Goal: Contribute content: Contribute content

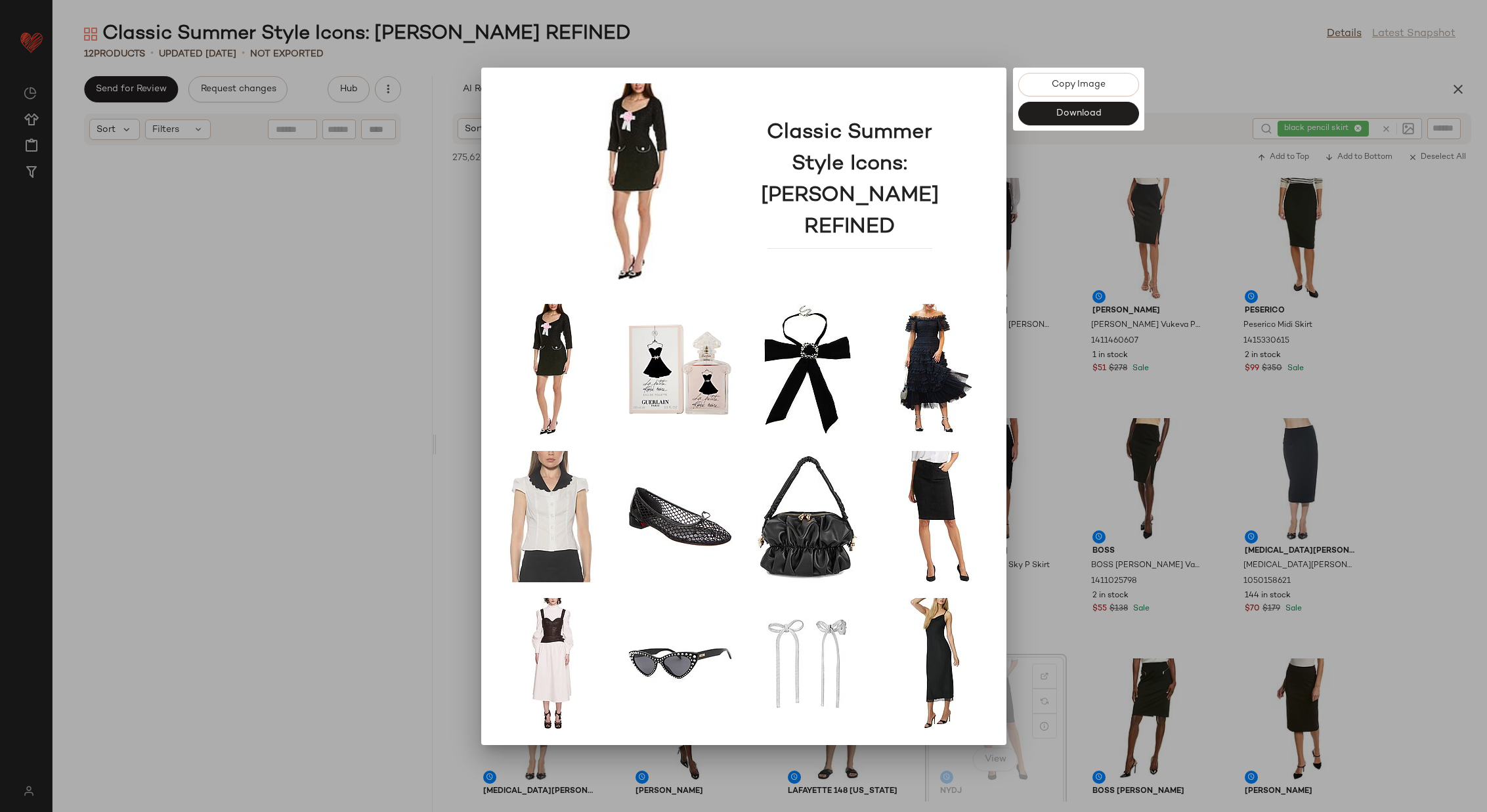
scroll to position [144, 0]
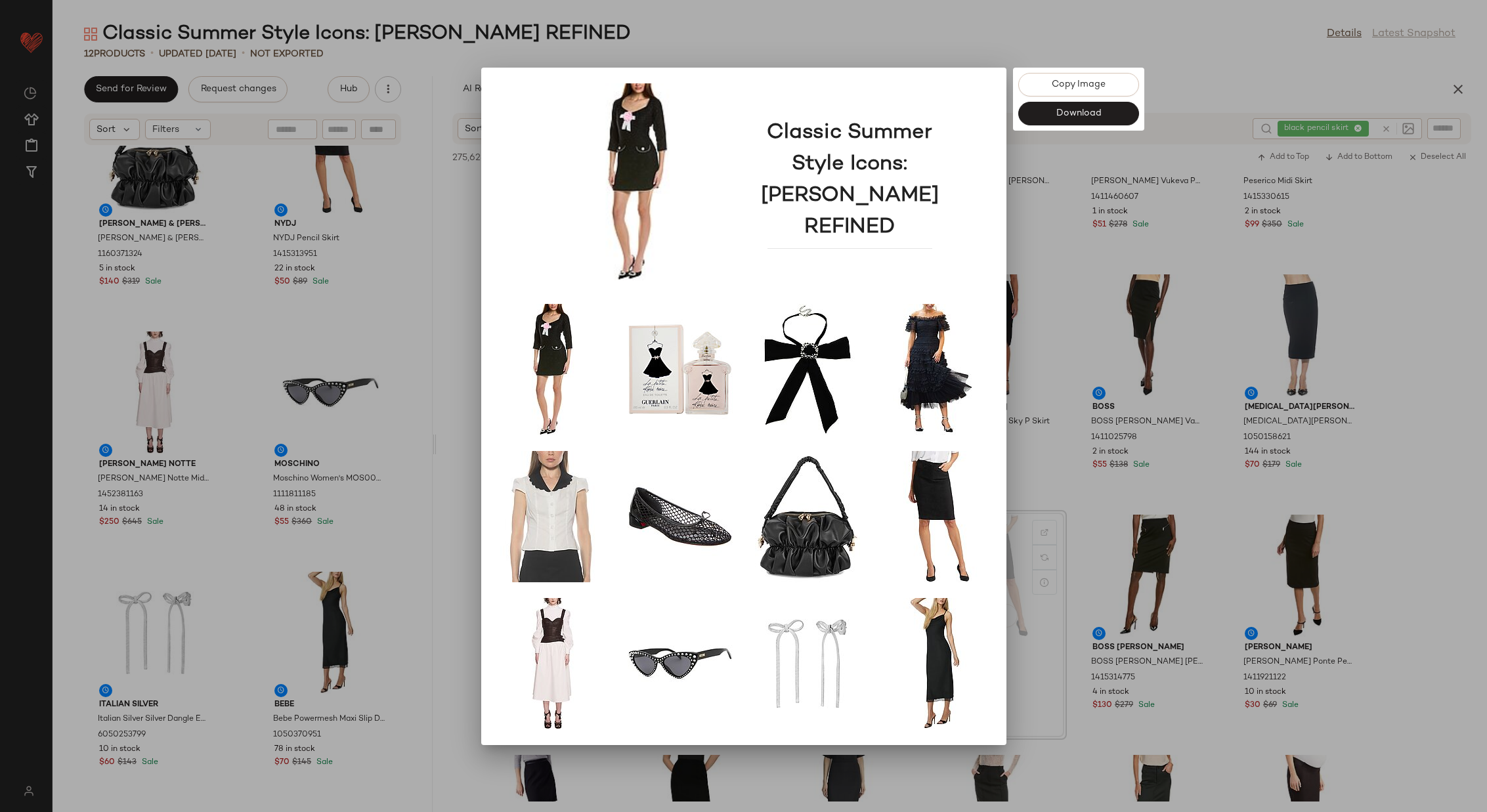
click at [428, 261] on div at bounding box center [743, 406] width 1487 height 812
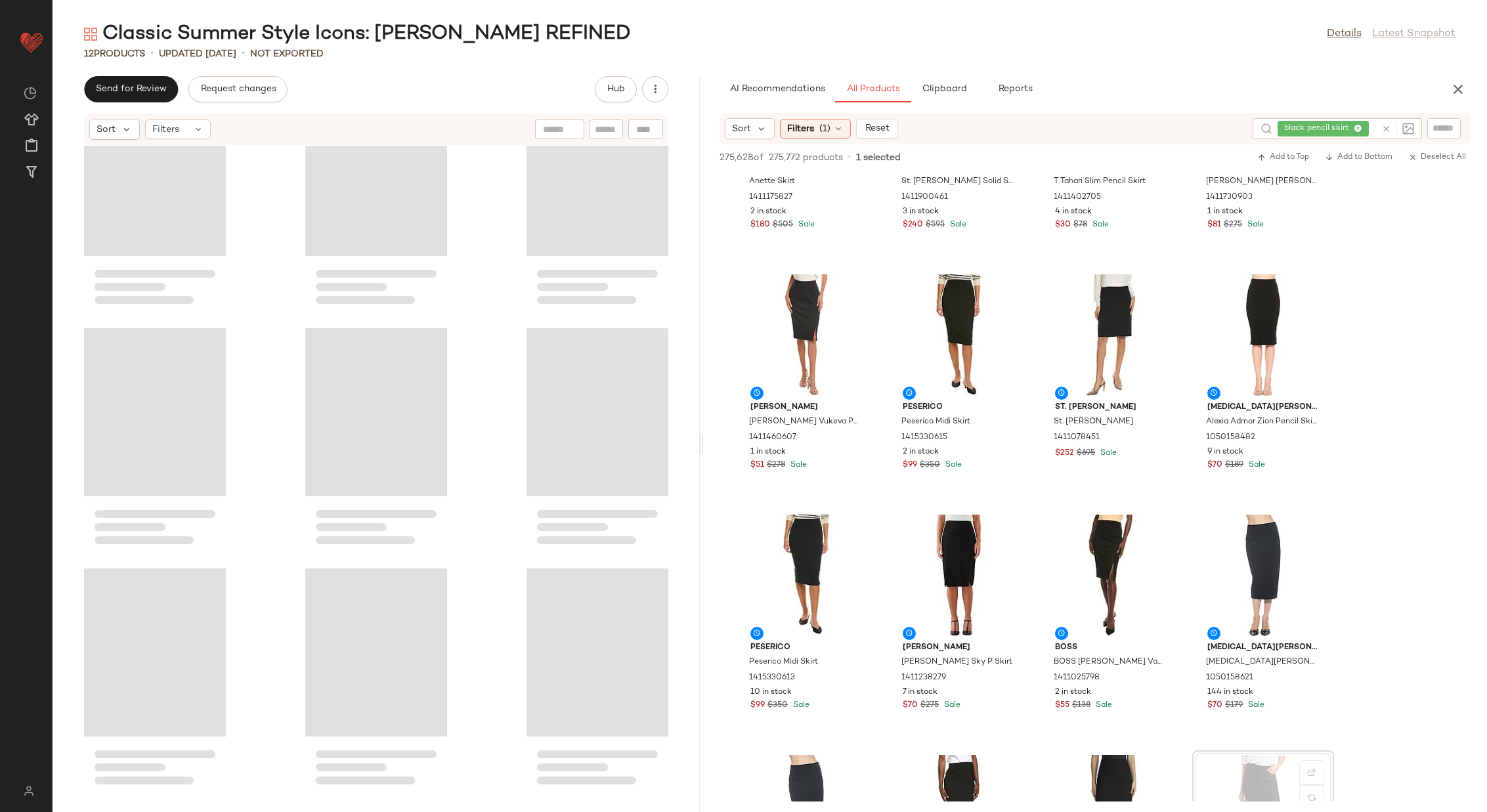
drag, startPoint x: 432, startPoint y: 444, endPoint x: 702, endPoint y: 436, distance: 270.1
click at [702, 436] on div "Classic Summer Style Icons: [PERSON_NAME] REFINED Details Latest Snapshot 12 Pr…" at bounding box center [770, 416] width 1434 height 790
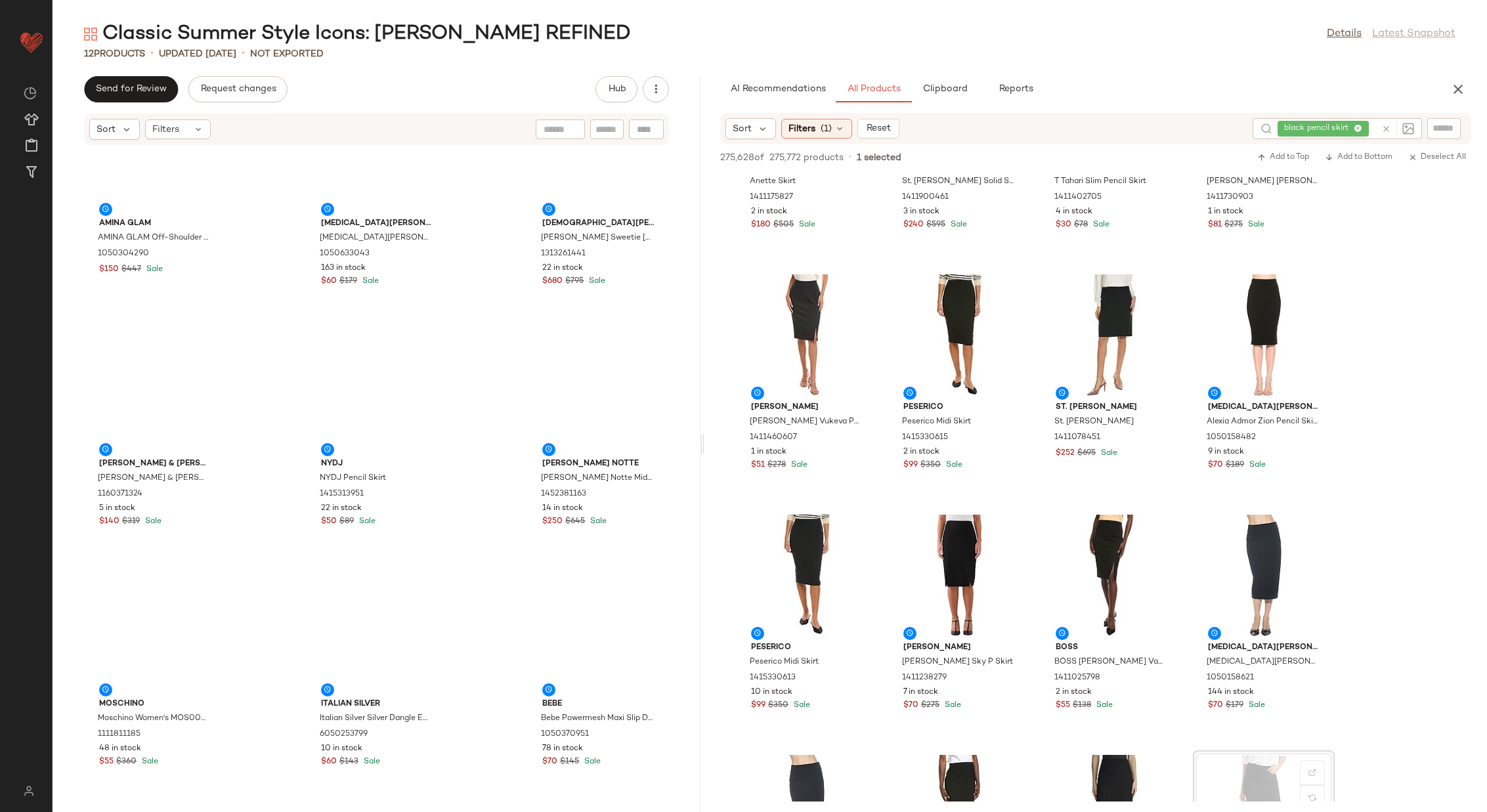
scroll to position [384, 0]
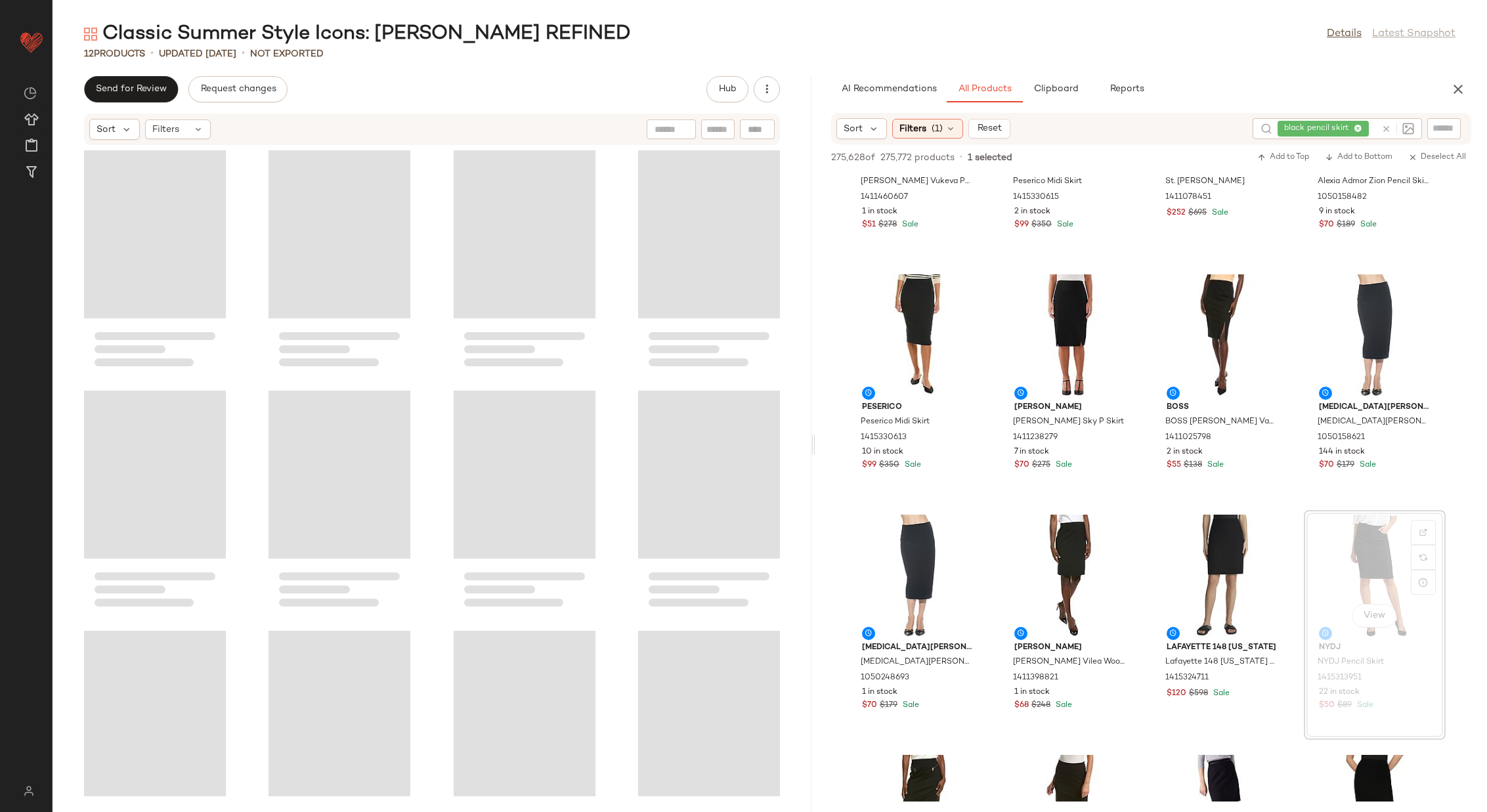
drag, startPoint x: 702, startPoint y: 442, endPoint x: 43, endPoint y: 309, distance: 672.3
click at [808, 435] on div "Classic Summer Style Icons: [PERSON_NAME] REFINED Details Latest Snapshot 12 Pr…" at bounding box center [770, 416] width 1434 height 790
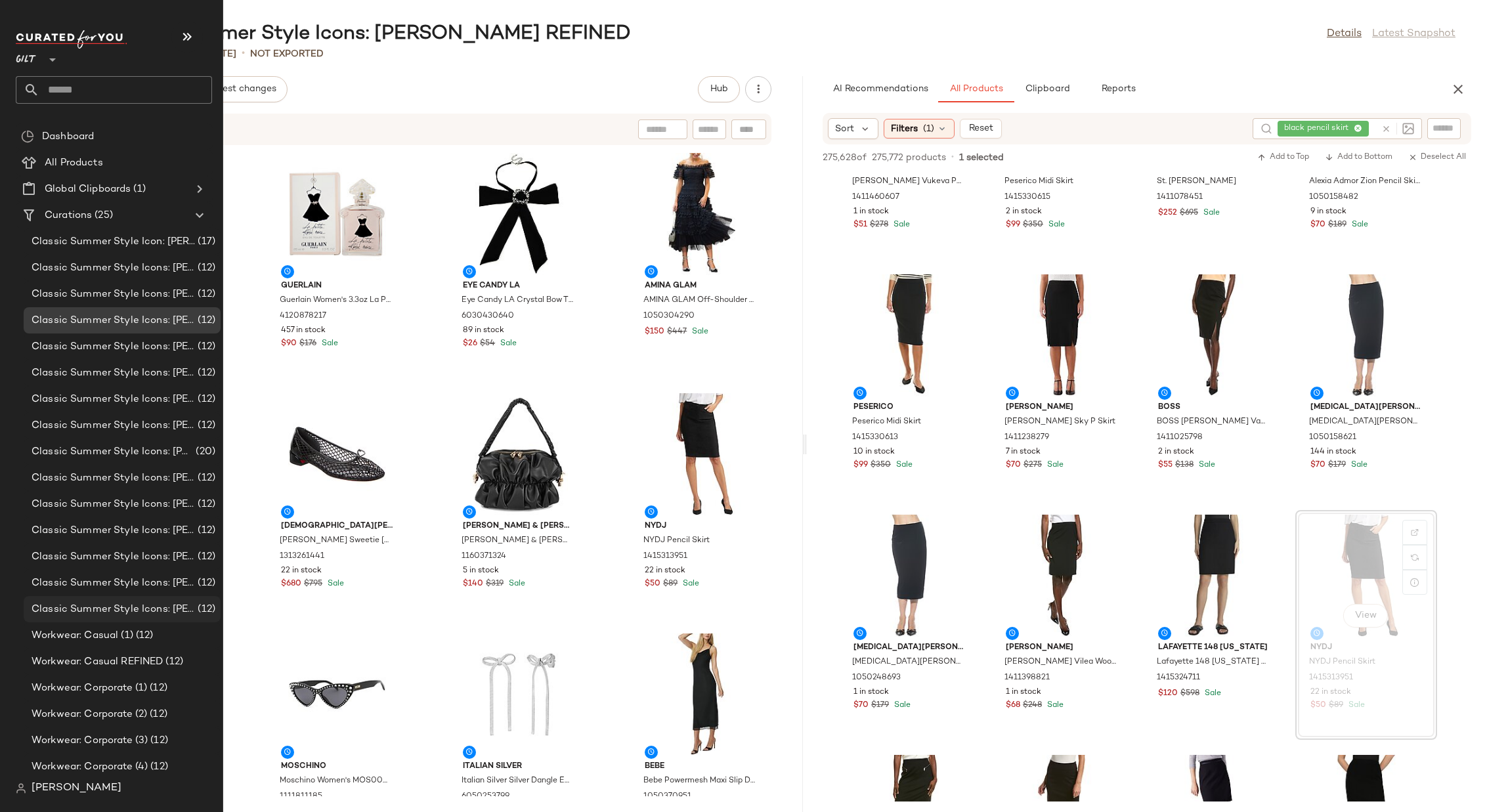
click at [135, 602] on span "Classic Summer Style Icons: [PERSON_NAME] Women (1)" at bounding box center [113, 609] width 163 height 15
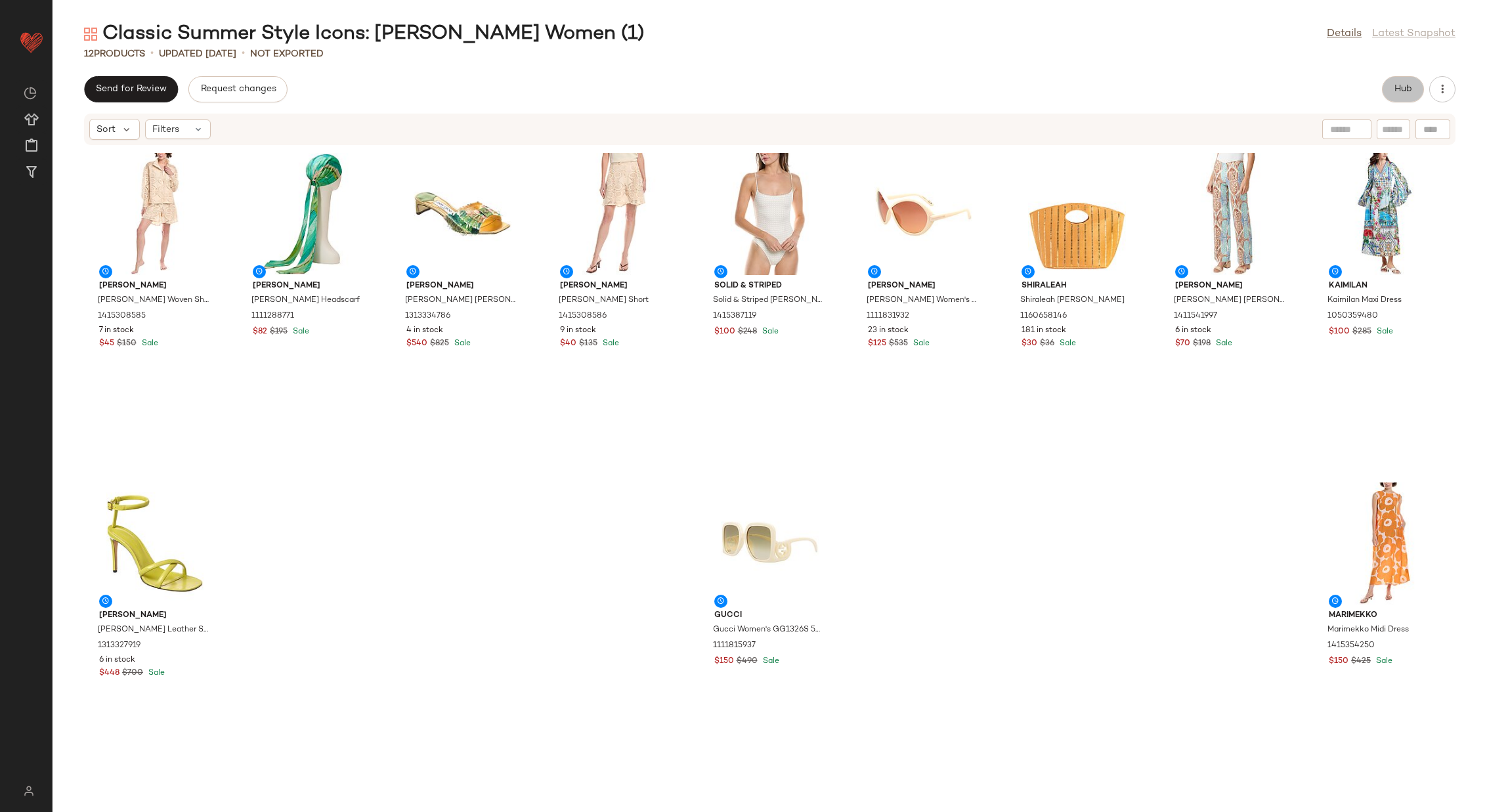
click at [1404, 85] on span "Hub" at bounding box center [1402, 89] width 19 height 10
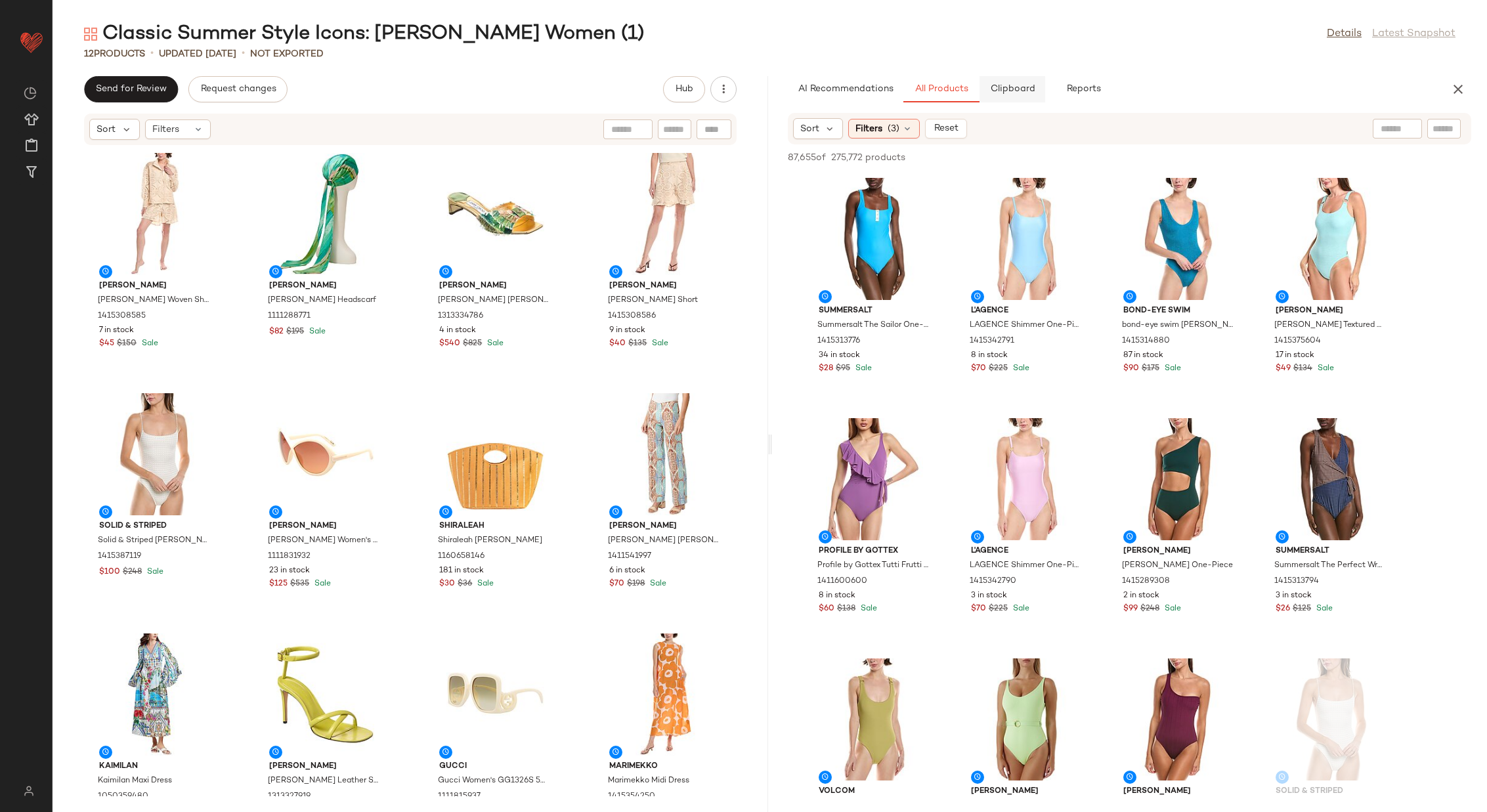
click at [1010, 88] on span "Clipboard" at bounding box center [1011, 89] width 45 height 10
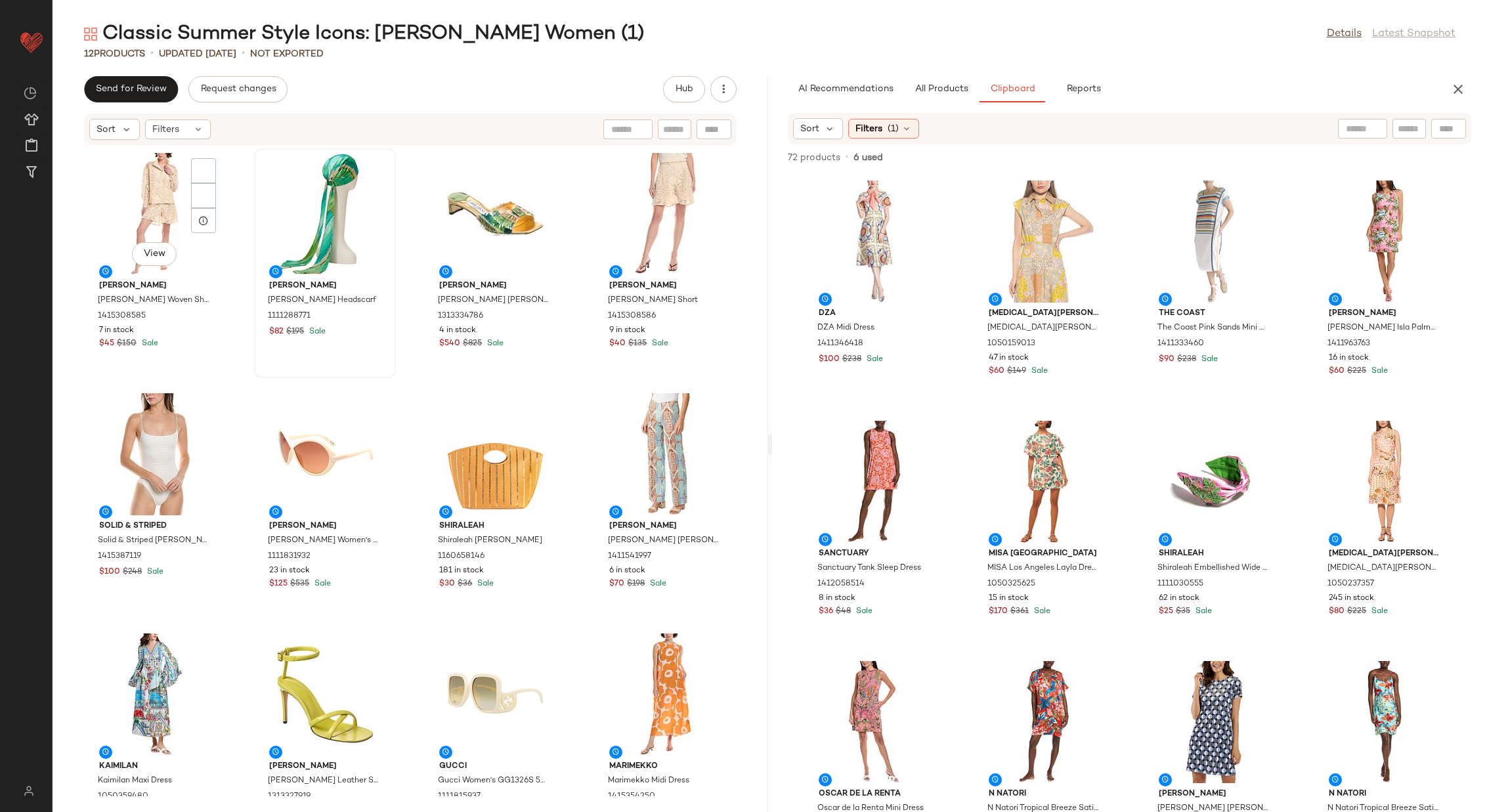
click at [154, 209] on div "View" at bounding box center [154, 214] width 133 height 122
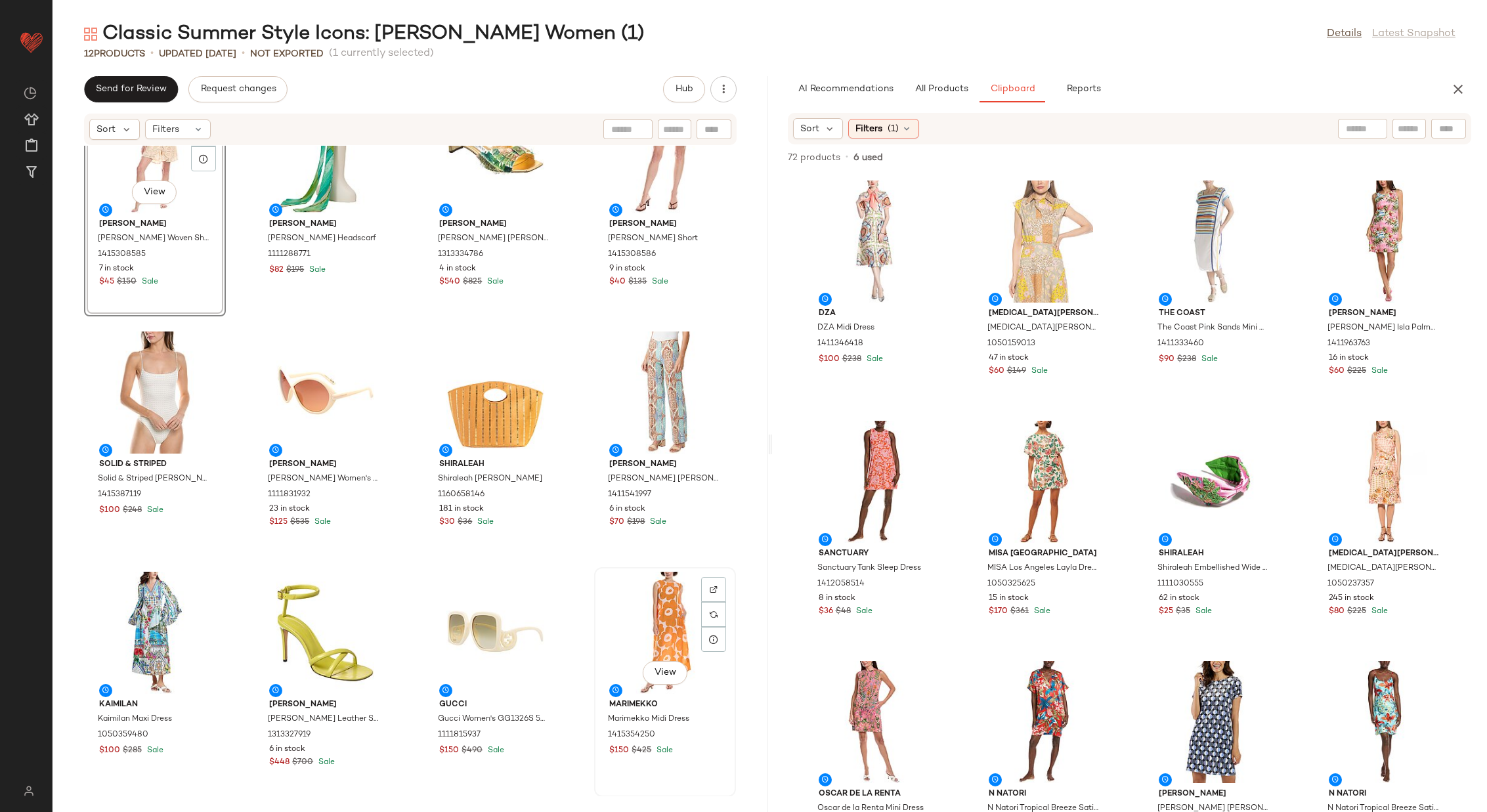
click at [659, 632] on div "View" at bounding box center [664, 632] width 133 height 122
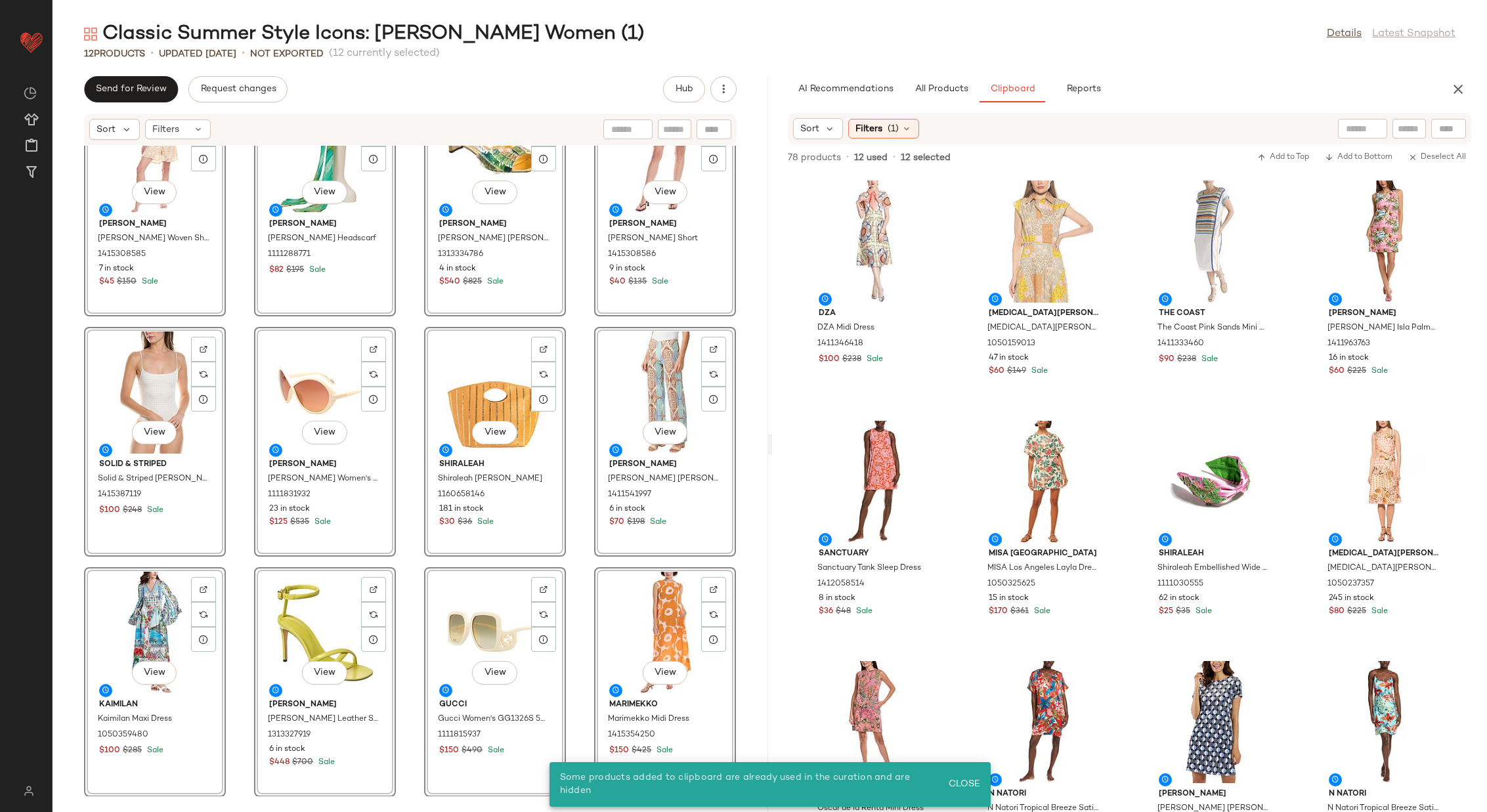
click at [574, 585] on div "View [PERSON_NAME] [PERSON_NAME] Woven Shirt 1415308585 7 in stock $45 $150 Sal…" at bounding box center [411, 471] width 716 height 650
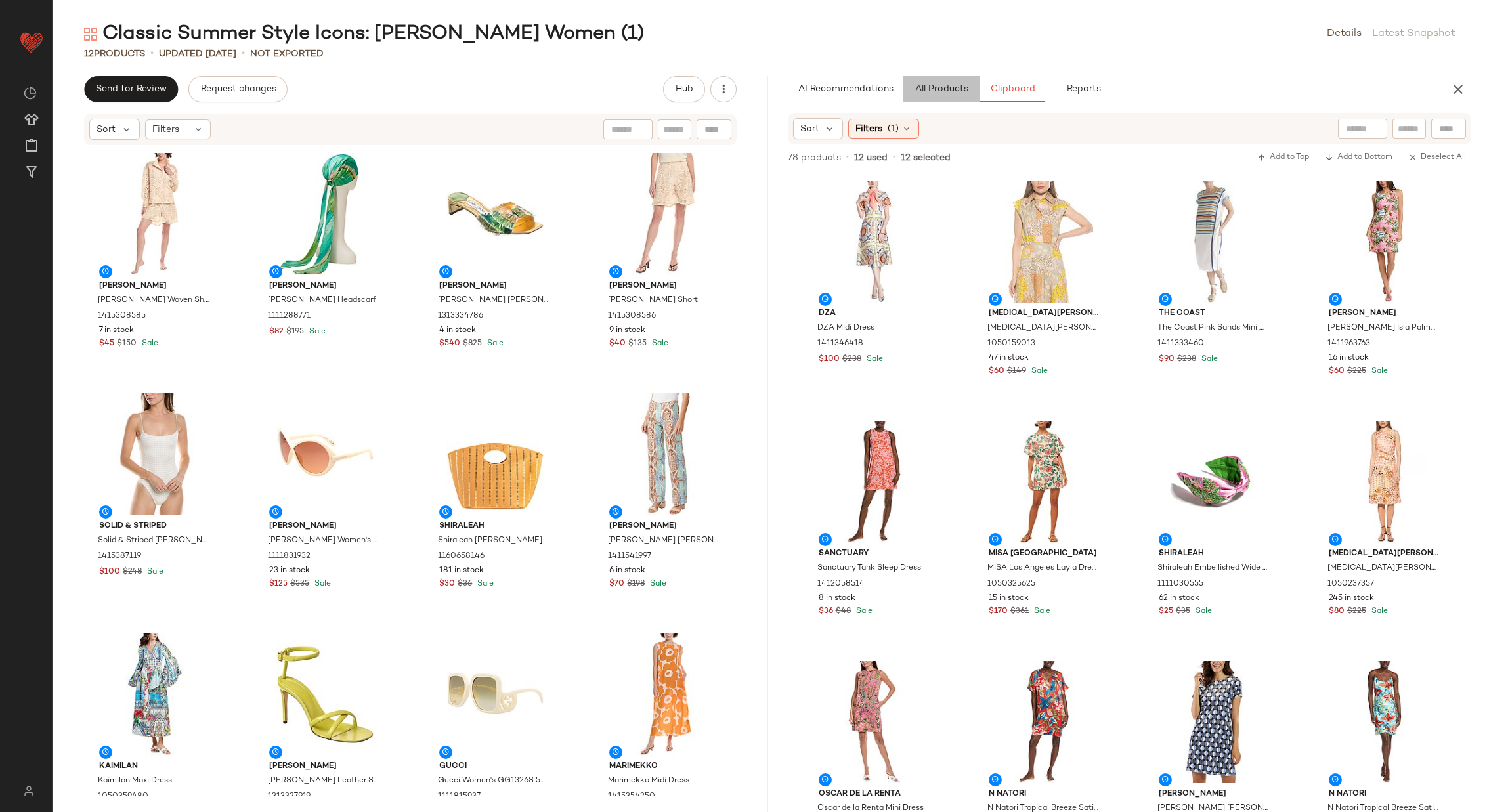
click at [956, 88] on span "All Products" at bounding box center [941, 89] width 54 height 10
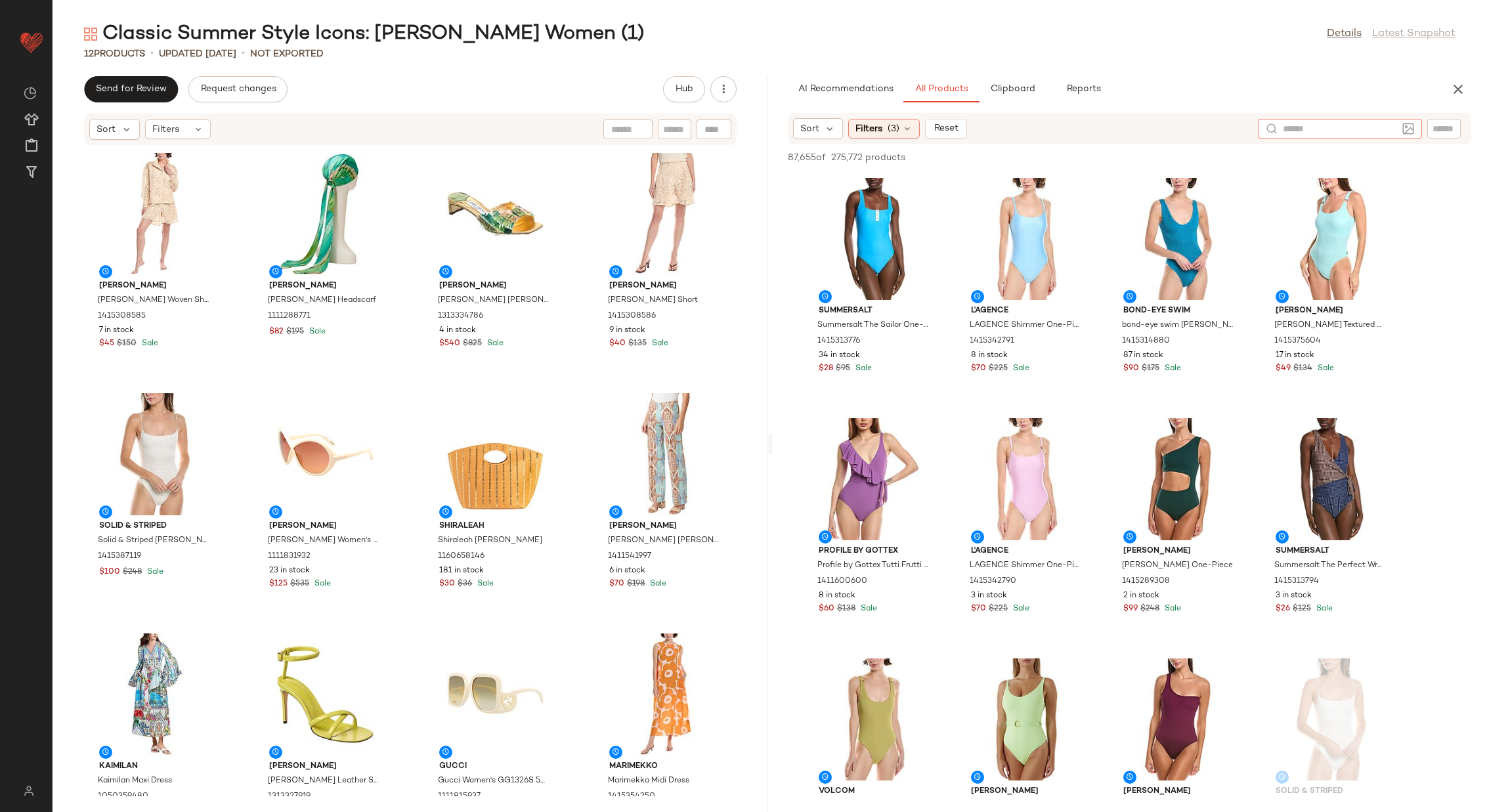
click at [1408, 128] on div at bounding box center [1339, 128] width 164 height 20
type input "**********"
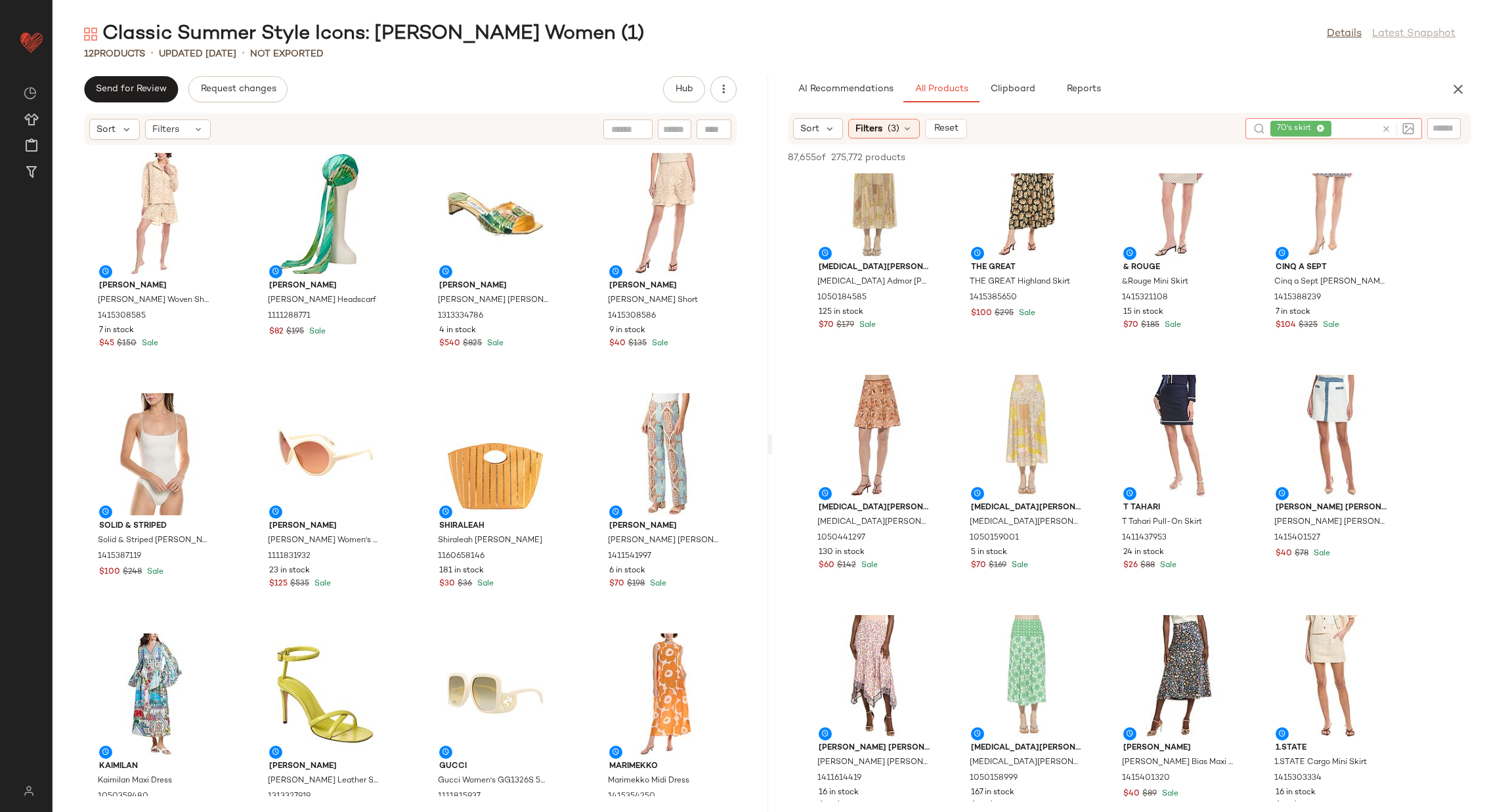
scroll to position [1250, 0]
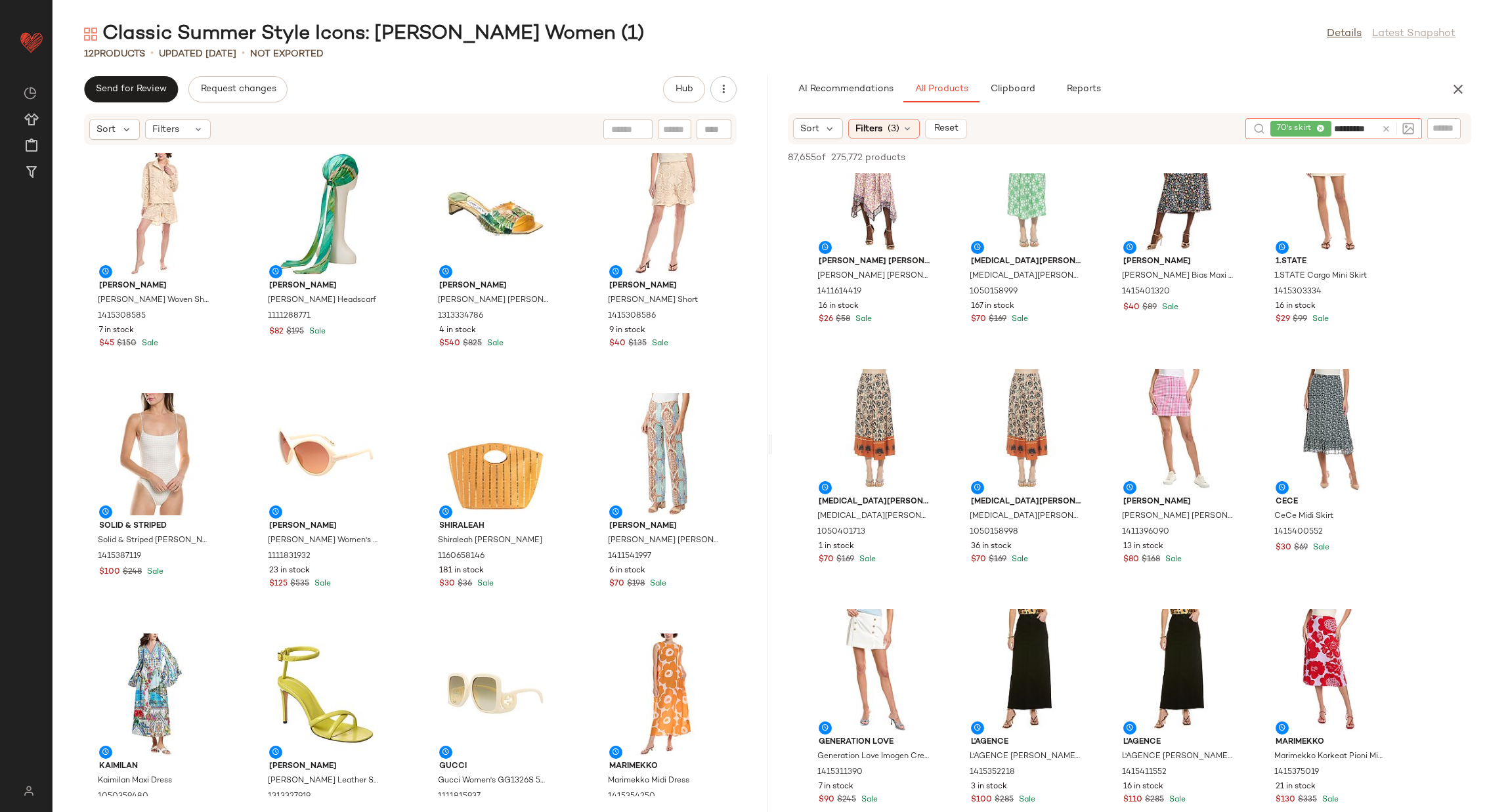
type input "**********"
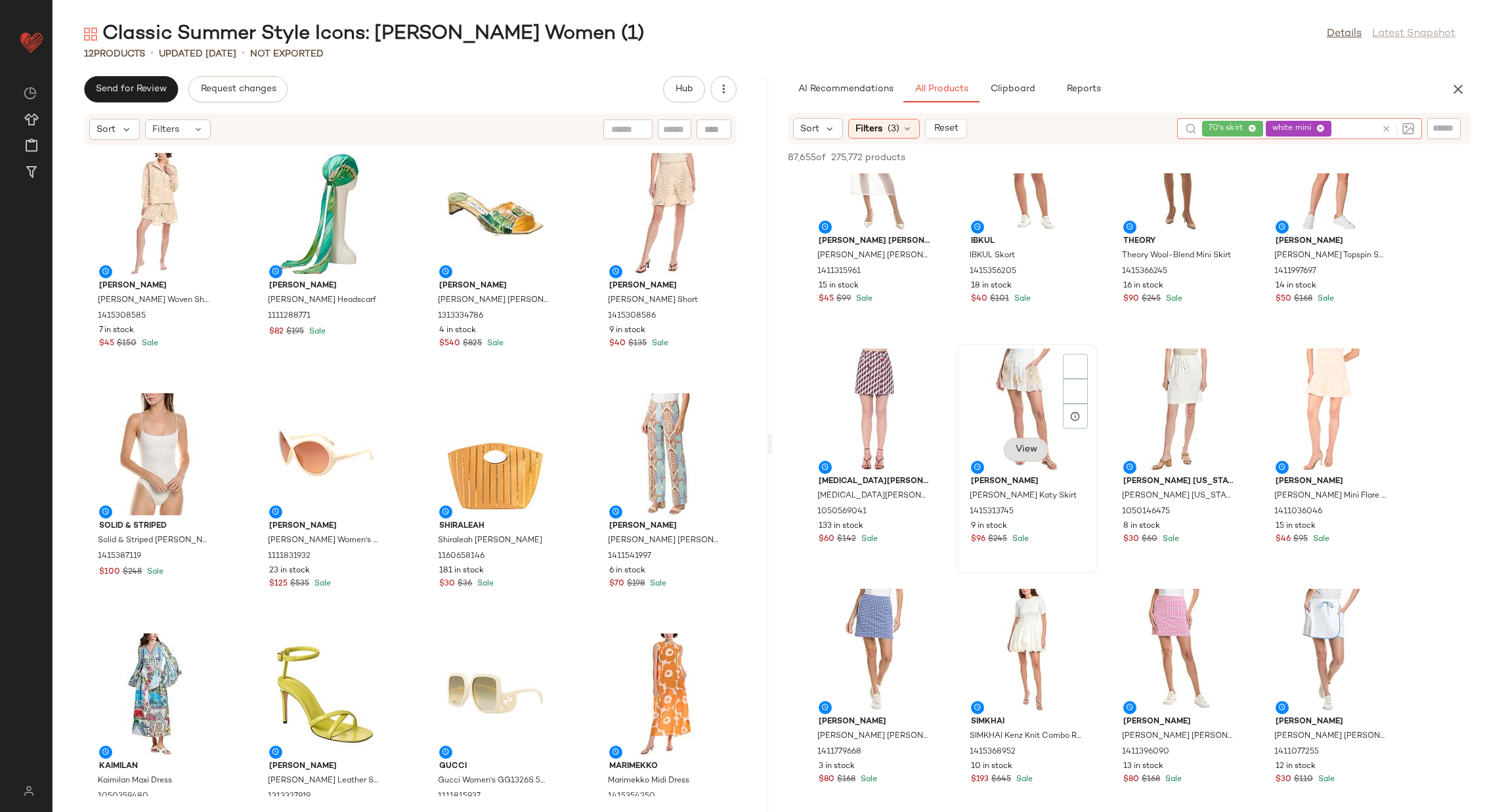
scroll to position [1512, 0]
click at [1076, 365] on img at bounding box center [1075, 364] width 8 height 8
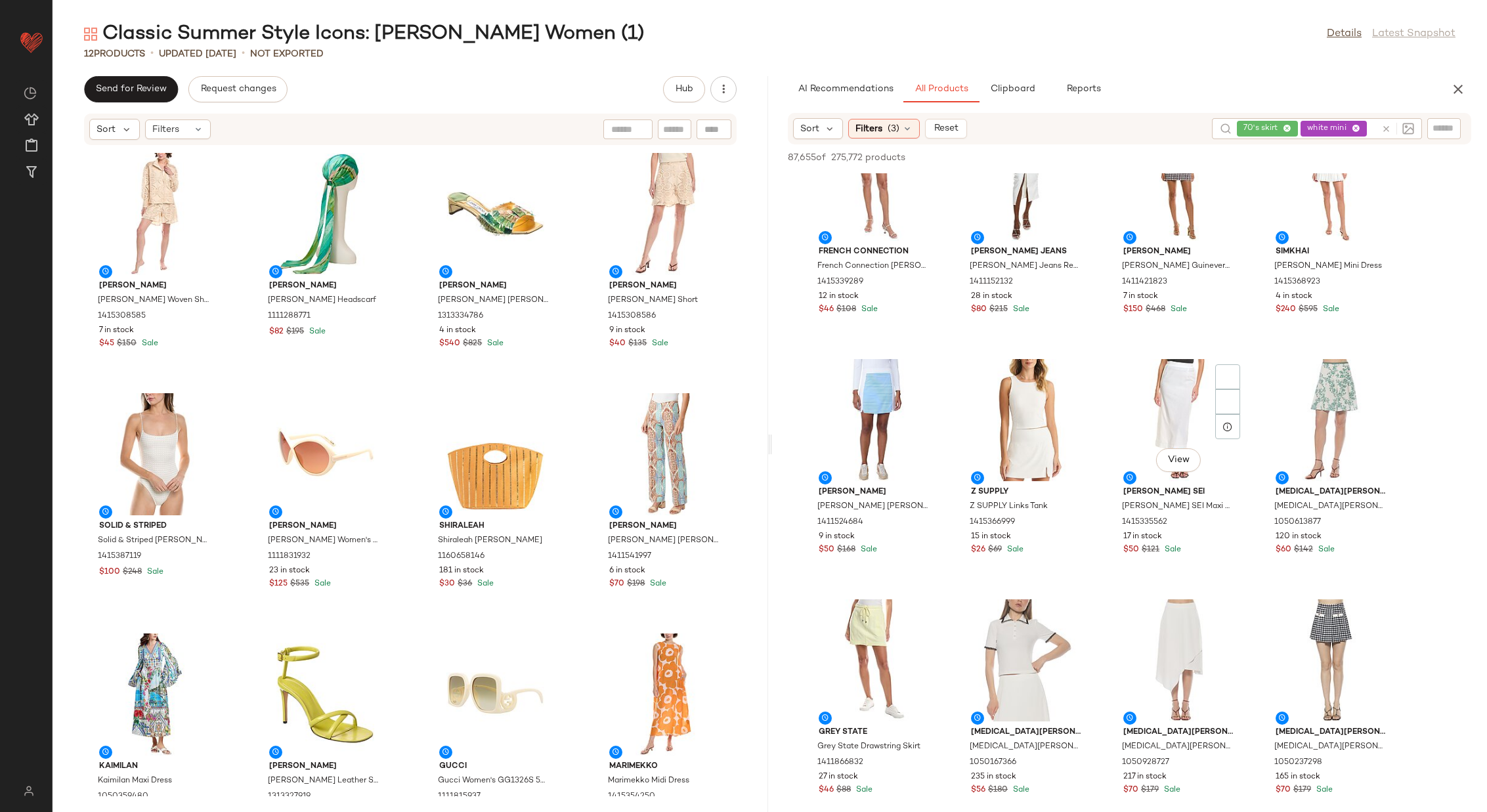
scroll to position [3766, 0]
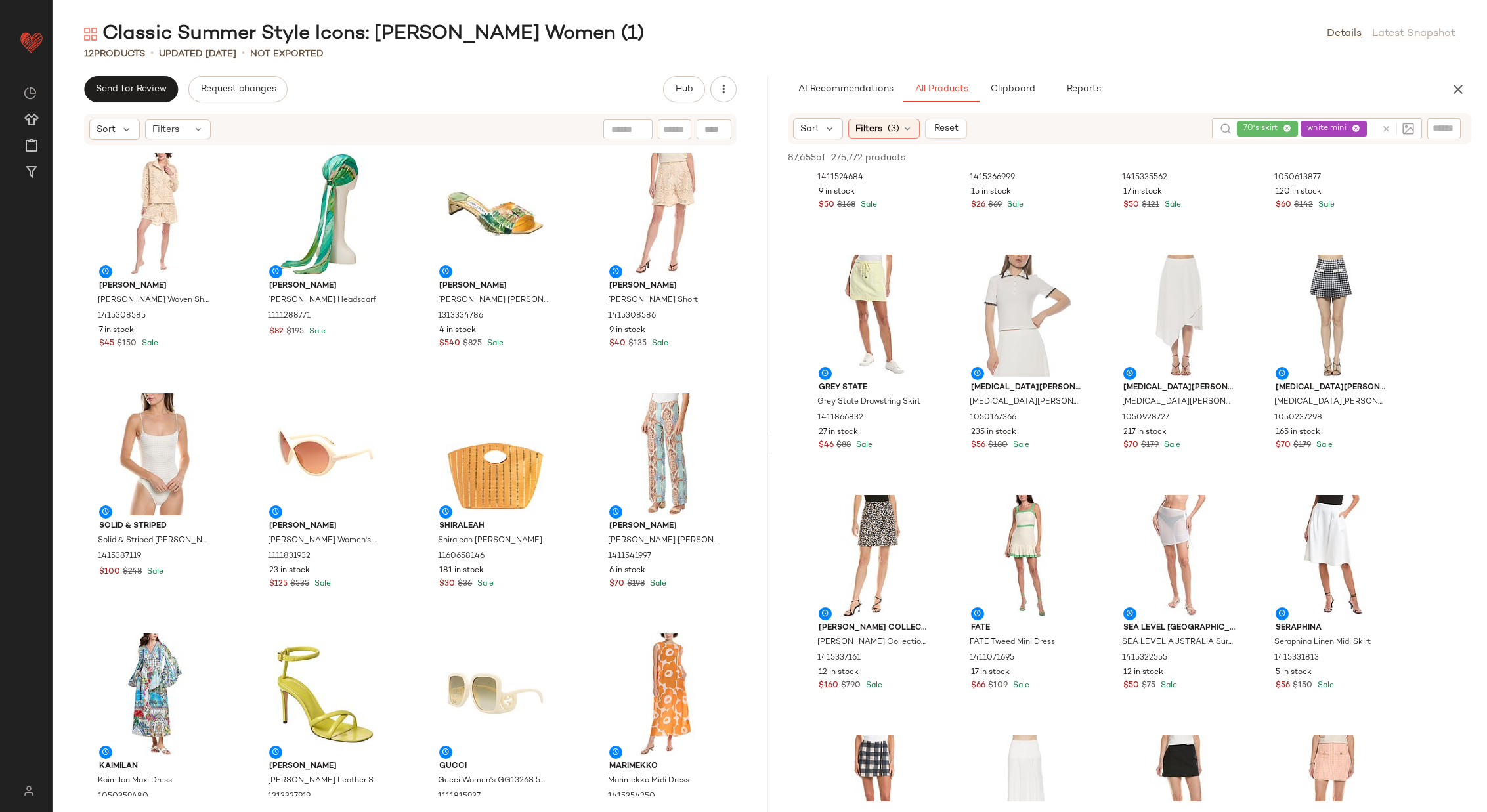
click at [1386, 128] on icon at bounding box center [1385, 128] width 10 height 10
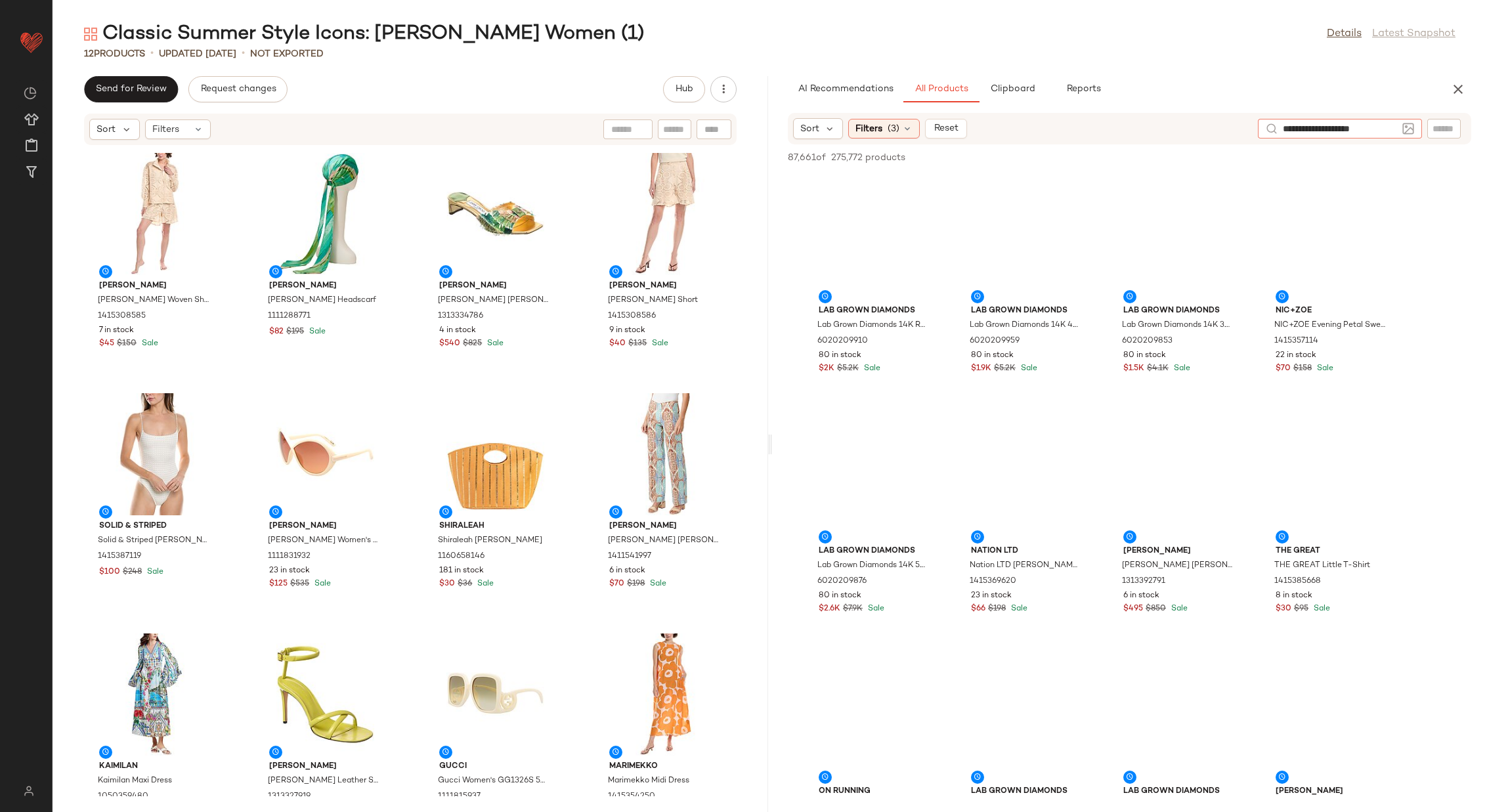
type input "**********"
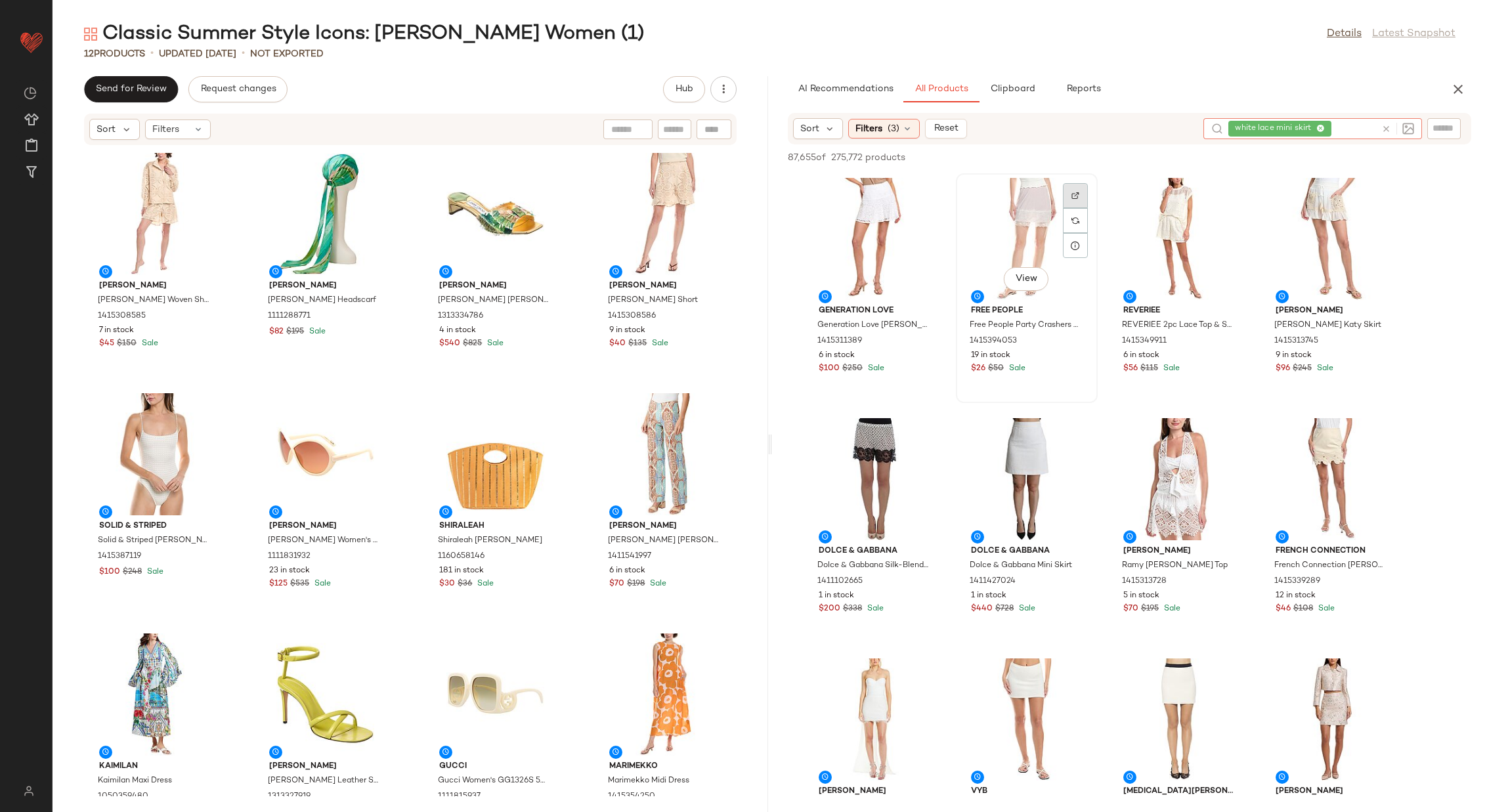
click at [1079, 208] on div at bounding box center [1075, 220] width 25 height 25
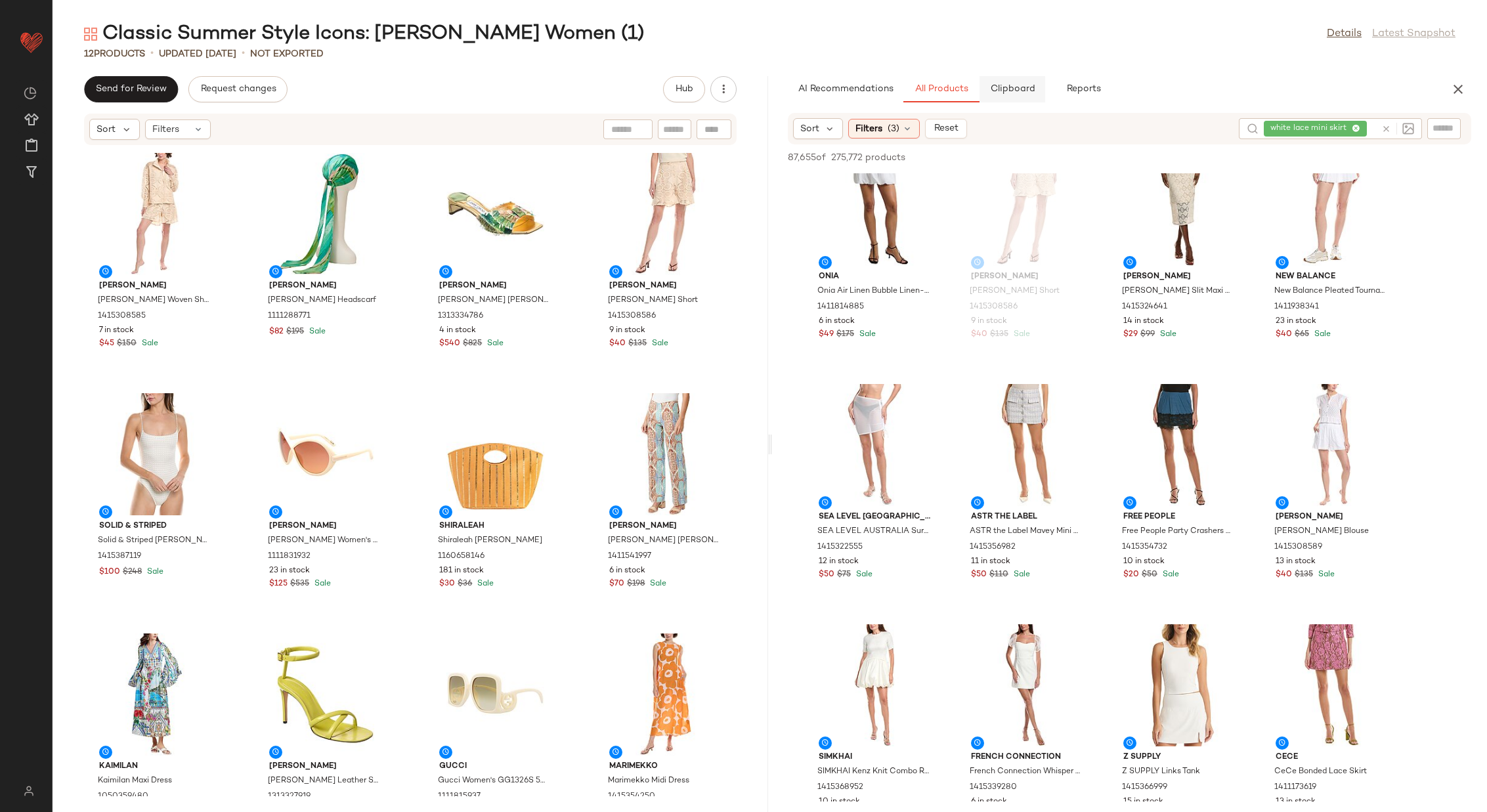
scroll to position [0, 0]
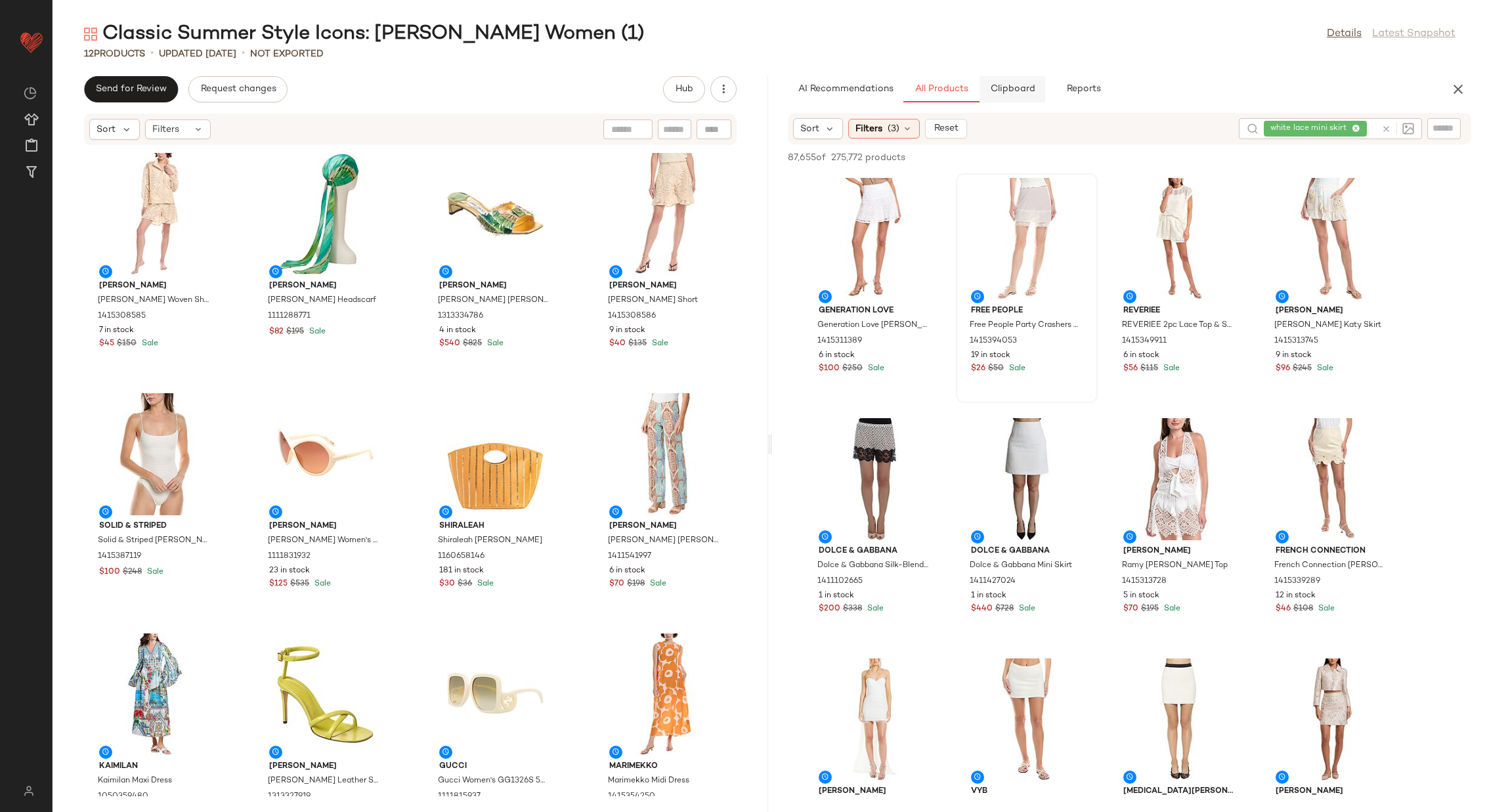
click at [1001, 82] on button "Clipboard" at bounding box center [1012, 89] width 65 height 26
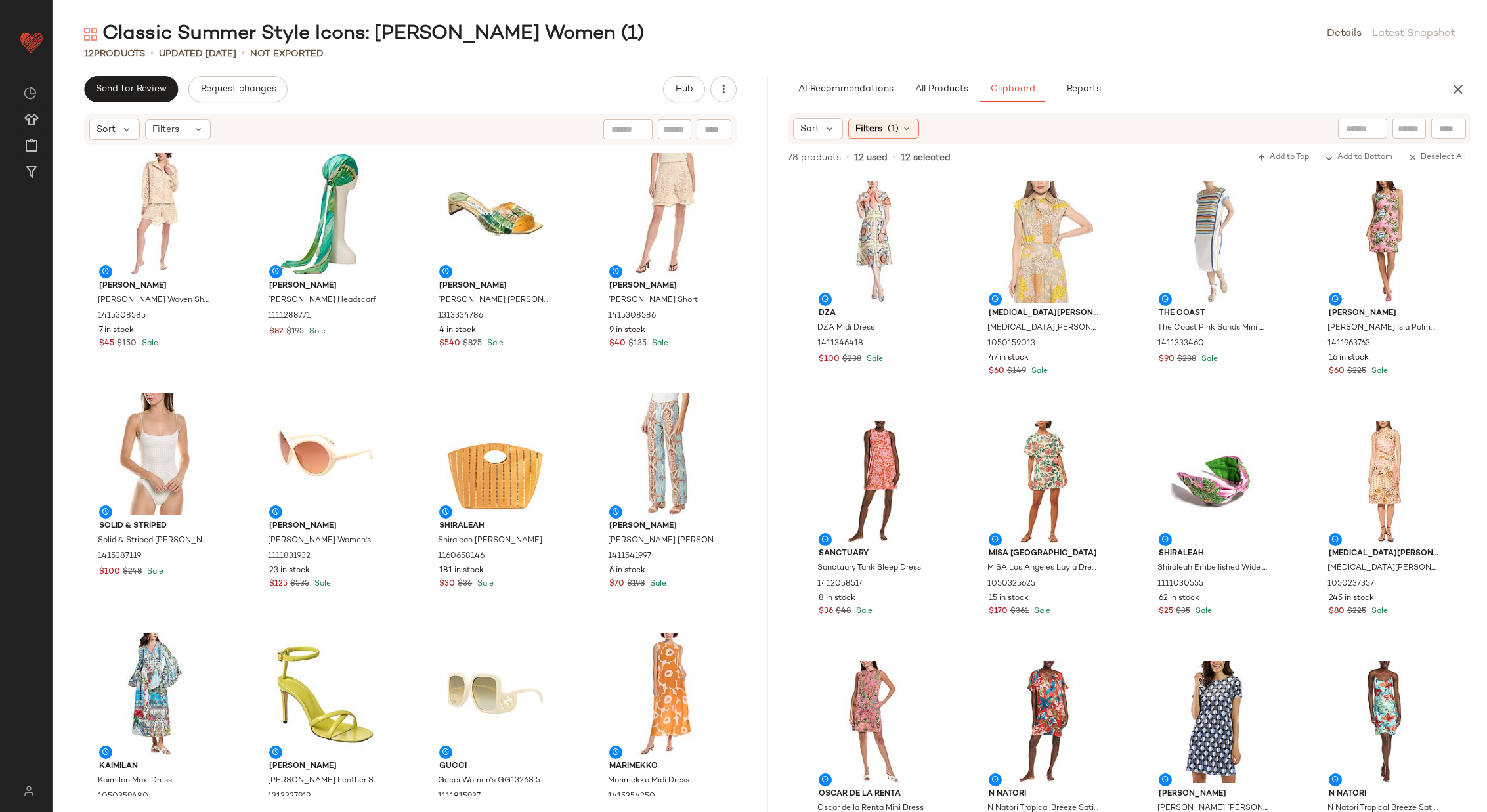
click at [944, 87] on span "All Products" at bounding box center [941, 89] width 54 height 10
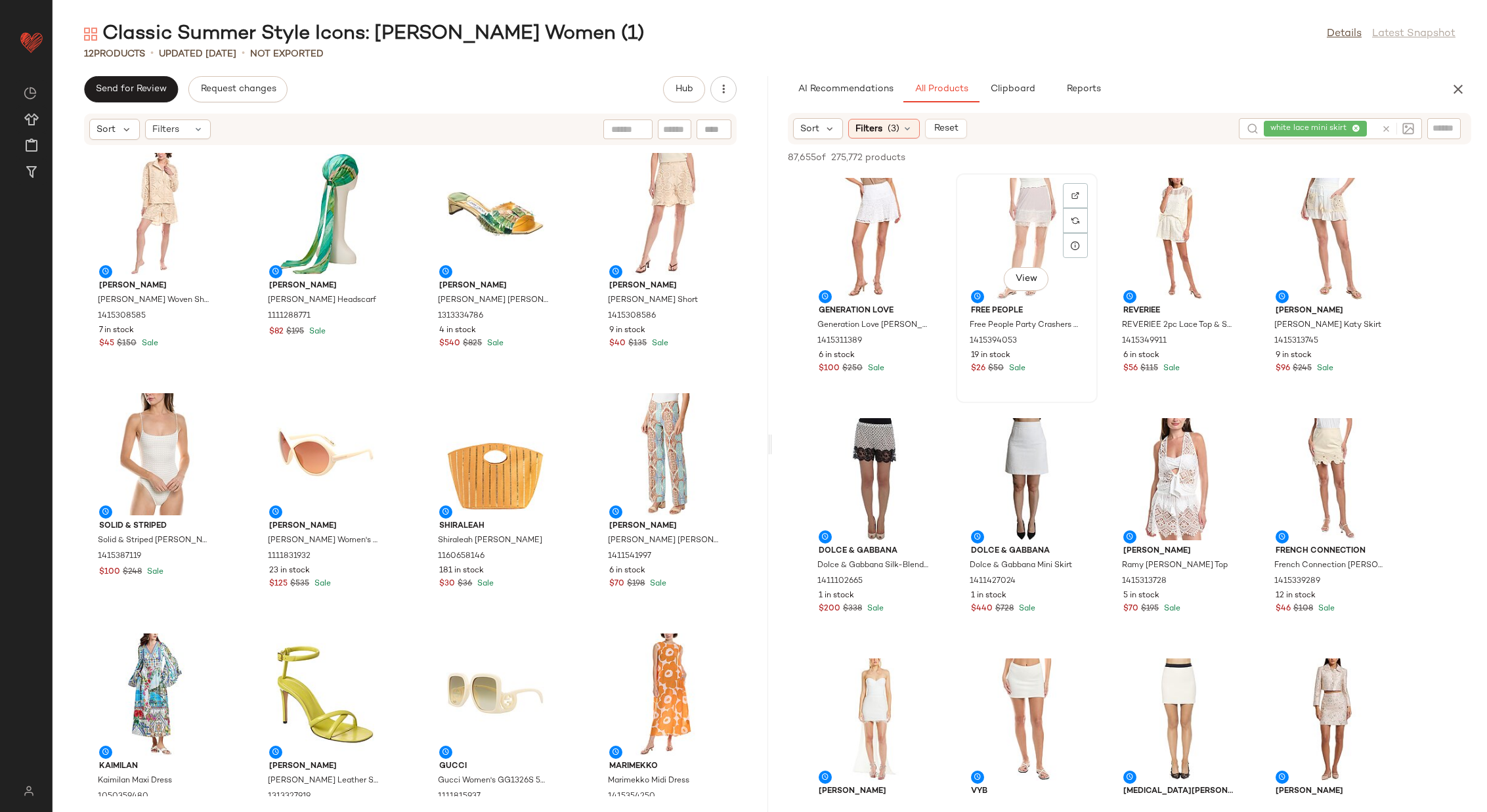
click at [1019, 226] on div "View" at bounding box center [1027, 239] width 133 height 122
click at [1335, 237] on div "View" at bounding box center [1331, 239] width 133 height 122
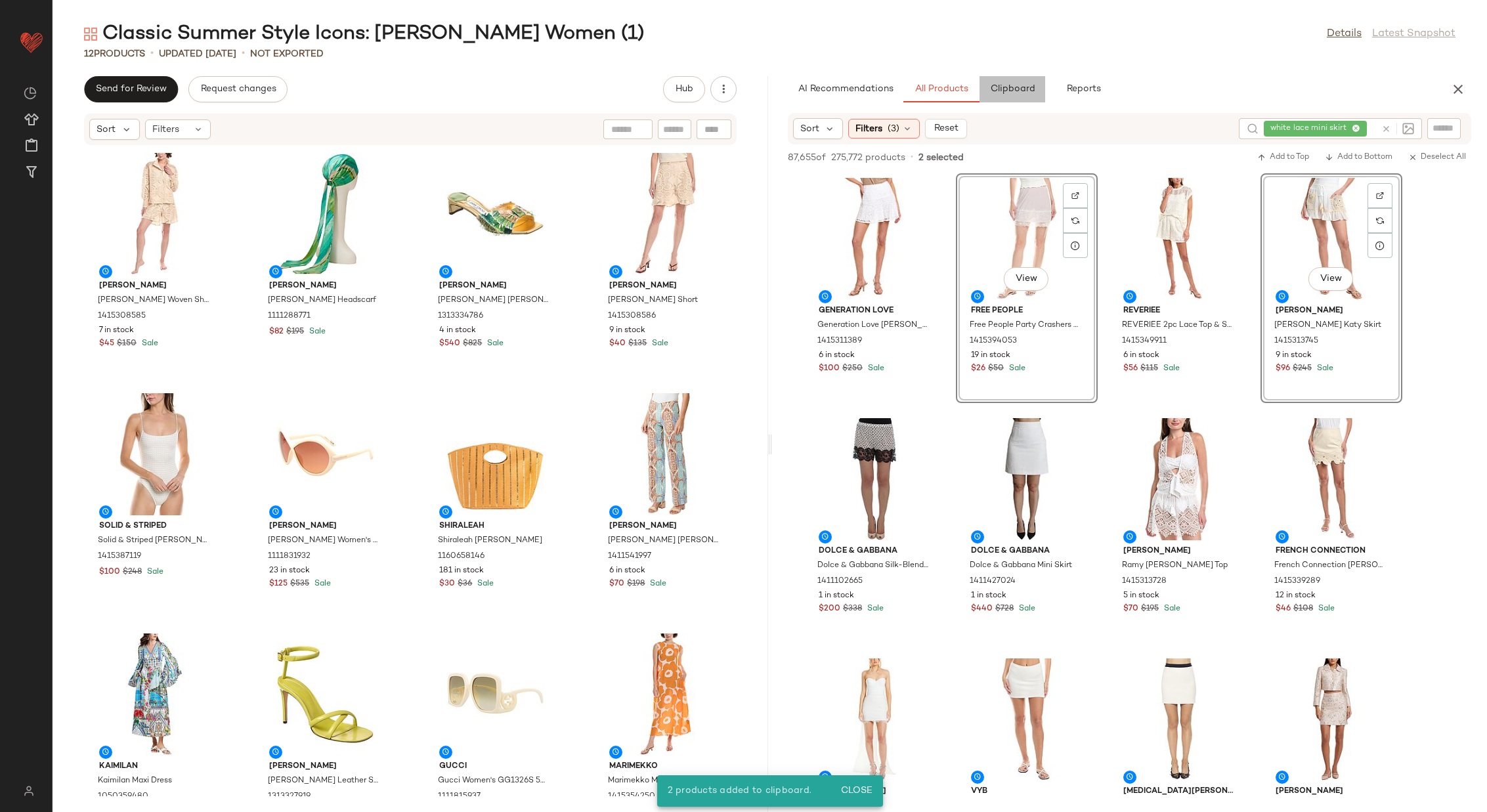
click at [996, 85] on span "Clipboard" at bounding box center [1011, 89] width 45 height 10
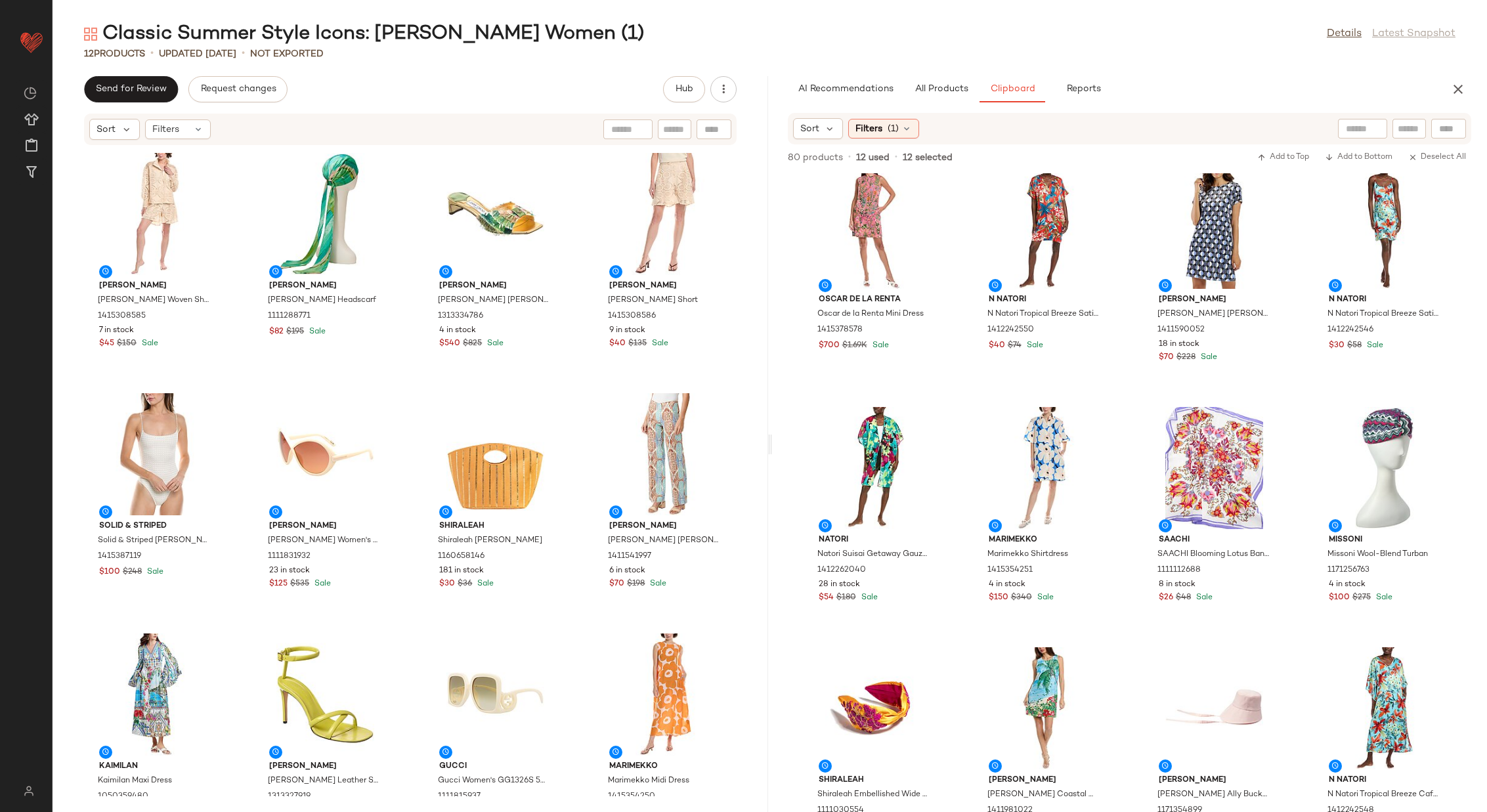
scroll to position [485, 0]
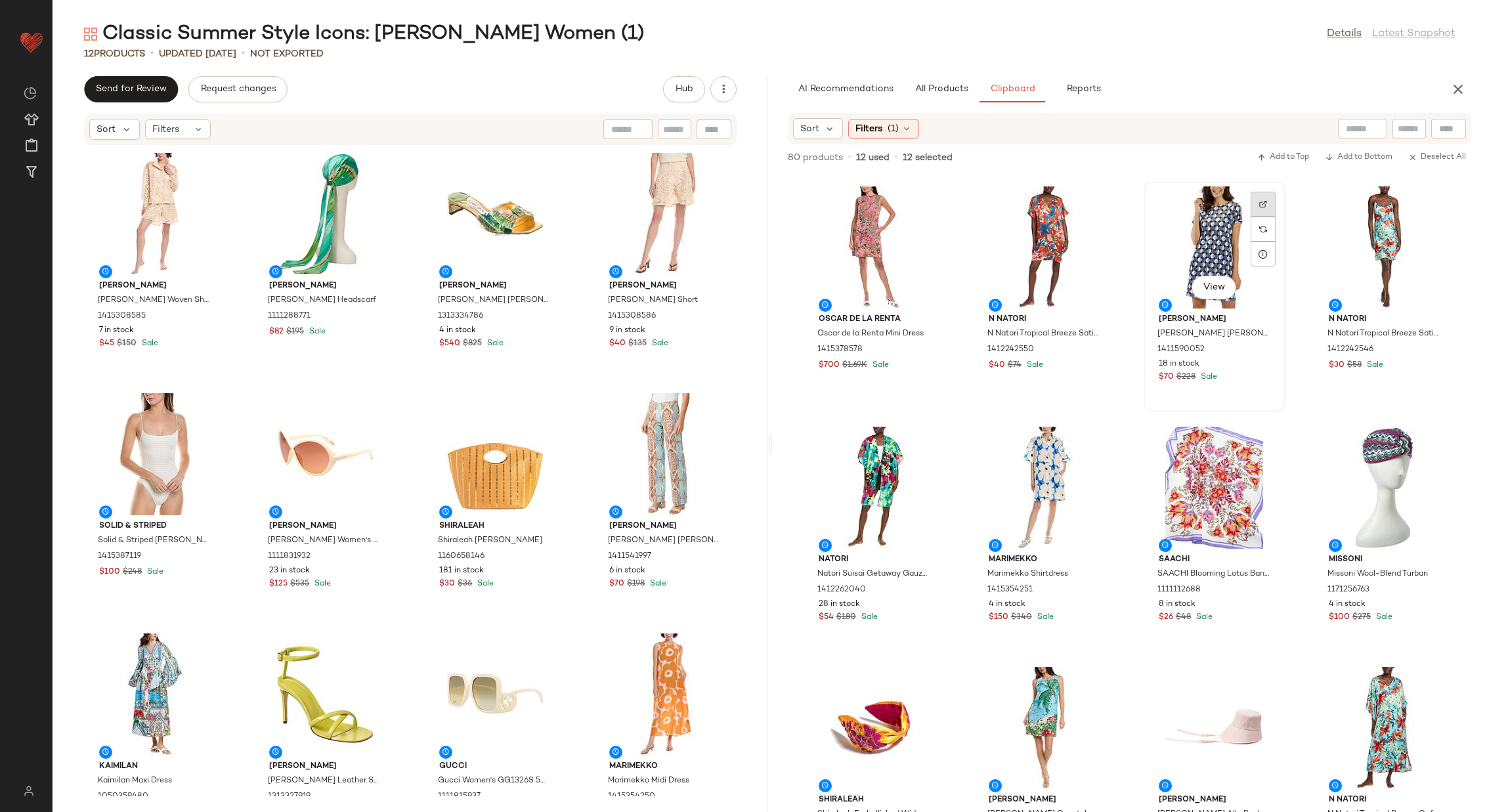
click at [1264, 217] on div at bounding box center [1263, 229] width 25 height 25
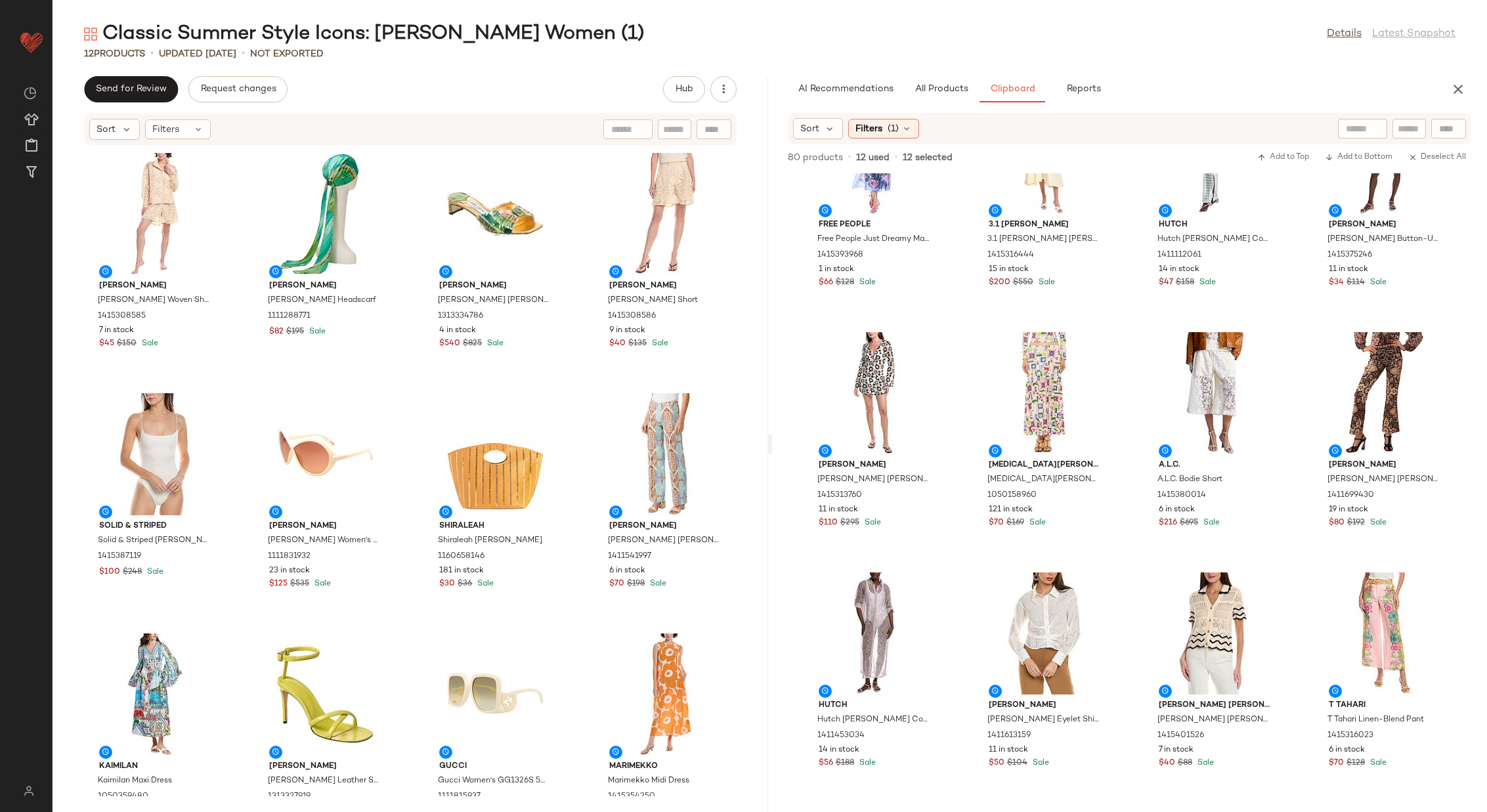
scroll to position [2216, 0]
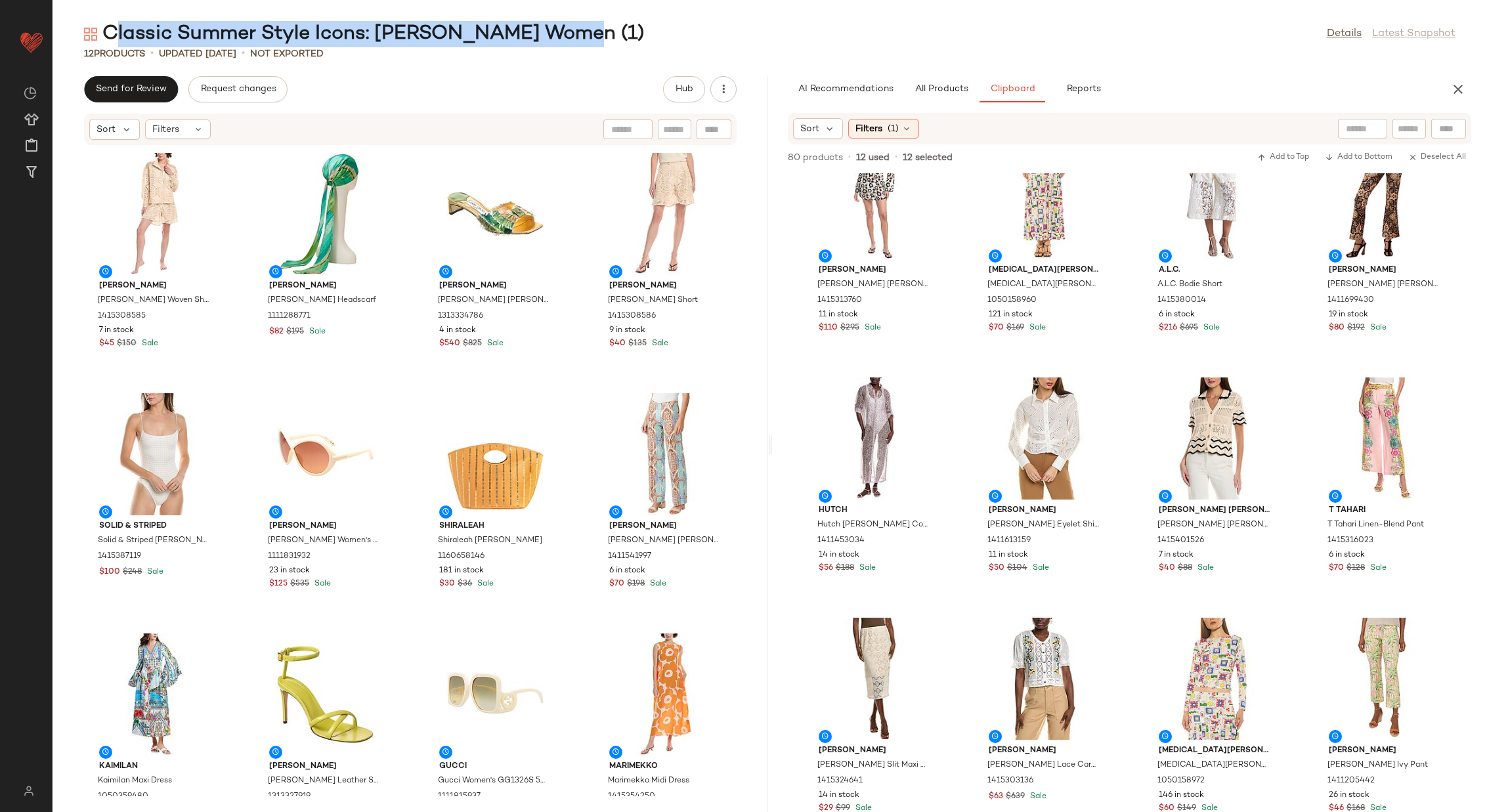
drag, startPoint x: 561, startPoint y: 30, endPoint x: 104, endPoint y: 27, distance: 457.0
click at [104, 27] on div "Classic Summer Style Icons: [PERSON_NAME] Women (1)" at bounding box center [364, 33] width 560 height 26
copy div "Classic Summer Style Icons: [PERSON_NAME] Women"
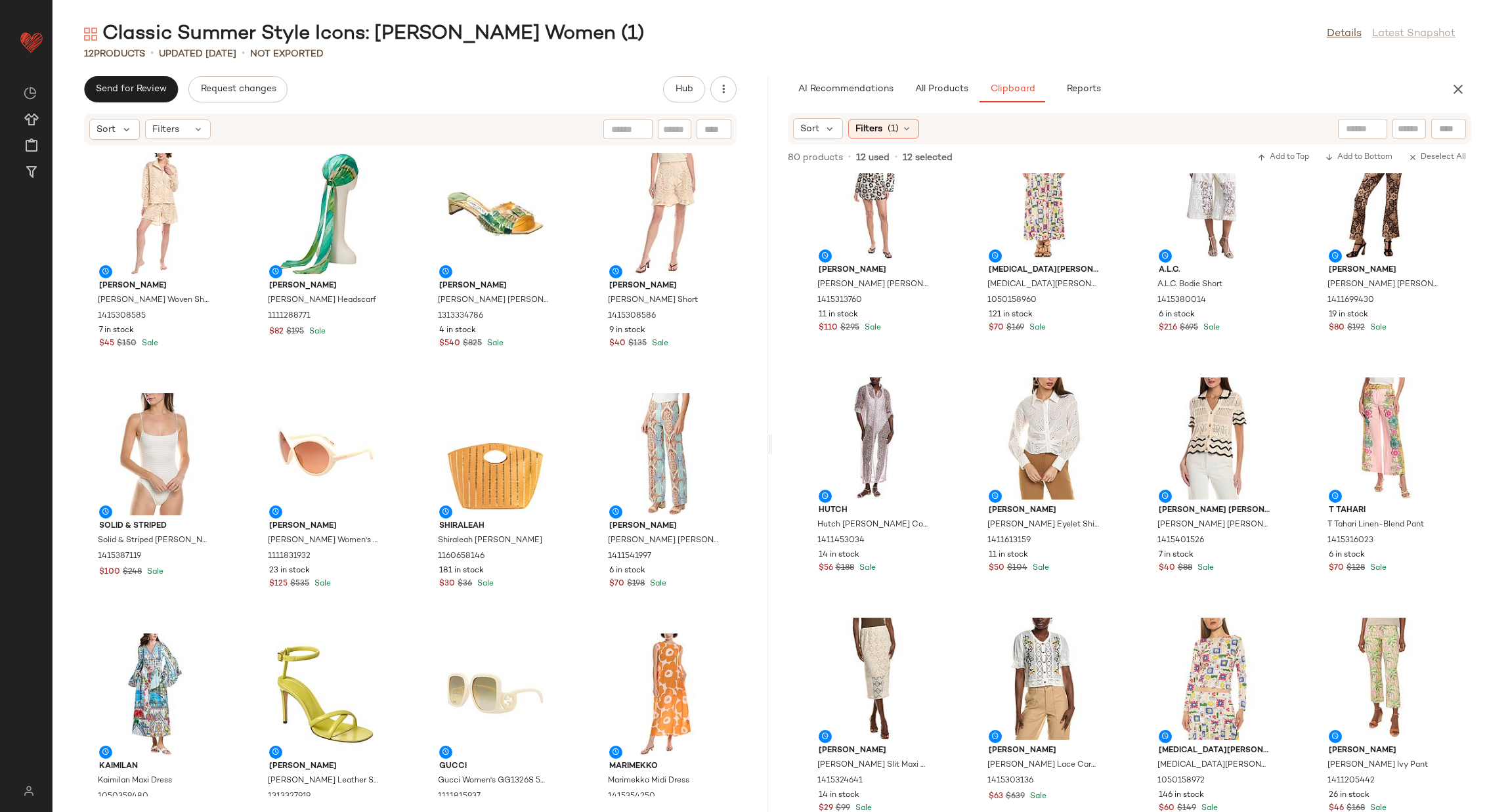
click at [520, 95] on div "Send for Review Request changes Hub" at bounding box center [410, 89] width 653 height 26
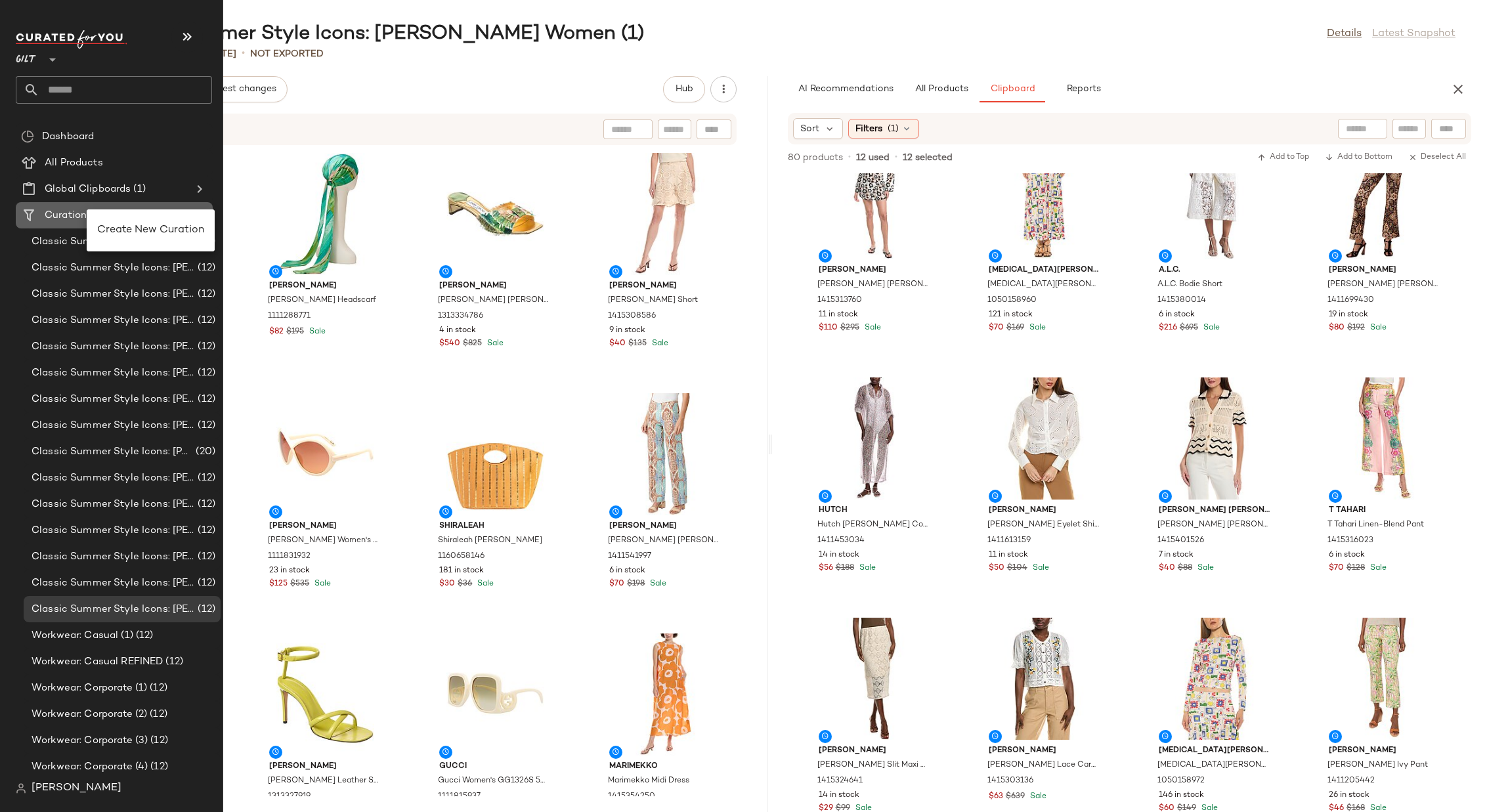
click at [105, 224] on Curations "Curations (25)" at bounding box center [114, 215] width 197 height 26
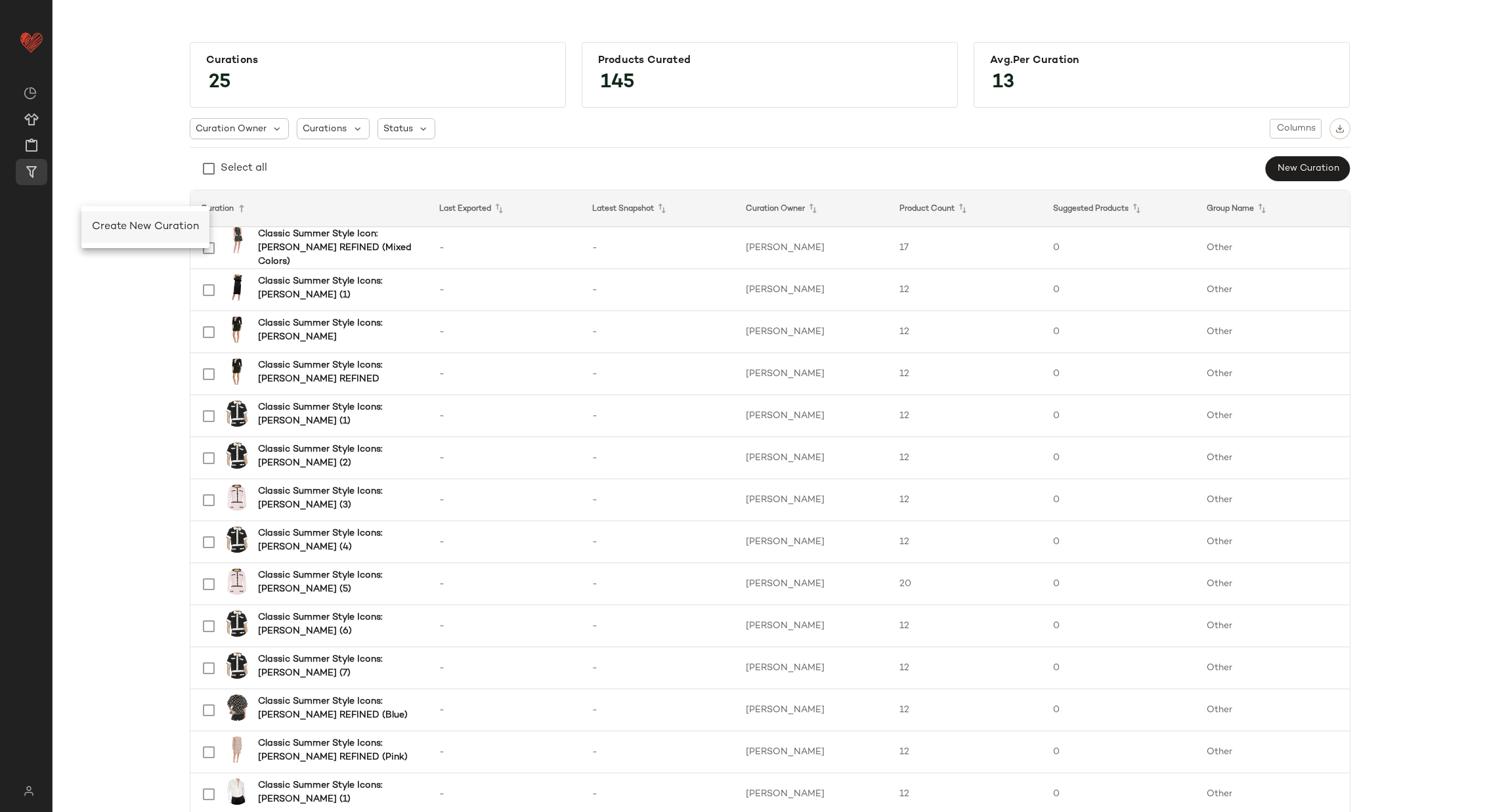
click at [104, 219] on div "Create New Curation" at bounding box center [146, 226] width 107 height 16
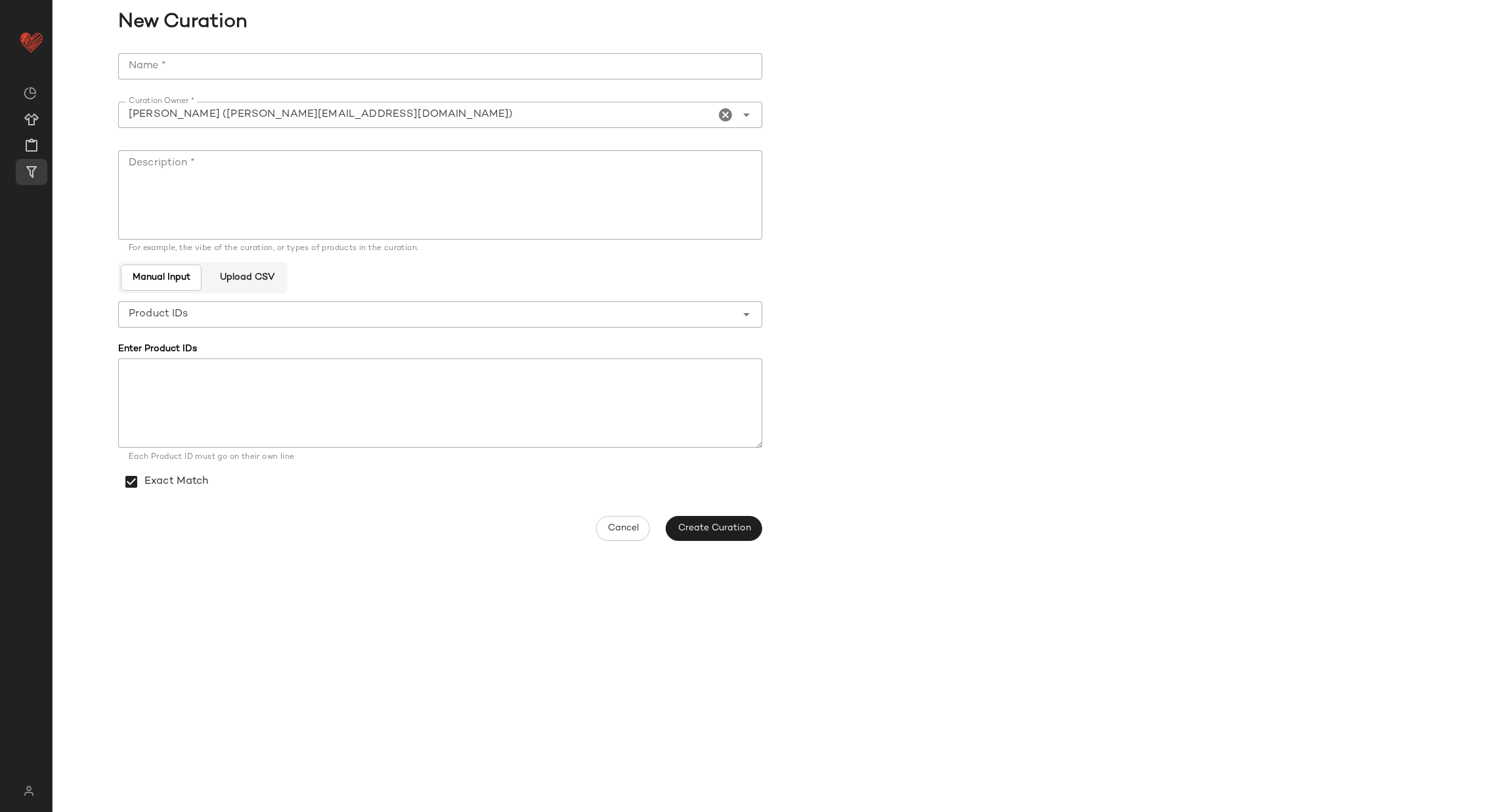
click at [251, 62] on input "Name *" at bounding box center [439, 66] width 644 height 26
paste input "**********"
type input "**********"
click at [436, 167] on textarea "Description *" at bounding box center [439, 194] width 644 height 89
type textarea "*"
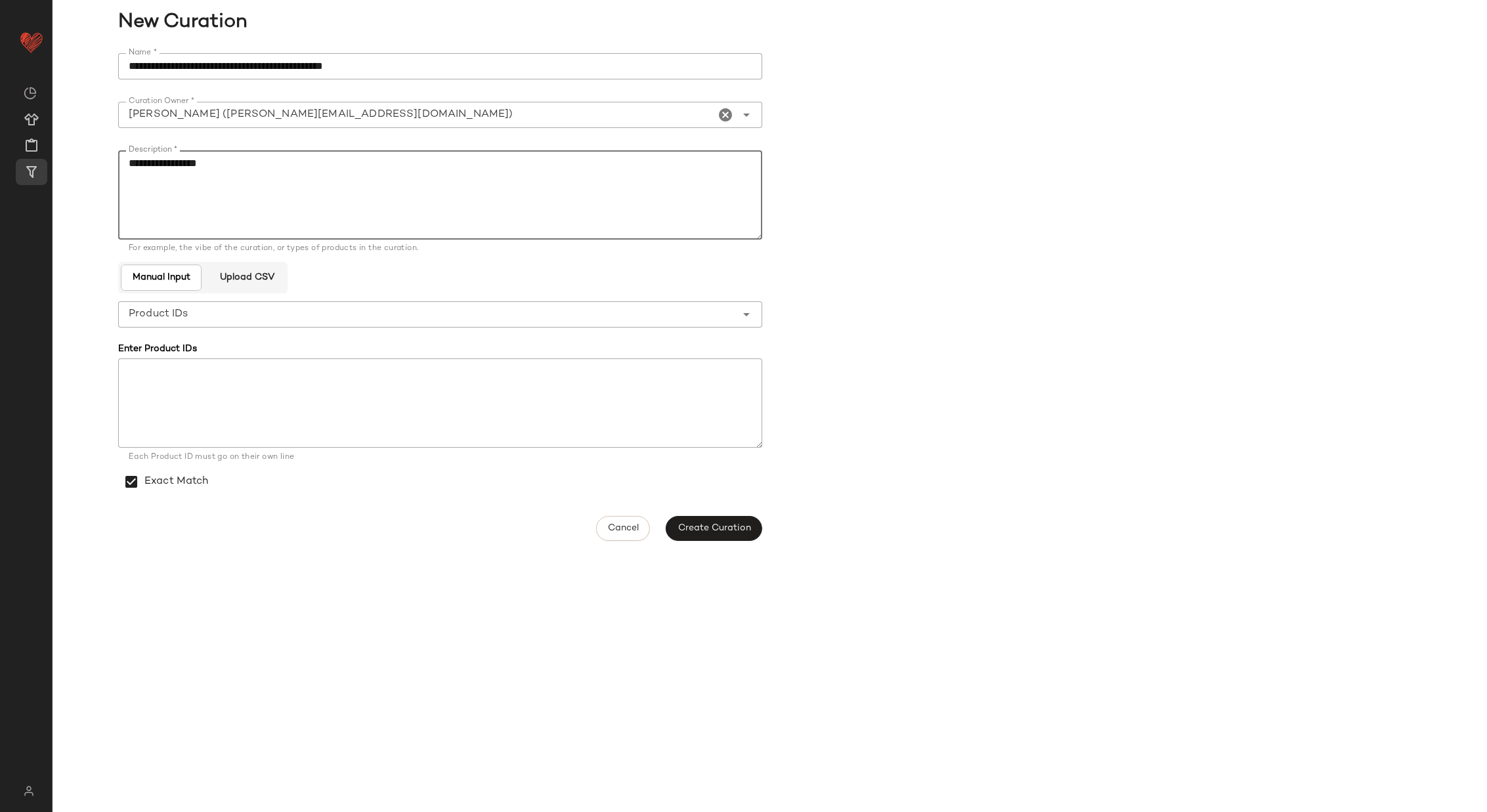
type textarea "**********"
click at [719, 524] on span "Create Curation" at bounding box center [713, 528] width 73 height 10
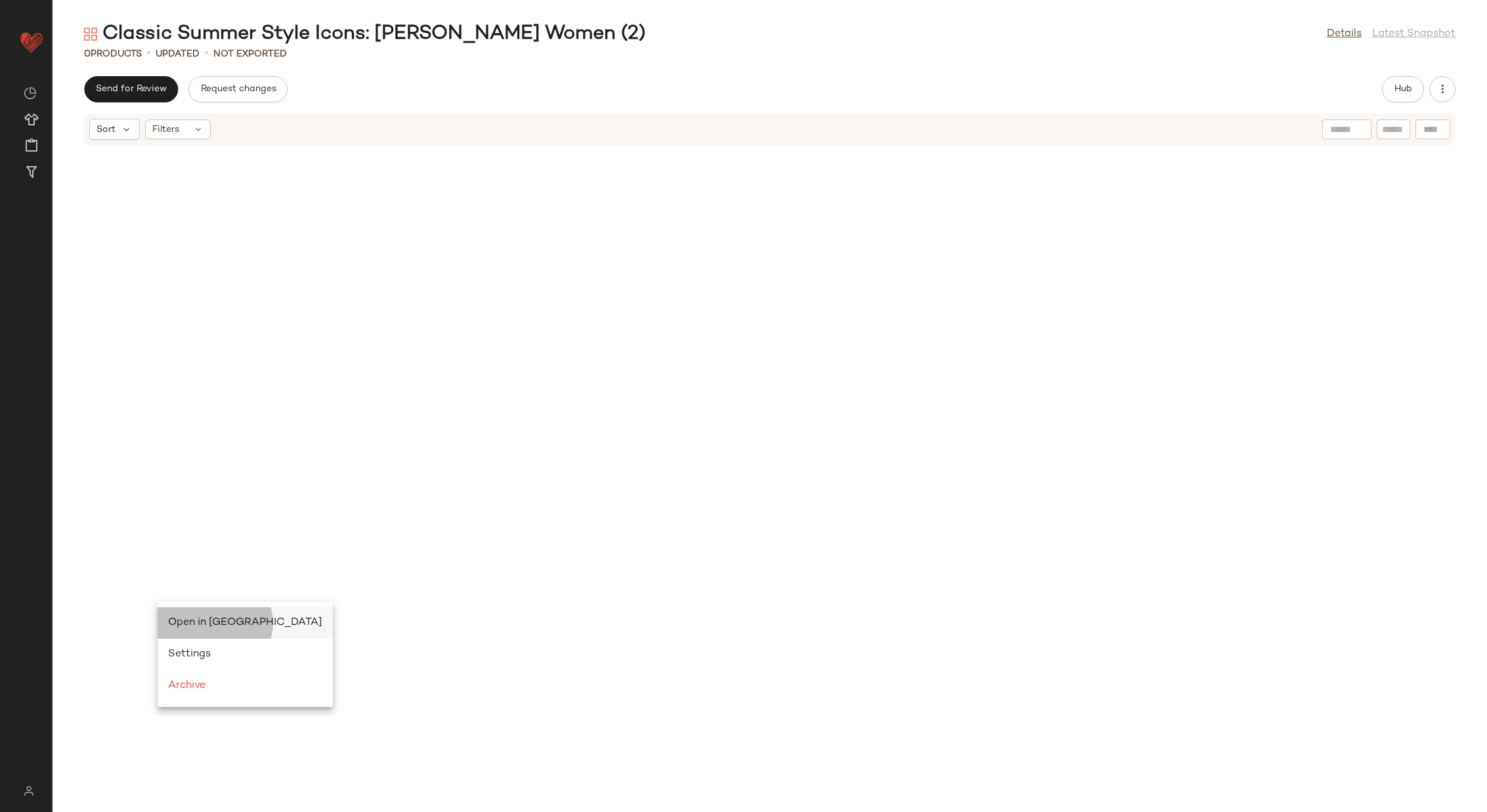
click at [183, 615] on div "Open in [GEOGRAPHIC_DATA]" at bounding box center [245, 622] width 154 height 16
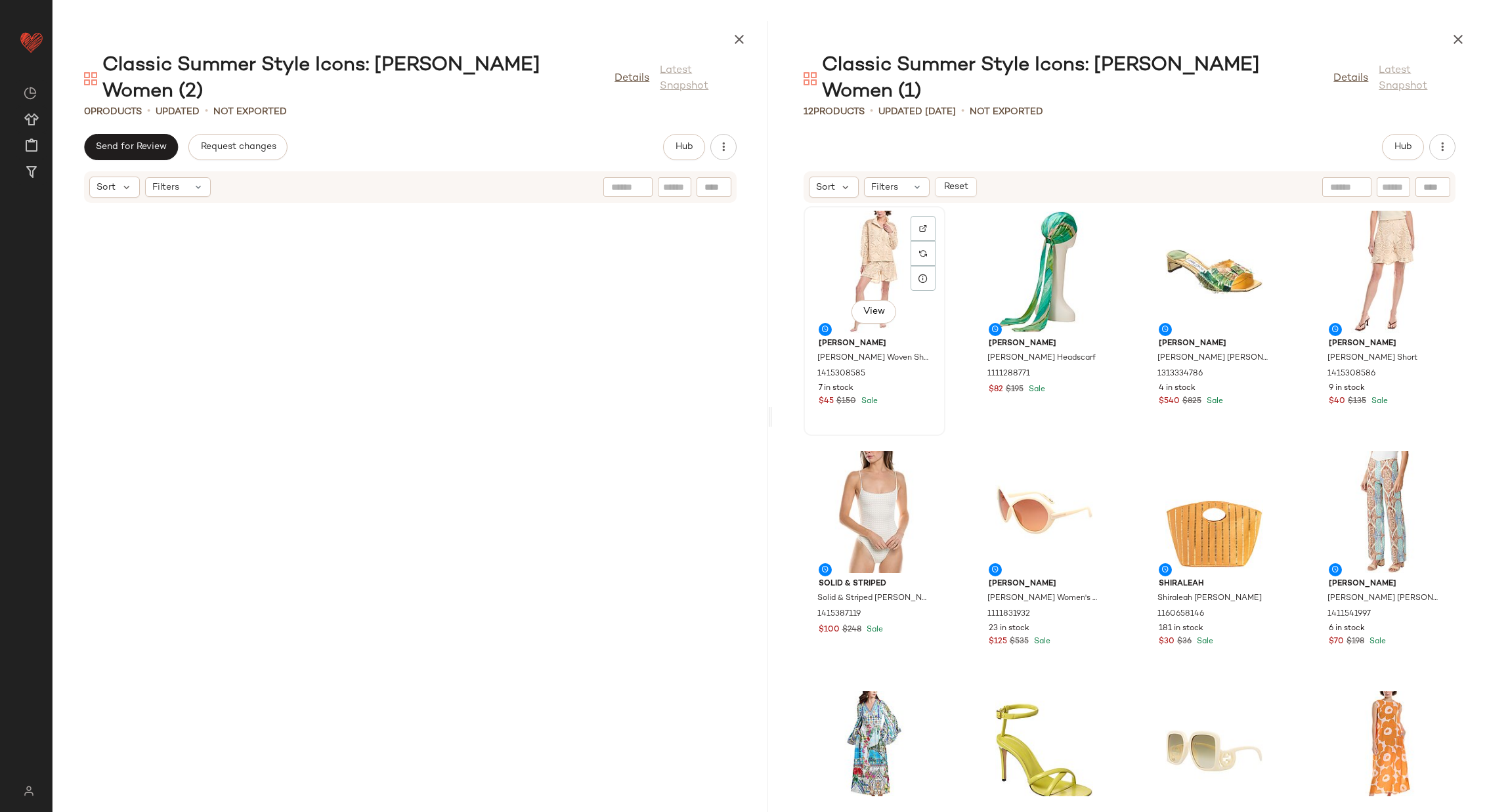
click at [865, 225] on div "View" at bounding box center [874, 272] width 133 height 122
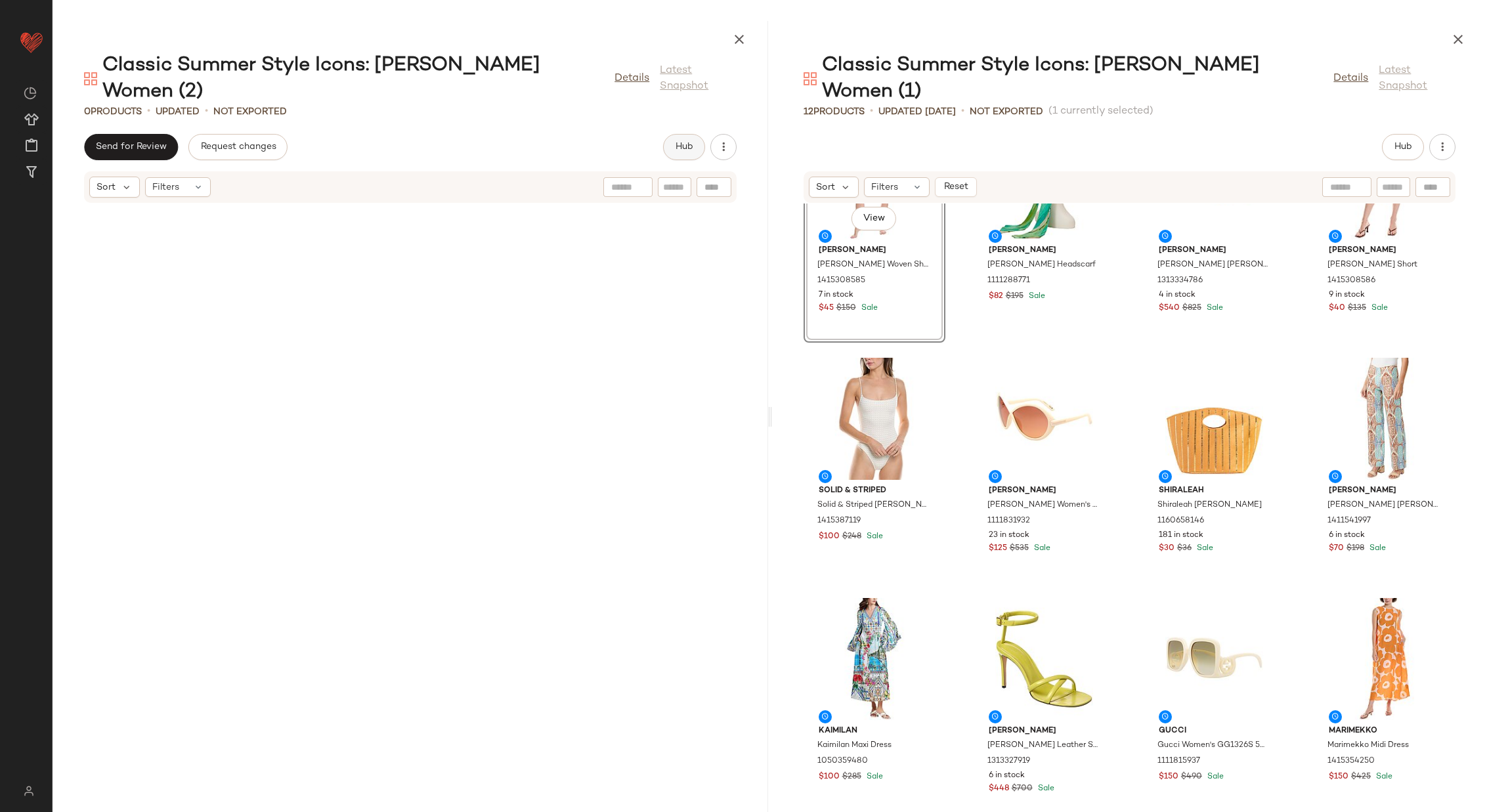
click at [681, 142] on span "Hub" at bounding box center [683, 147] width 19 height 10
click at [604, 134] on button "Clipboard" at bounding box center [594, 146] width 65 height 26
type button "Clipboard"
click at [1357, 626] on div "View" at bounding box center [1384, 658] width 133 height 122
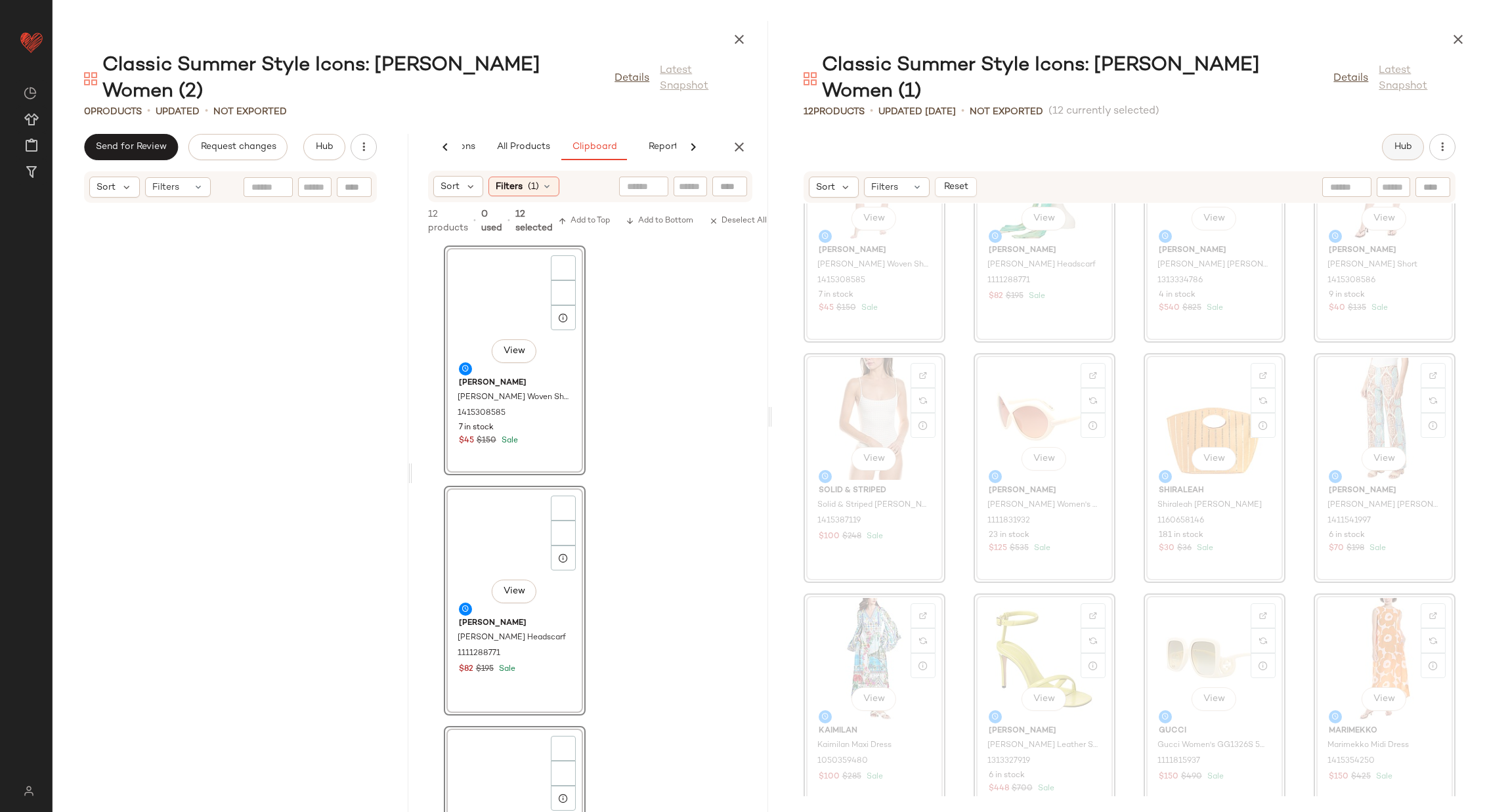
click at [1402, 134] on button "Hub" at bounding box center [1402, 146] width 42 height 26
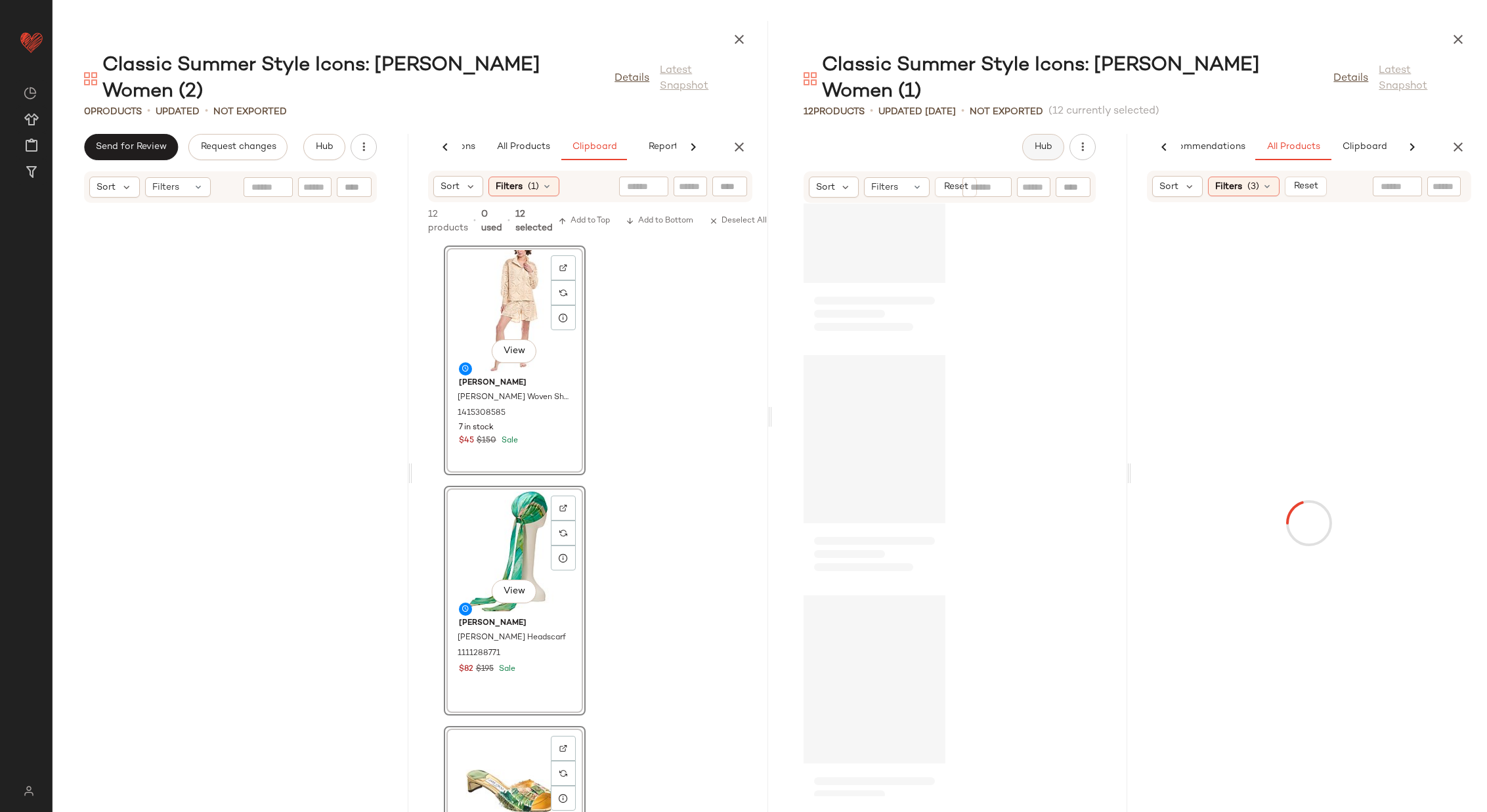
scroll to position [0, 68]
click at [1338, 142] on span "Clipboard" at bounding box center [1337, 147] width 45 height 10
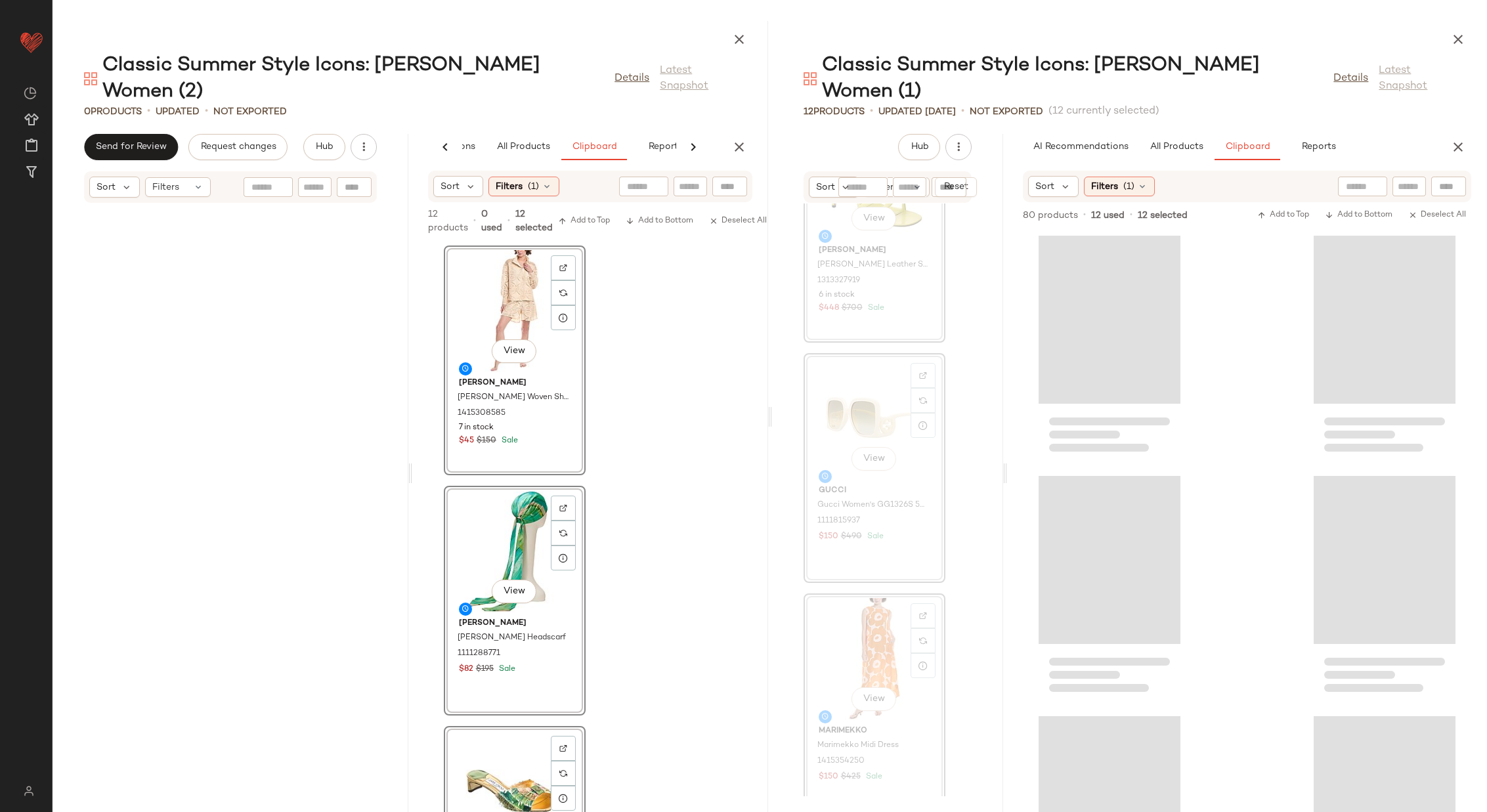
scroll to position [0, 0]
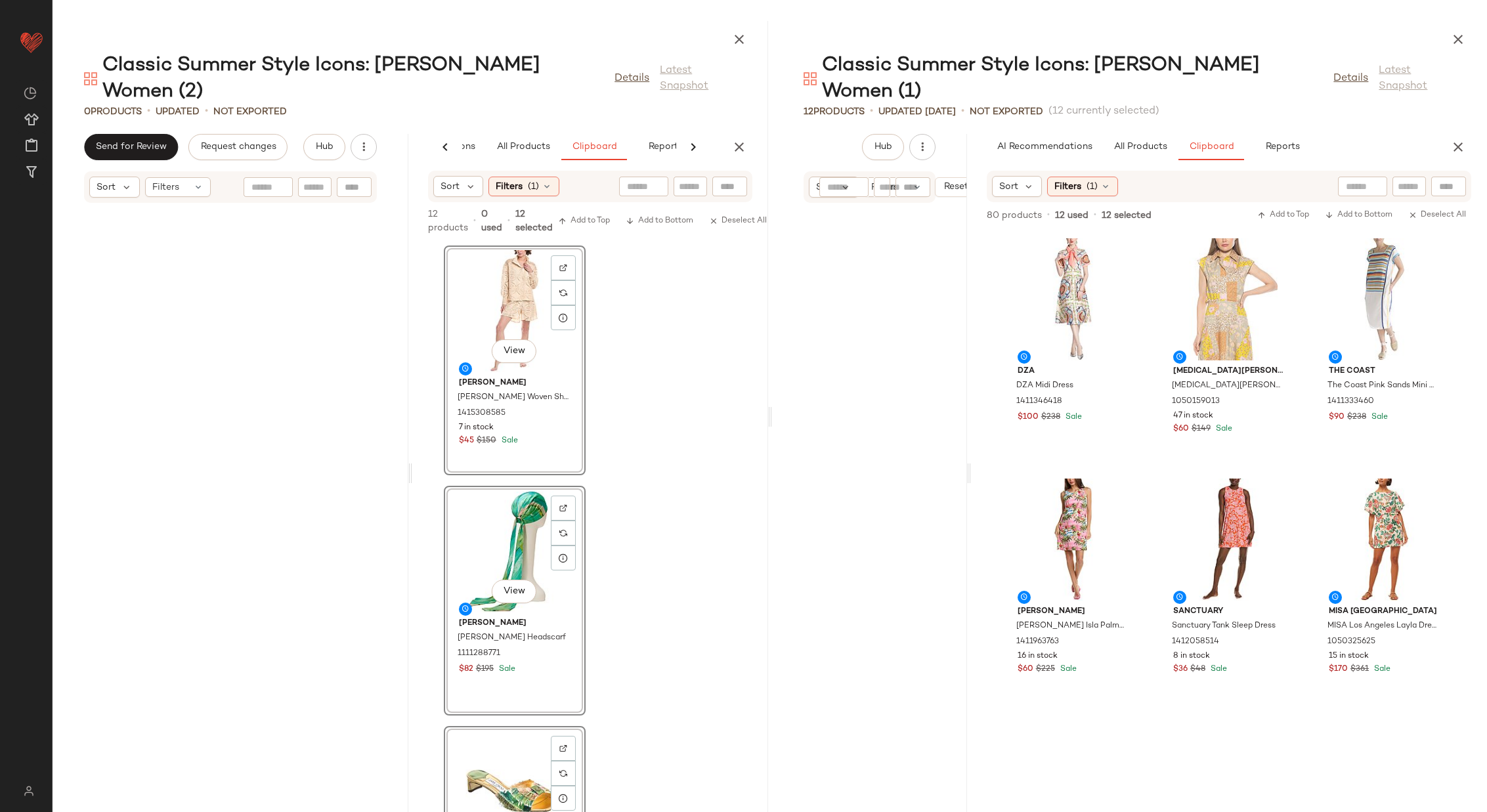
drag, startPoint x: 1128, startPoint y: 453, endPoint x: 967, endPoint y: 453, distance: 161.0
click at [967, 453] on div "Classic Summer Style Icons: [PERSON_NAME] Women (1) Details Latest Snapshot 12 …" at bounding box center [1130, 416] width 716 height 790
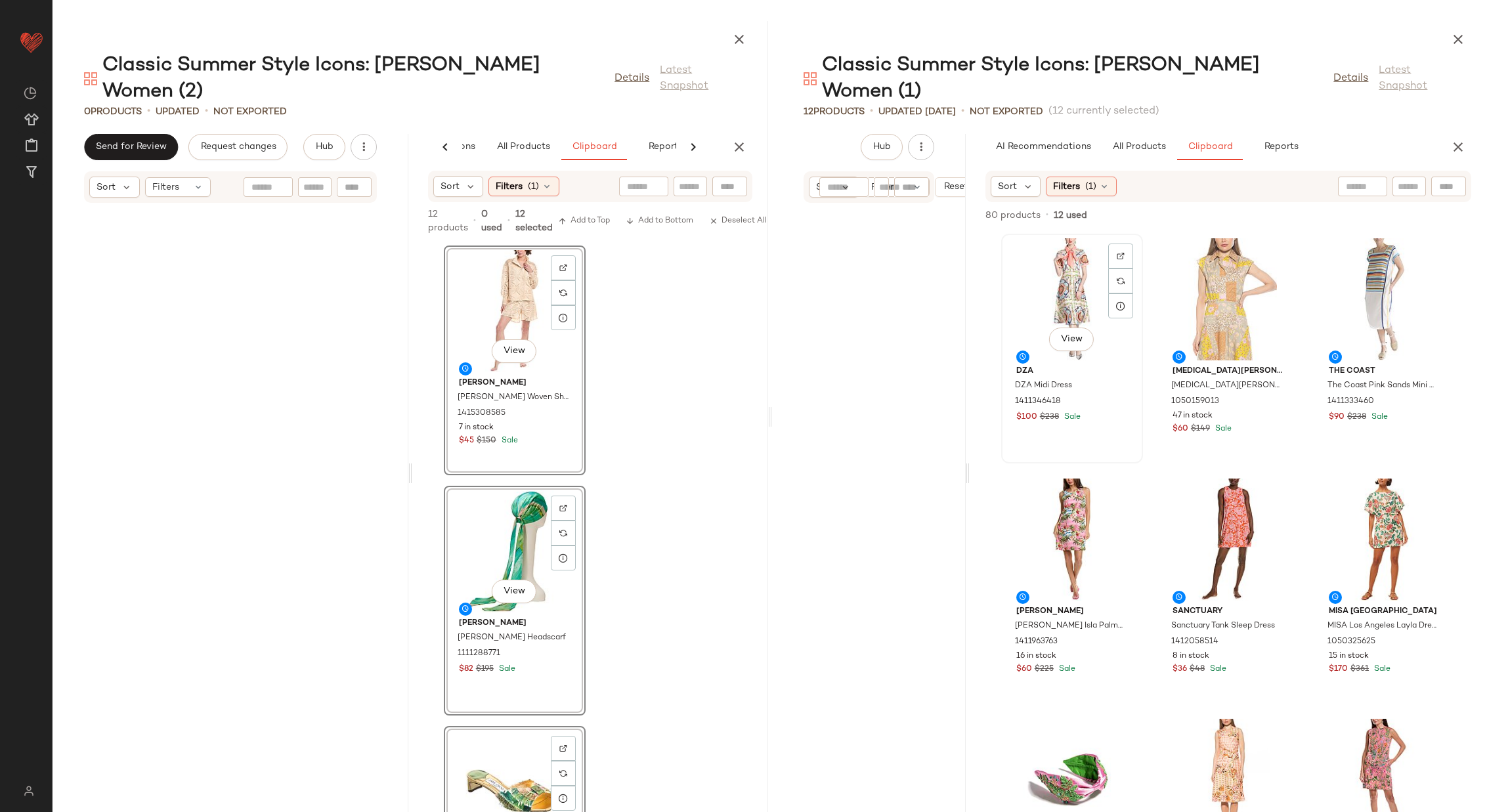
click at [1053, 252] on div "View" at bounding box center [1072, 299] width 133 height 122
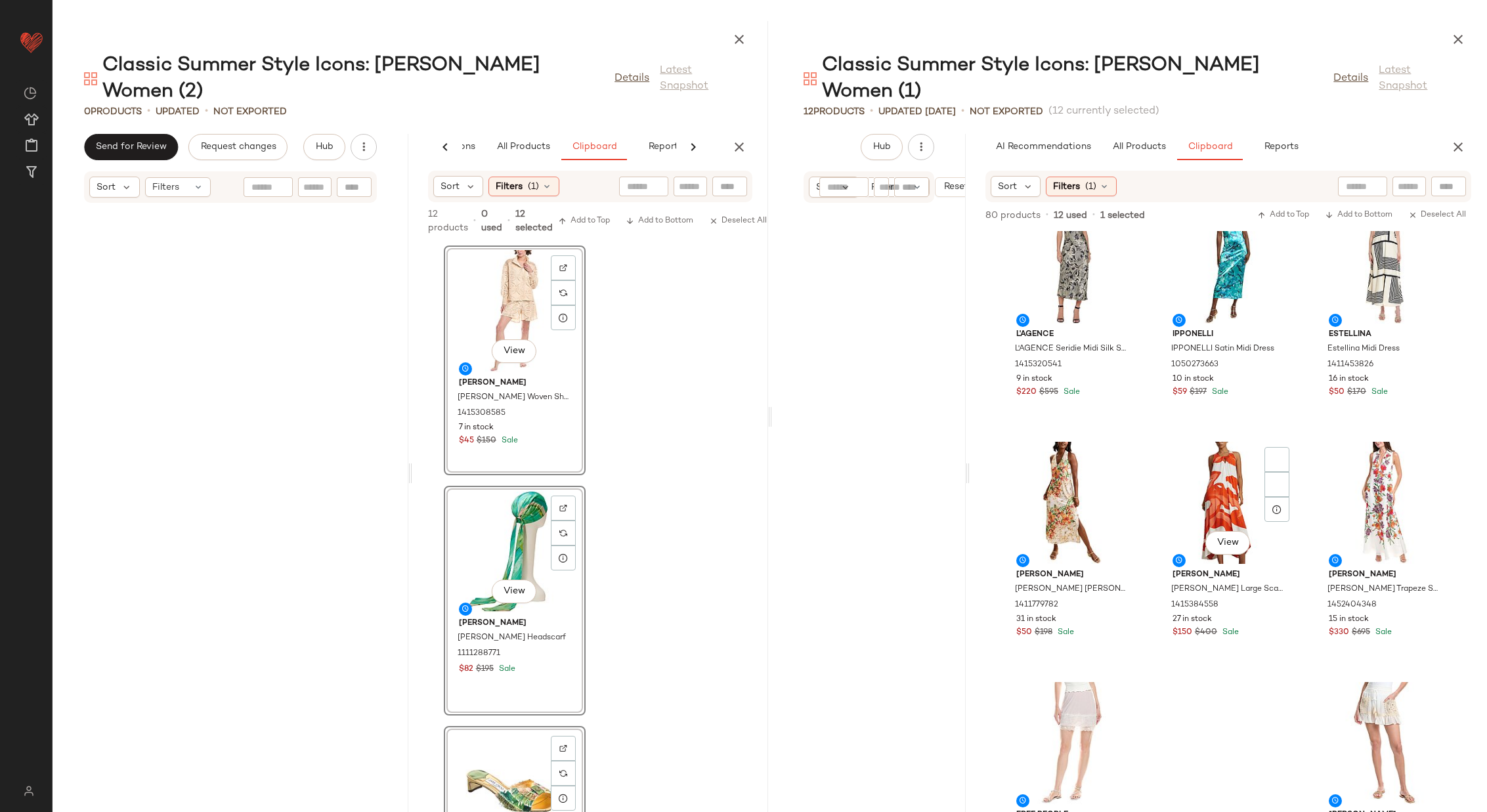
scroll to position [7321, 0]
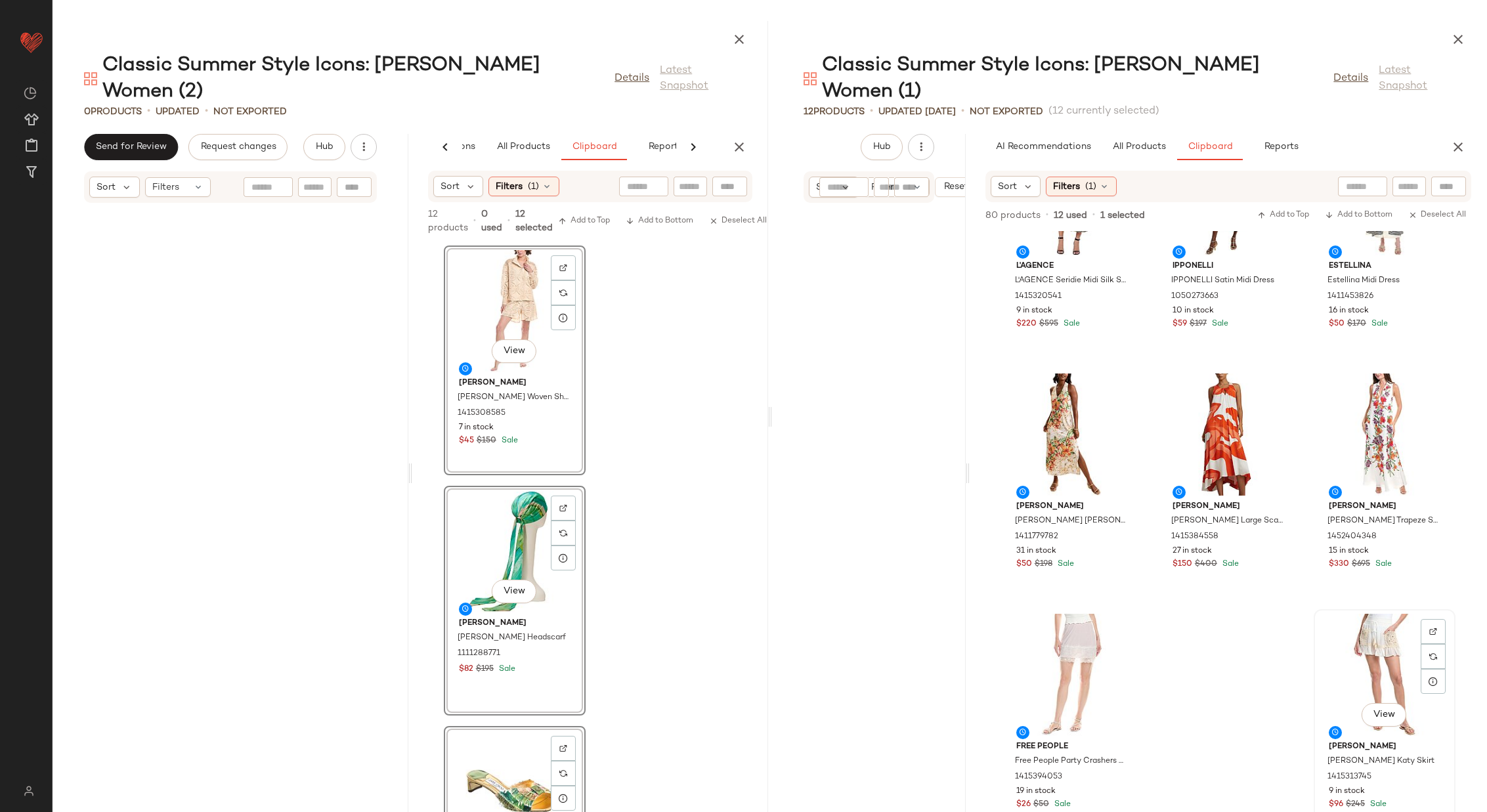
click at [1367, 627] on div "View" at bounding box center [1384, 675] width 133 height 122
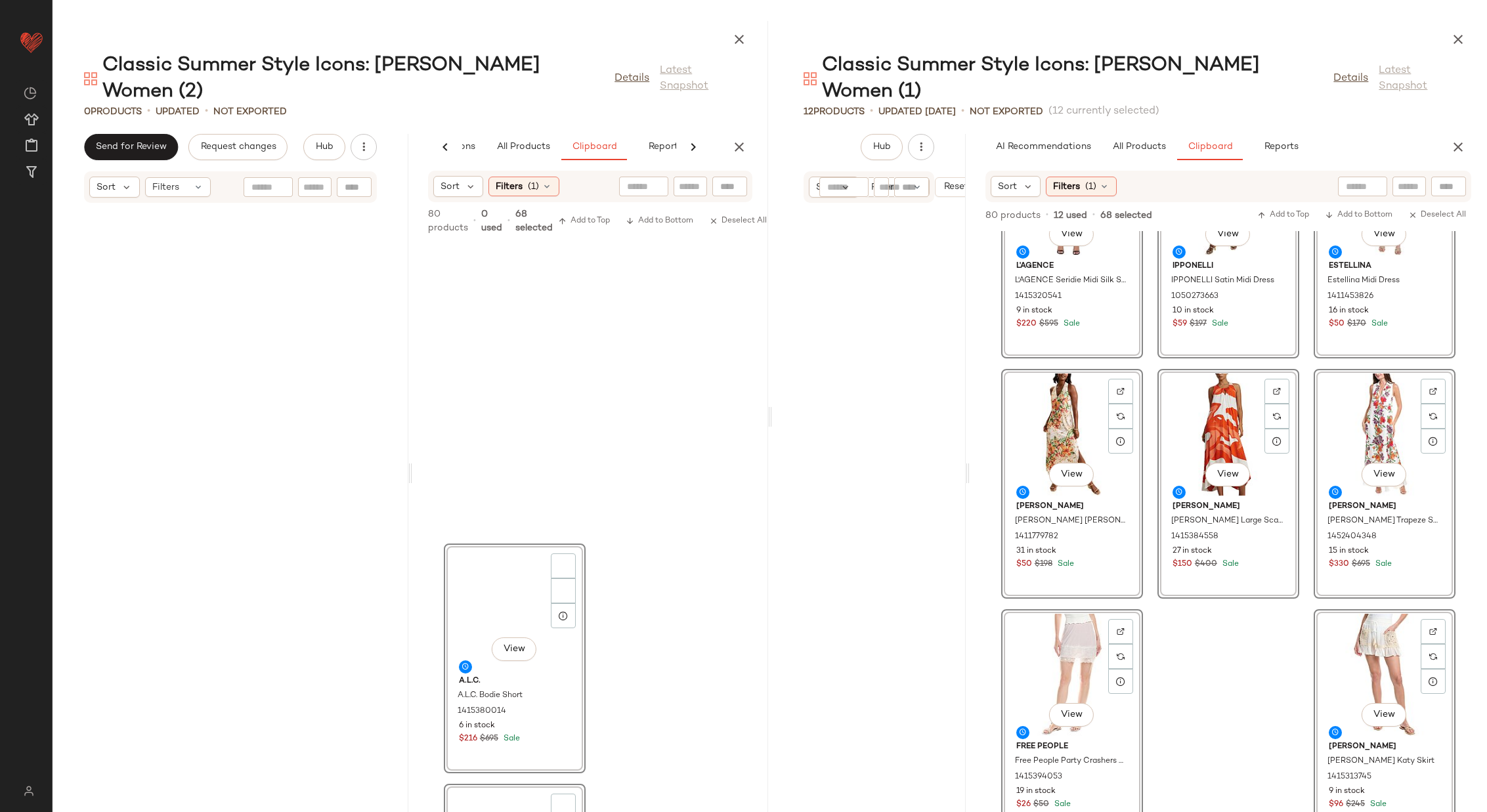
scroll to position [18622, 0]
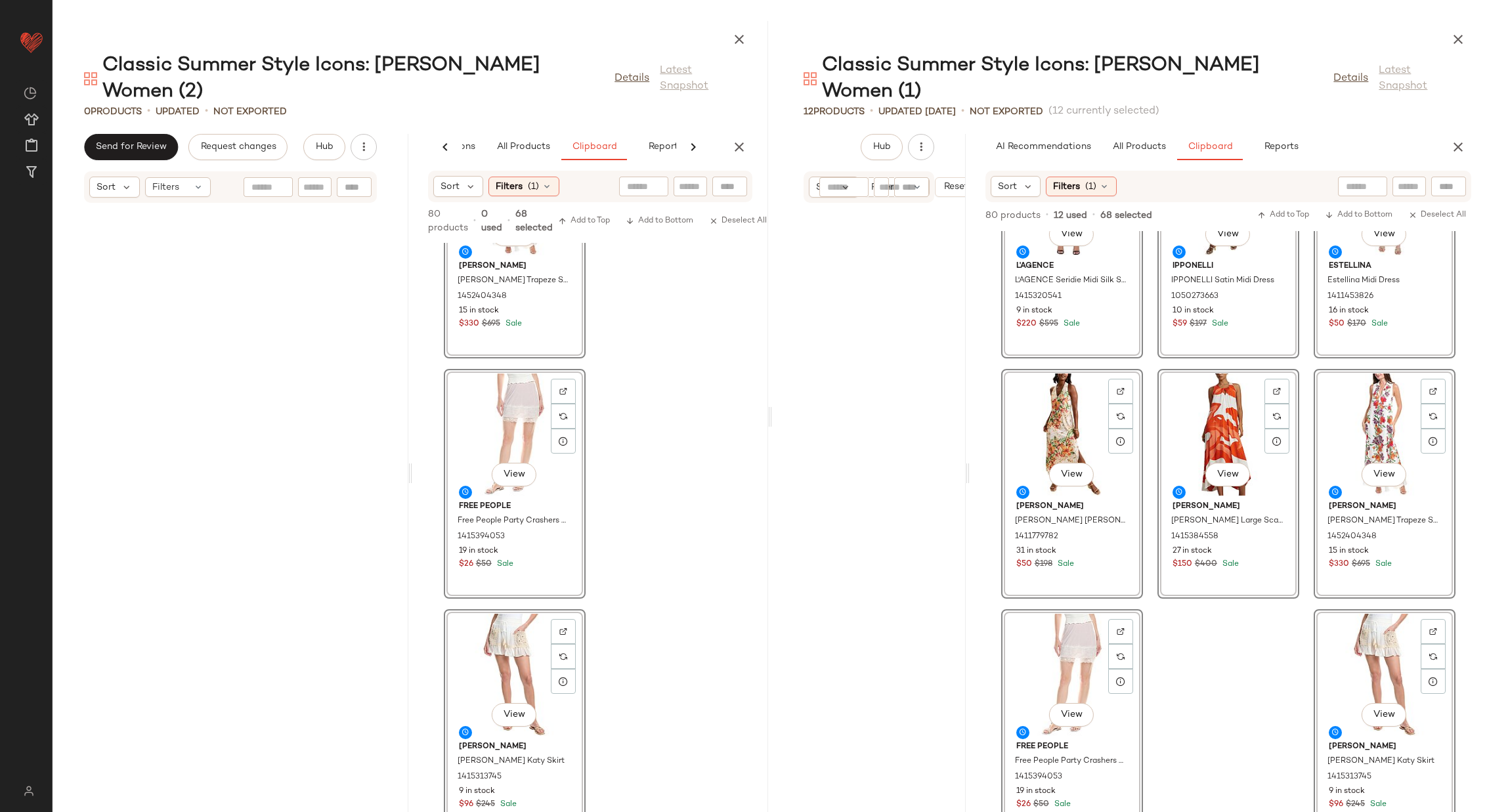
click at [656, 623] on div "View [PERSON_NAME] [PERSON_NAME] Trapeze Shirt Gown 1452404348 15 in stock $330…" at bounding box center [589, 527] width 356 height 569
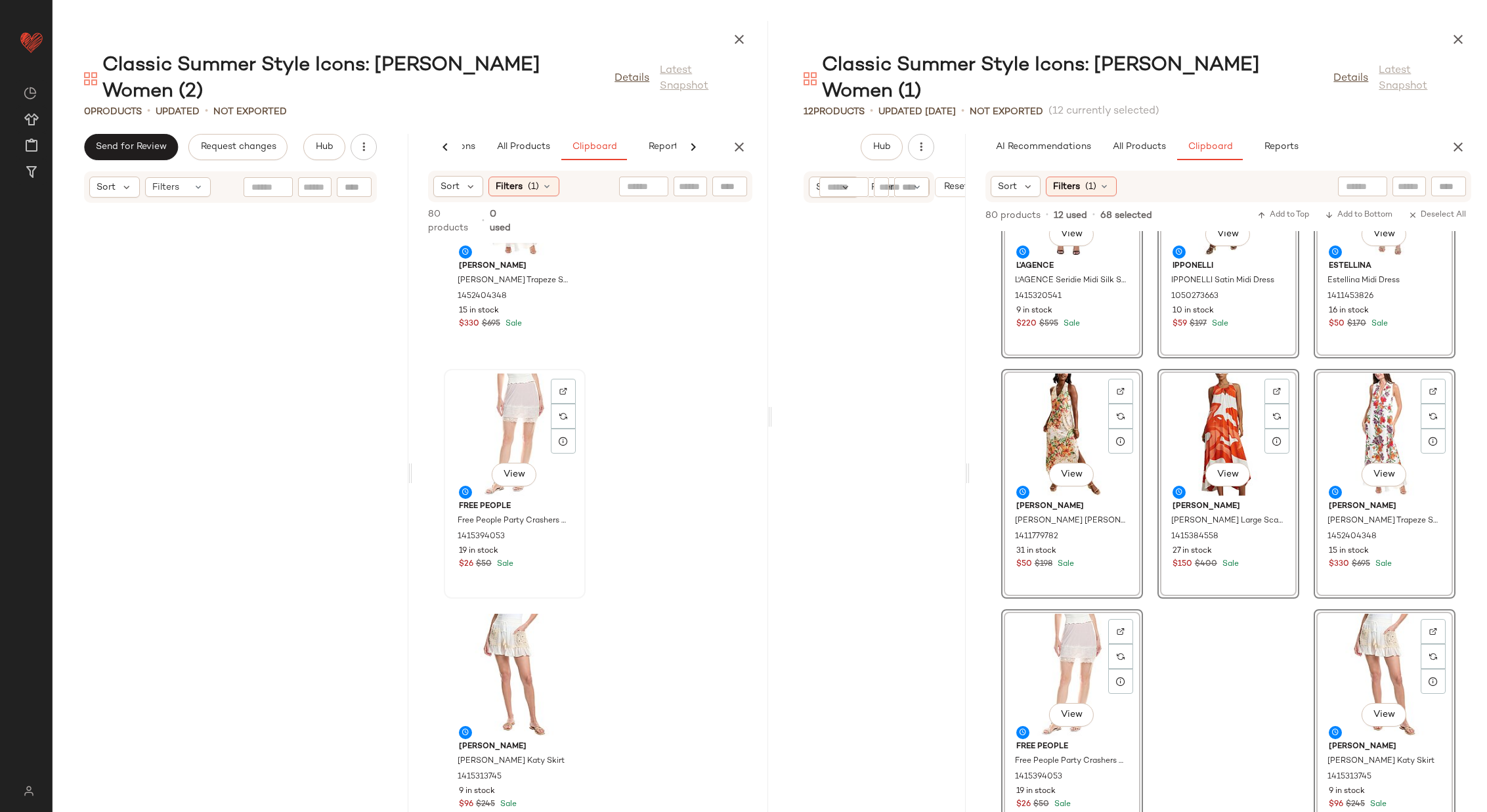
click at [512, 397] on div "View" at bounding box center [514, 434] width 133 height 122
click at [494, 621] on div "View" at bounding box center [514, 675] width 133 height 122
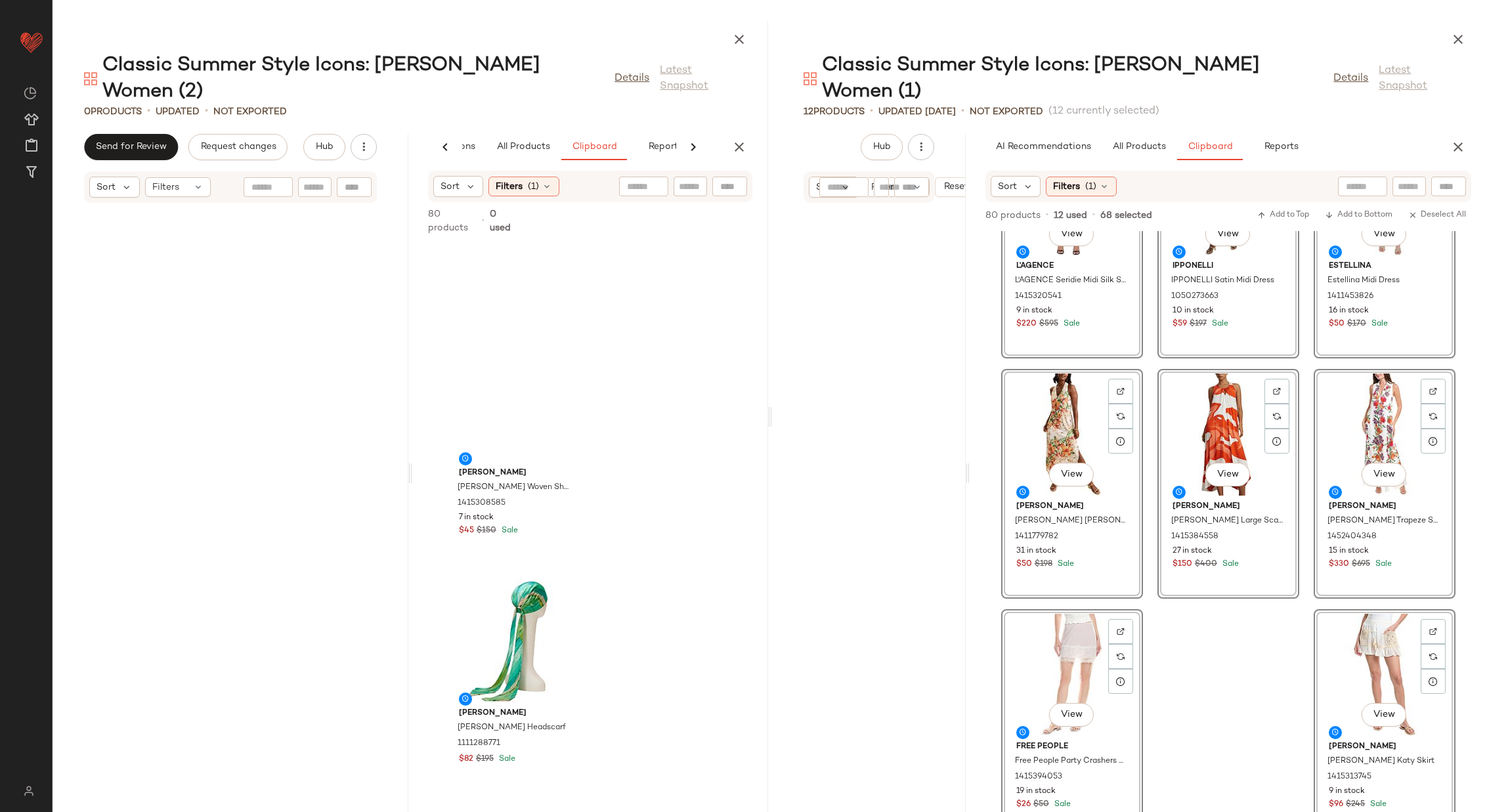
scroll to position [0, 0]
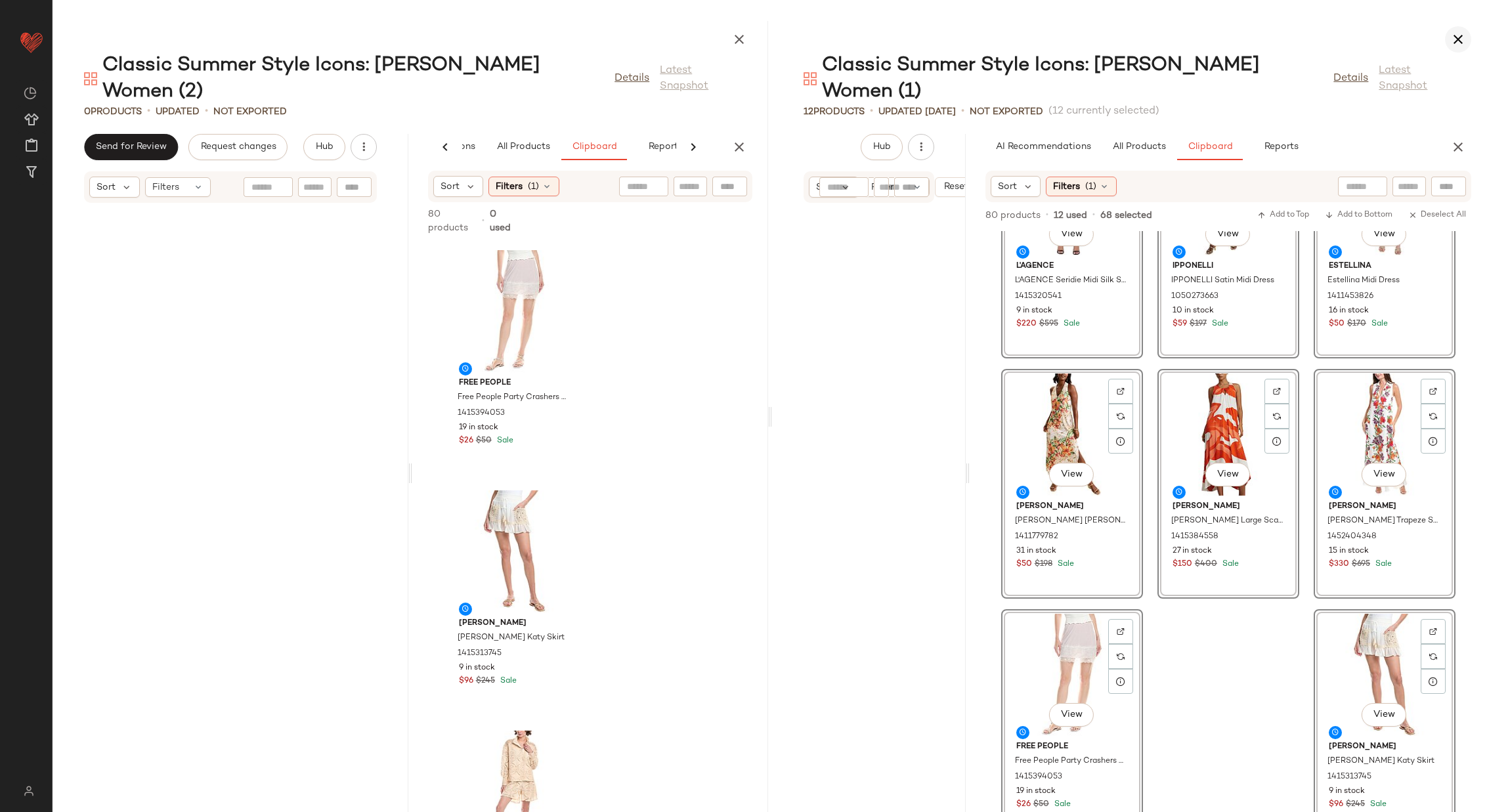
click at [1458, 34] on icon "button" at bounding box center [1457, 39] width 16 height 16
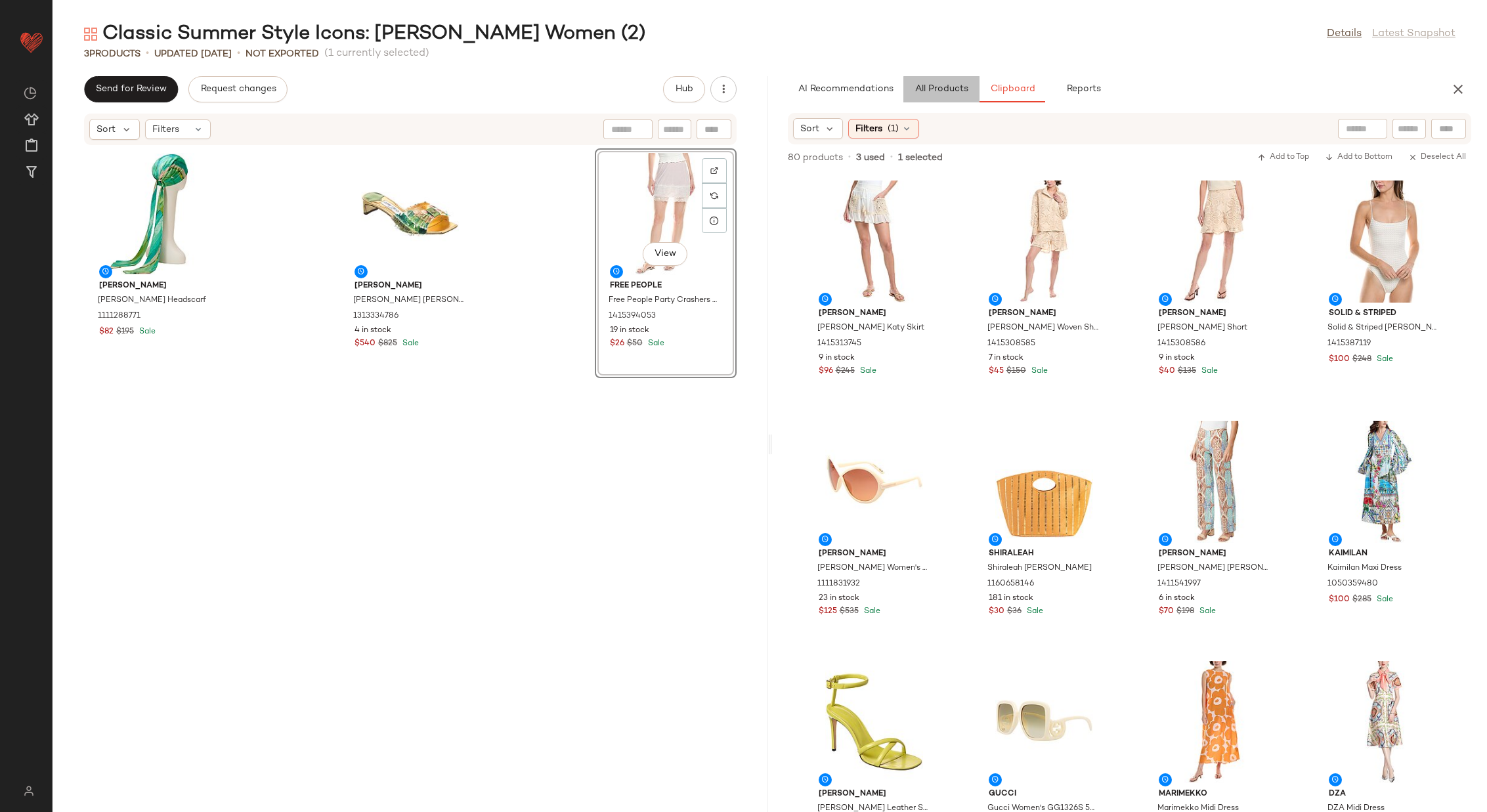
click at [942, 87] on span "All Products" at bounding box center [941, 89] width 54 height 10
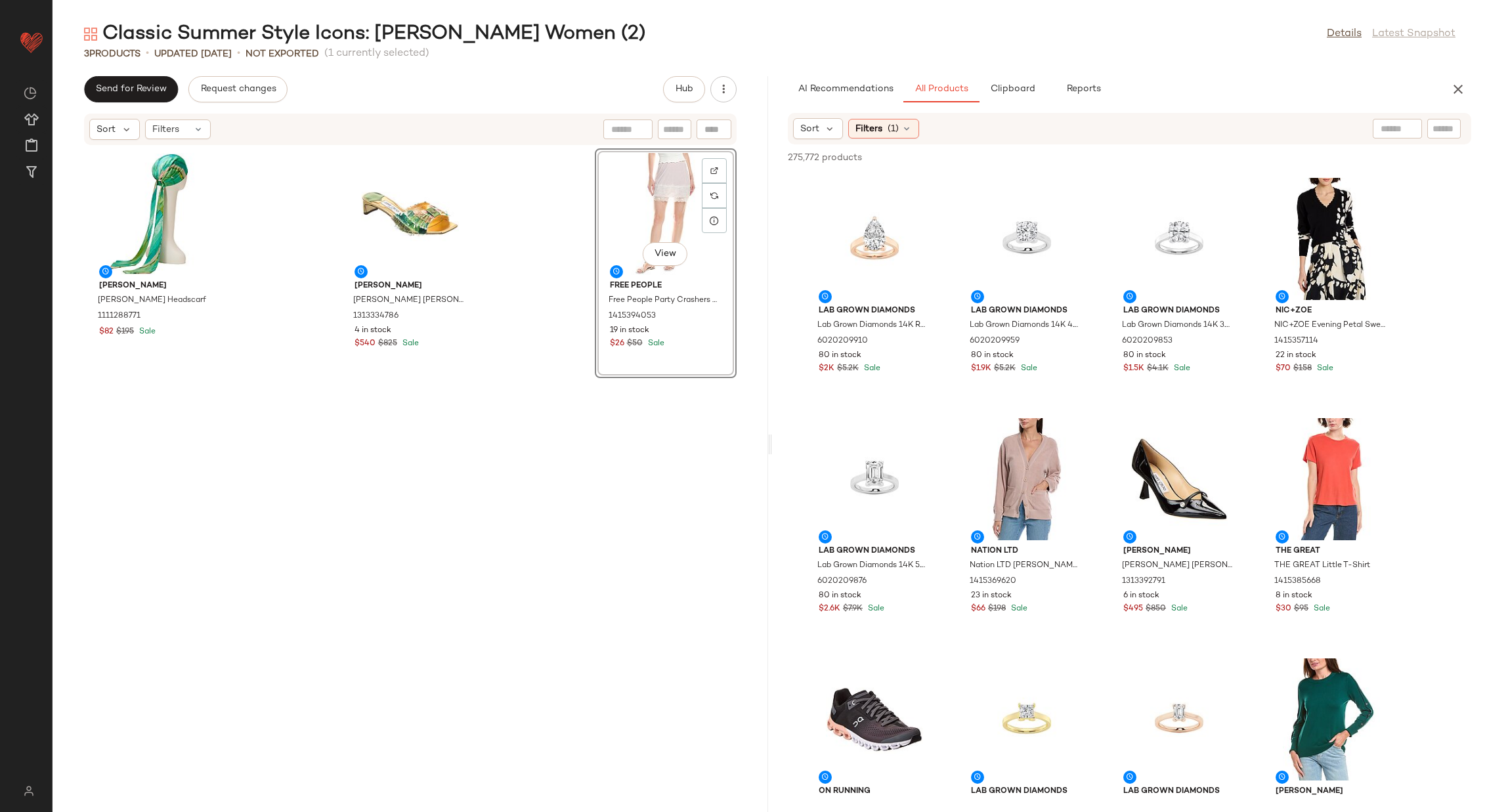
click at [1404, 128] on div at bounding box center [1397, 128] width 49 height 20
click at [901, 128] on icon at bounding box center [906, 128] width 10 height 10
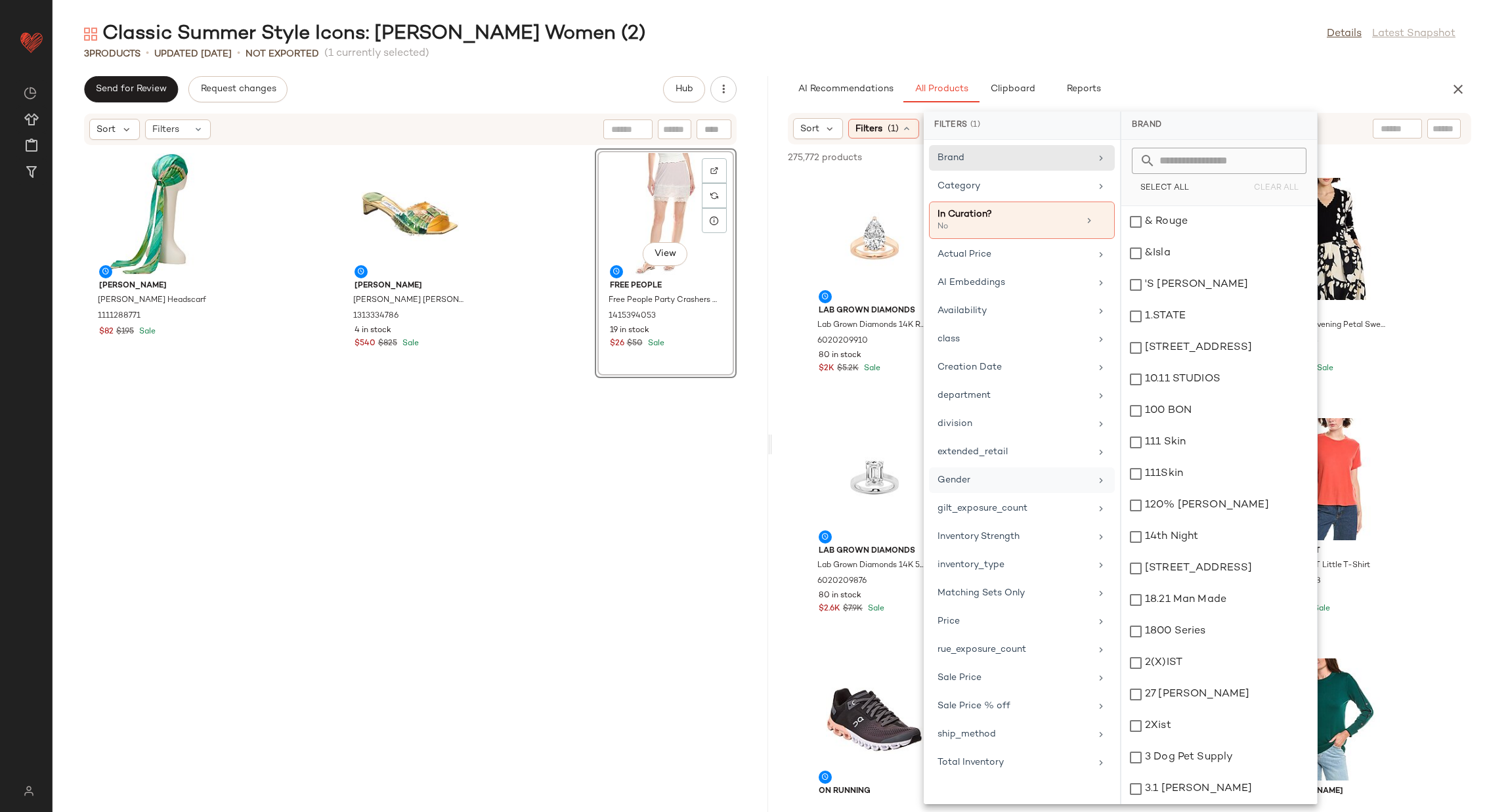
click at [1020, 473] on div "Gender" at bounding box center [1014, 479] width 153 height 14
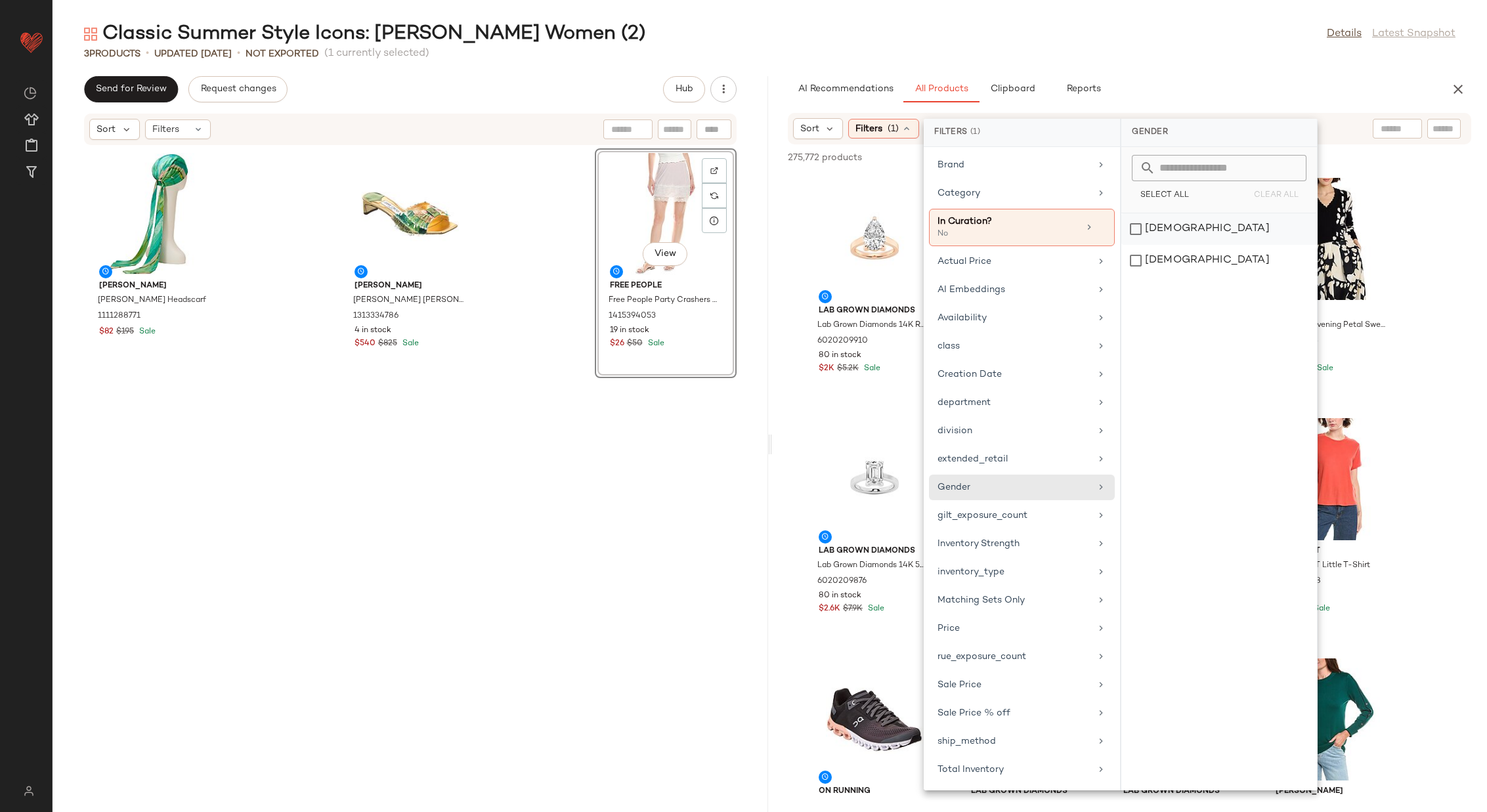
click at [1181, 245] on div "[DEMOGRAPHIC_DATA]" at bounding box center [1218, 261] width 195 height 31
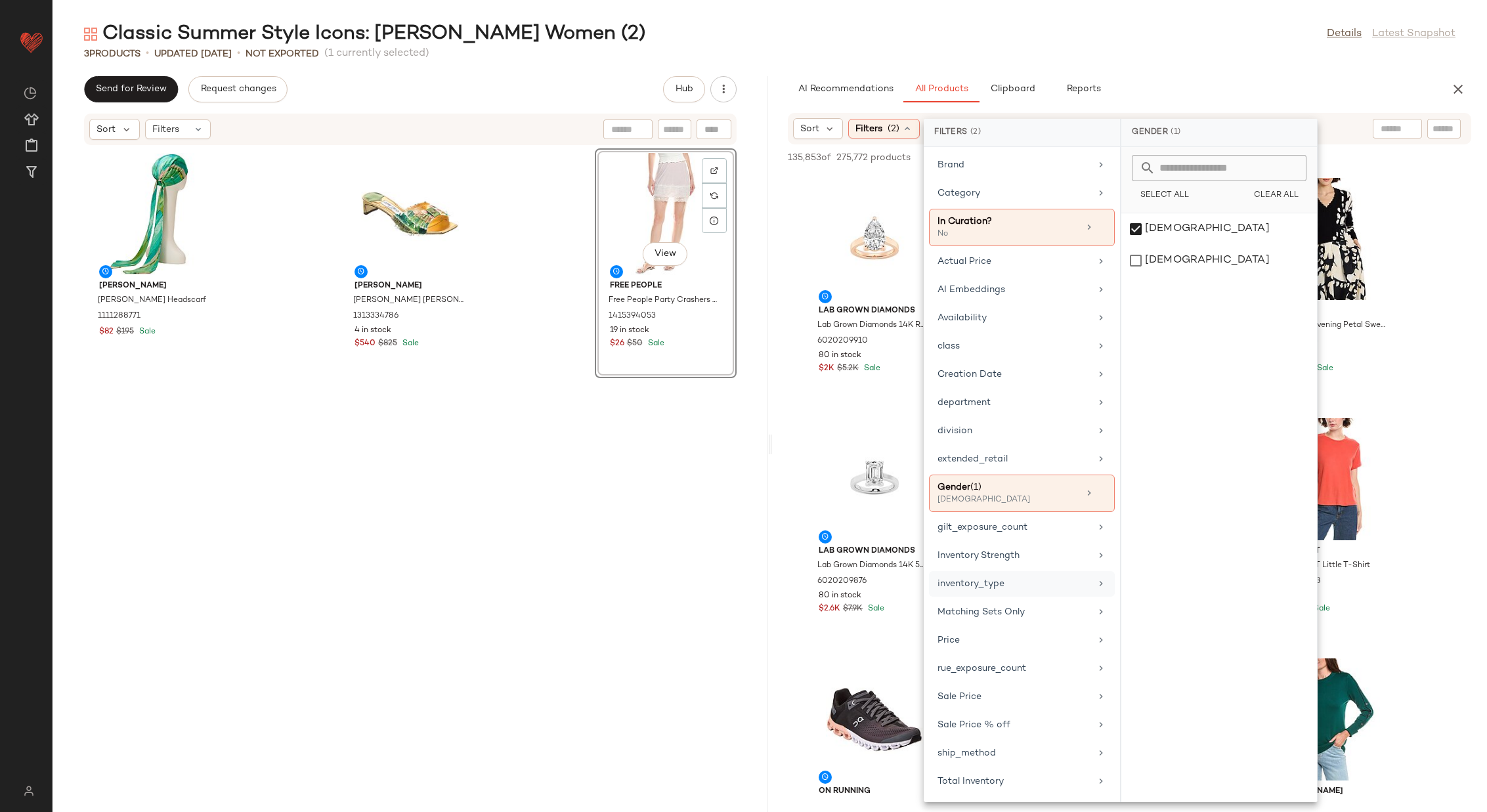
click at [1014, 577] on div "inventory_type" at bounding box center [1014, 583] width 153 height 14
click at [1192, 245] on div "CarryOver" at bounding box center [1218, 261] width 195 height 31
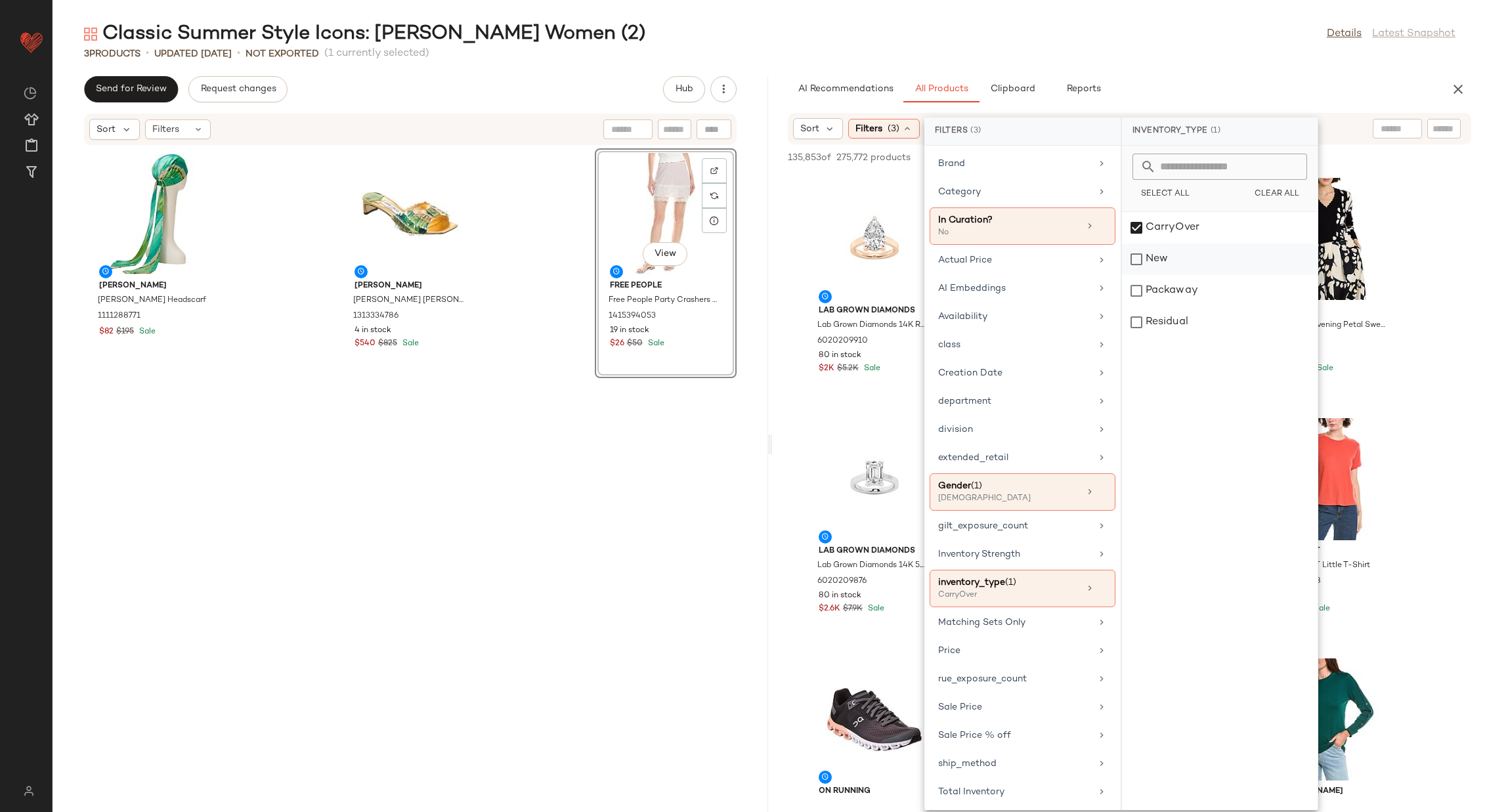
click at [1191, 275] on div "New" at bounding box center [1219, 290] width 195 height 31
click at [1192, 307] on div "Packaway" at bounding box center [1219, 322] width 195 height 31
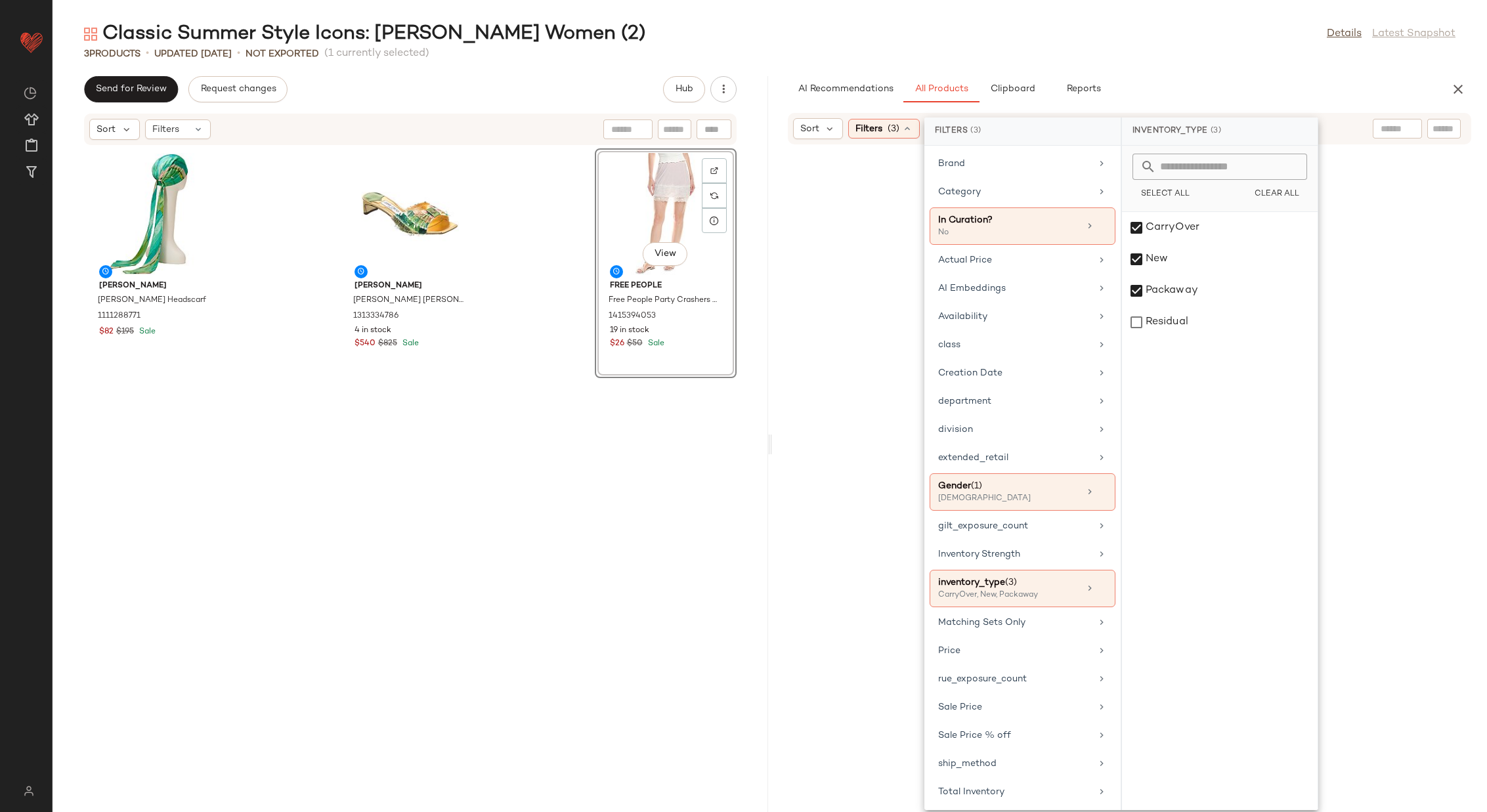
click at [789, 394] on div at bounding box center [1129, 494] width 710 height 694
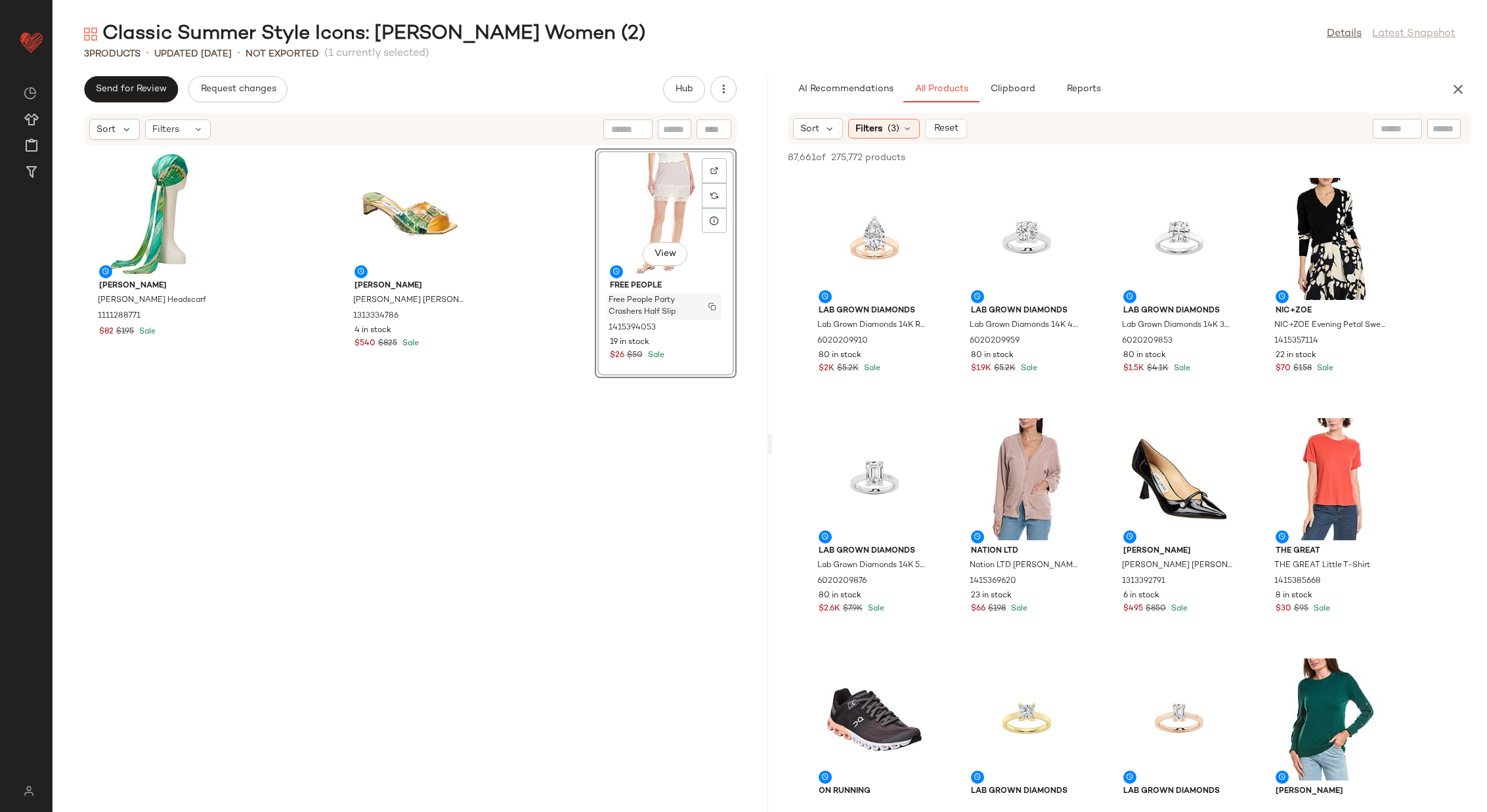
click at [708, 305] on img "button" at bounding box center [712, 307] width 8 height 8
click at [1445, 130] on input "text" at bounding box center [1443, 128] width 23 height 14
paste input "**********"
type input "**********"
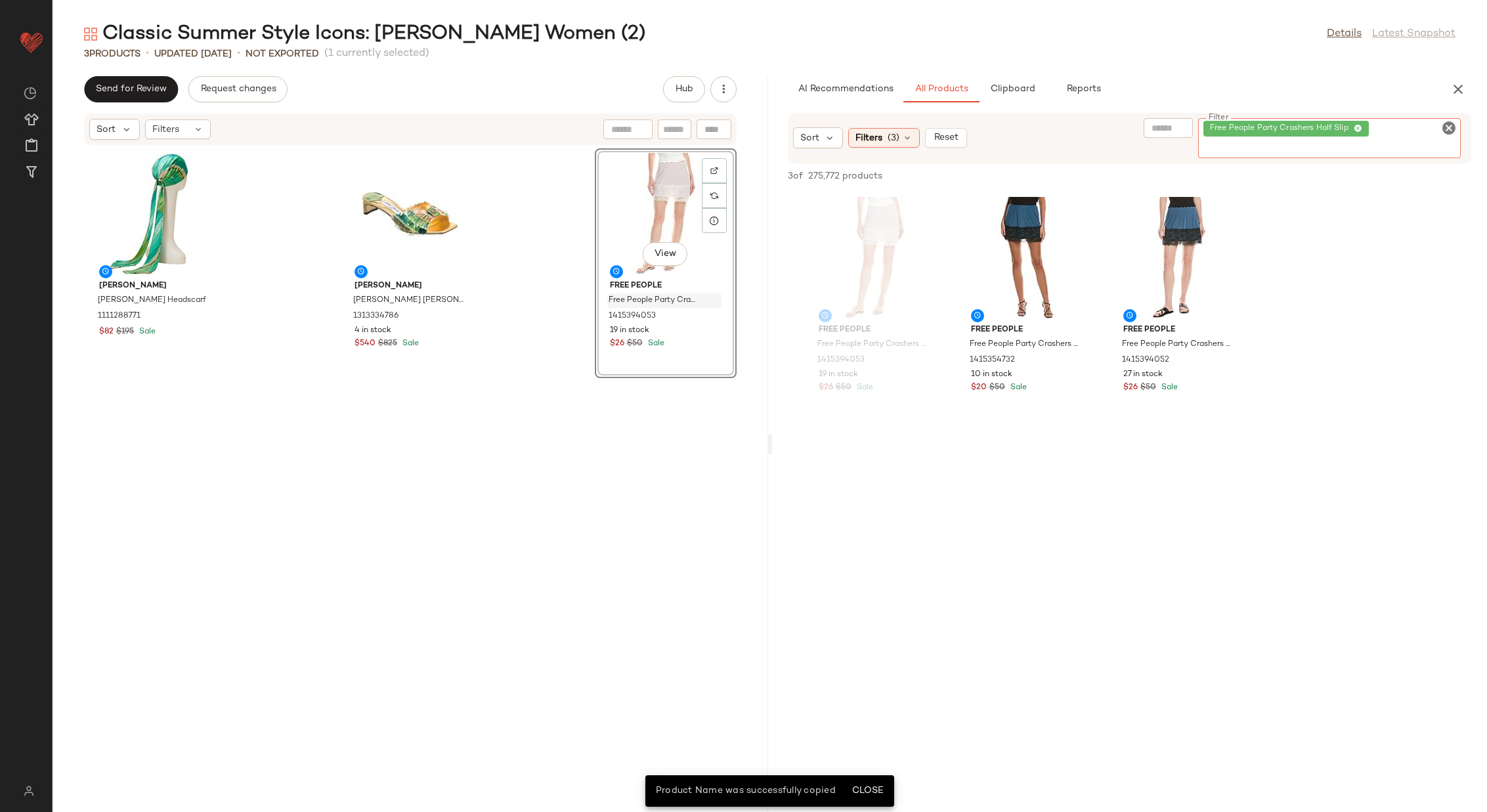
click at [1445, 128] on icon "Clear Filter" at bounding box center [1448, 128] width 16 height 16
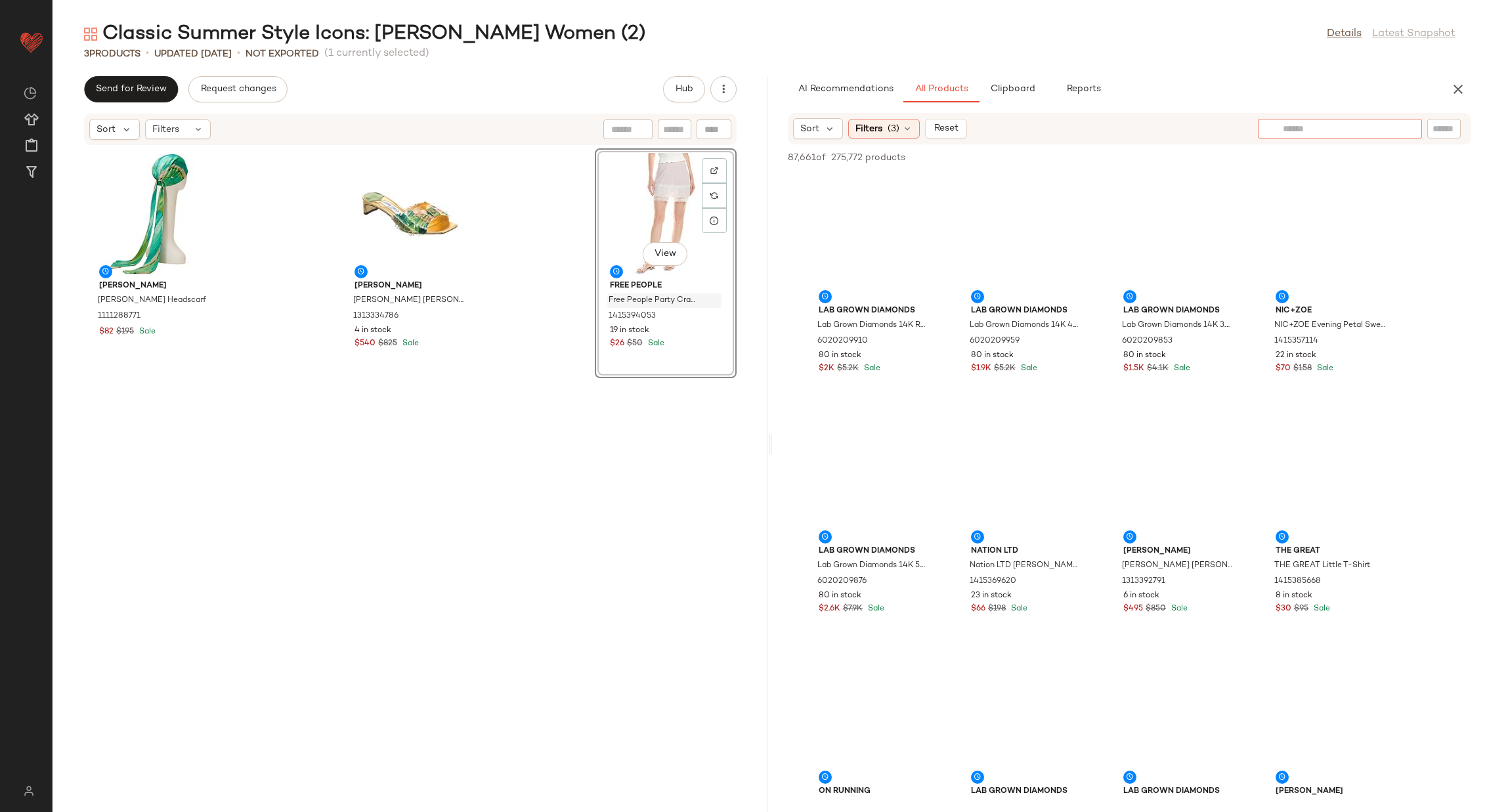
click at [1313, 129] on input "text" at bounding box center [1340, 128] width 114 height 14
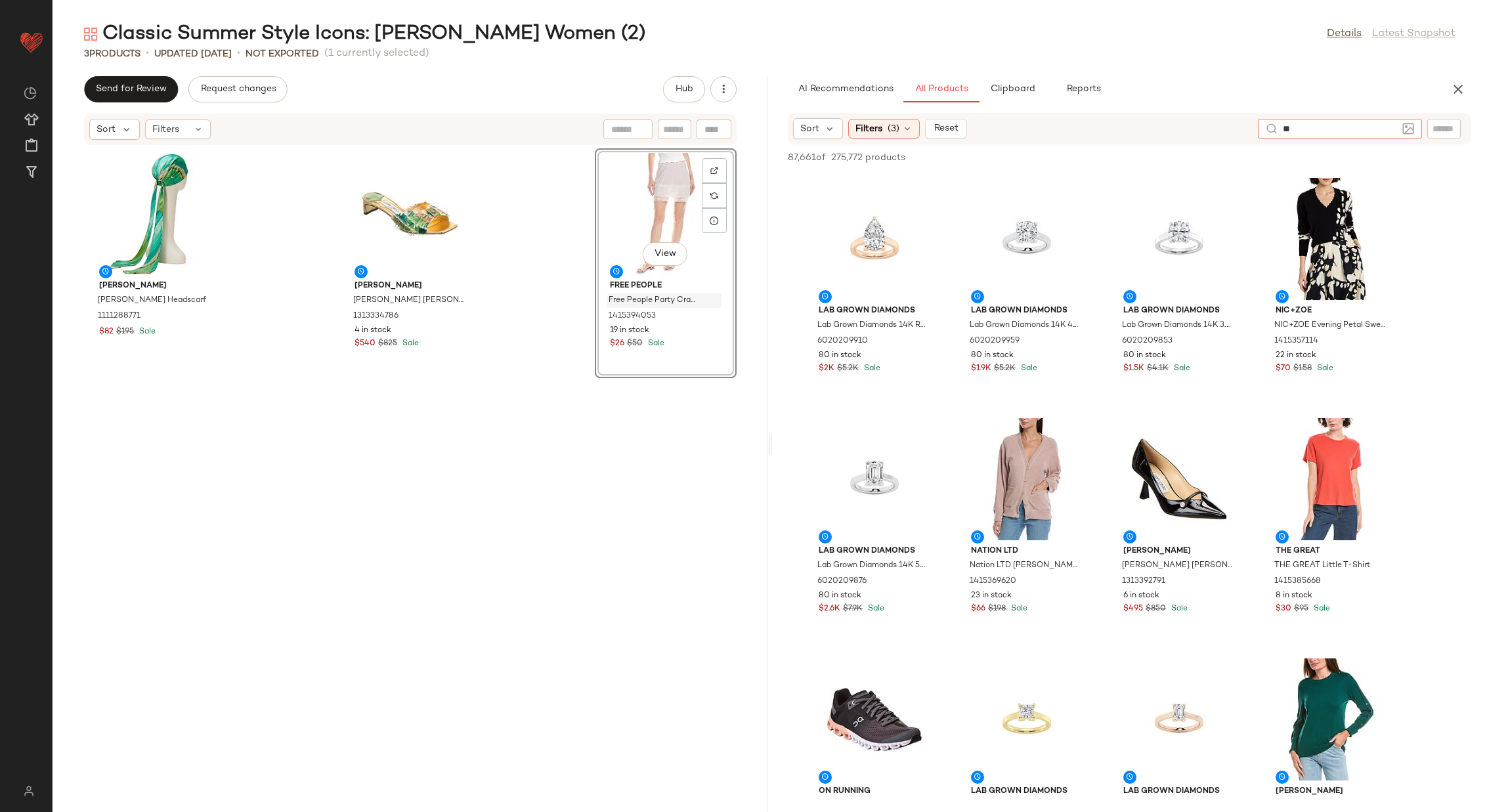
type input "*"
type input "**********"
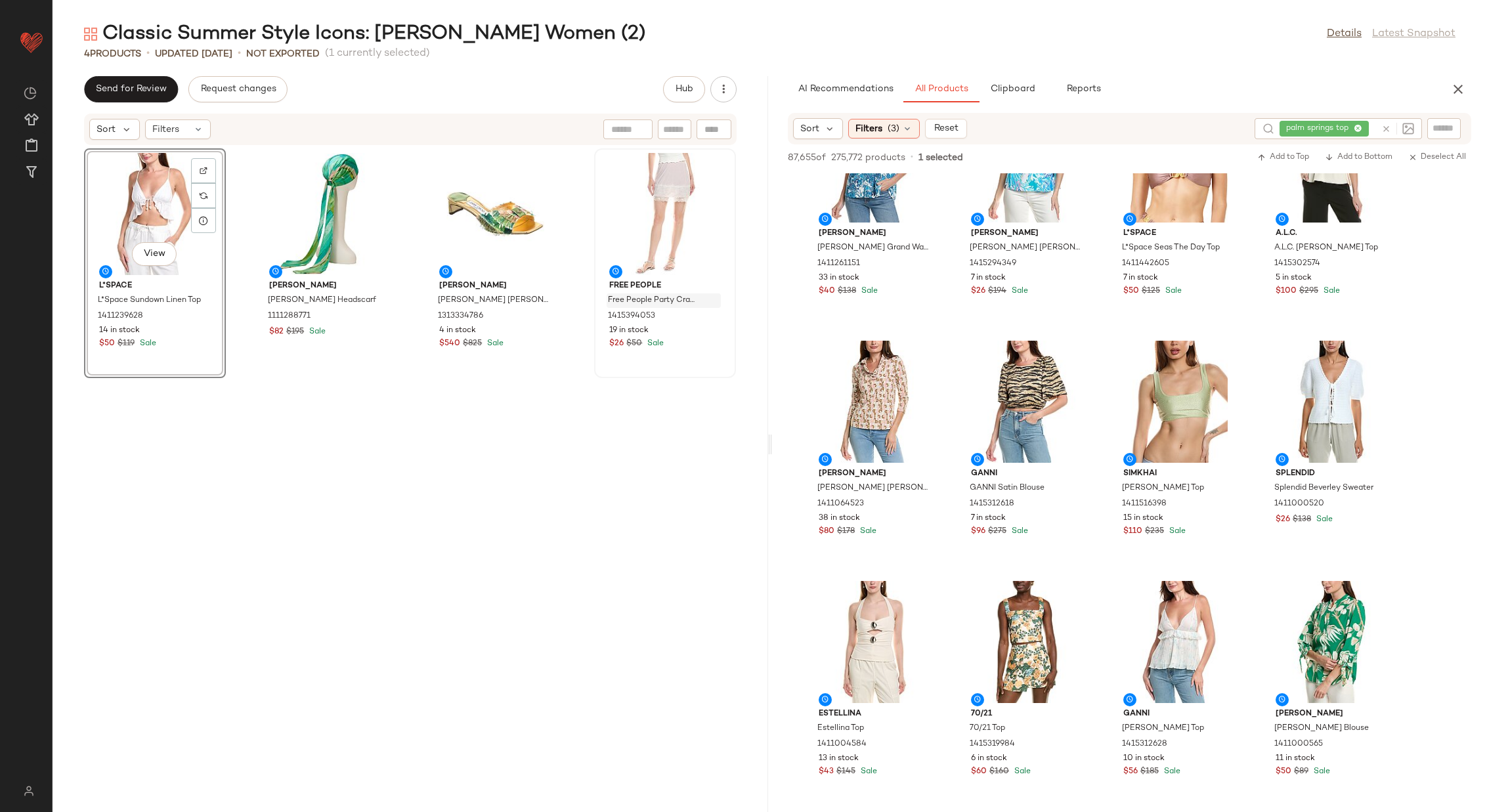
scroll to position [3667, 0]
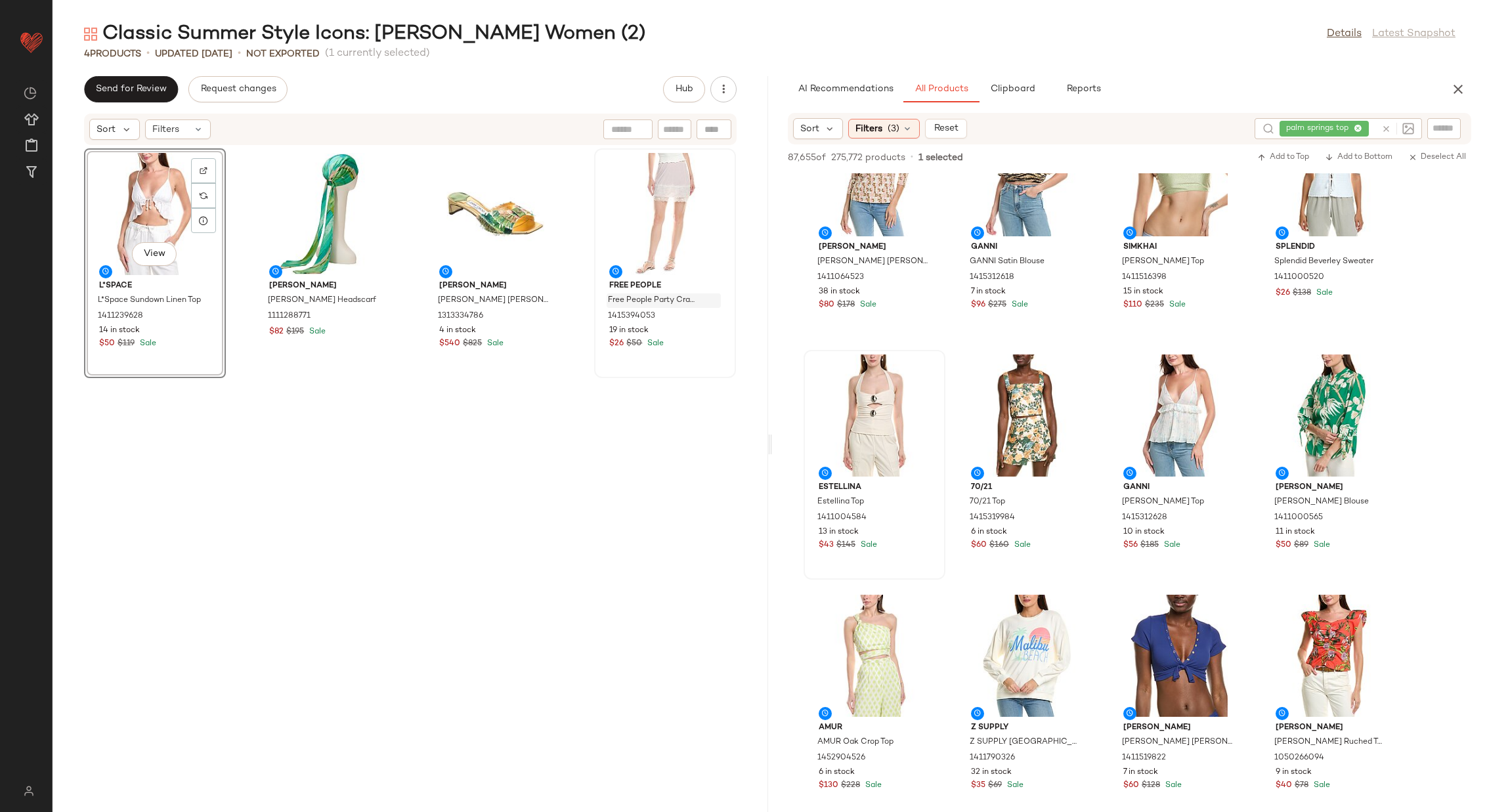
click at [859, 644] on div at bounding box center [874, 655] width 133 height 122
click at [866, 406] on div "View" at bounding box center [874, 415] width 133 height 122
click at [881, 410] on div "View" at bounding box center [874, 415] width 133 height 122
click at [1007, 422] on div at bounding box center [1027, 415] width 133 height 122
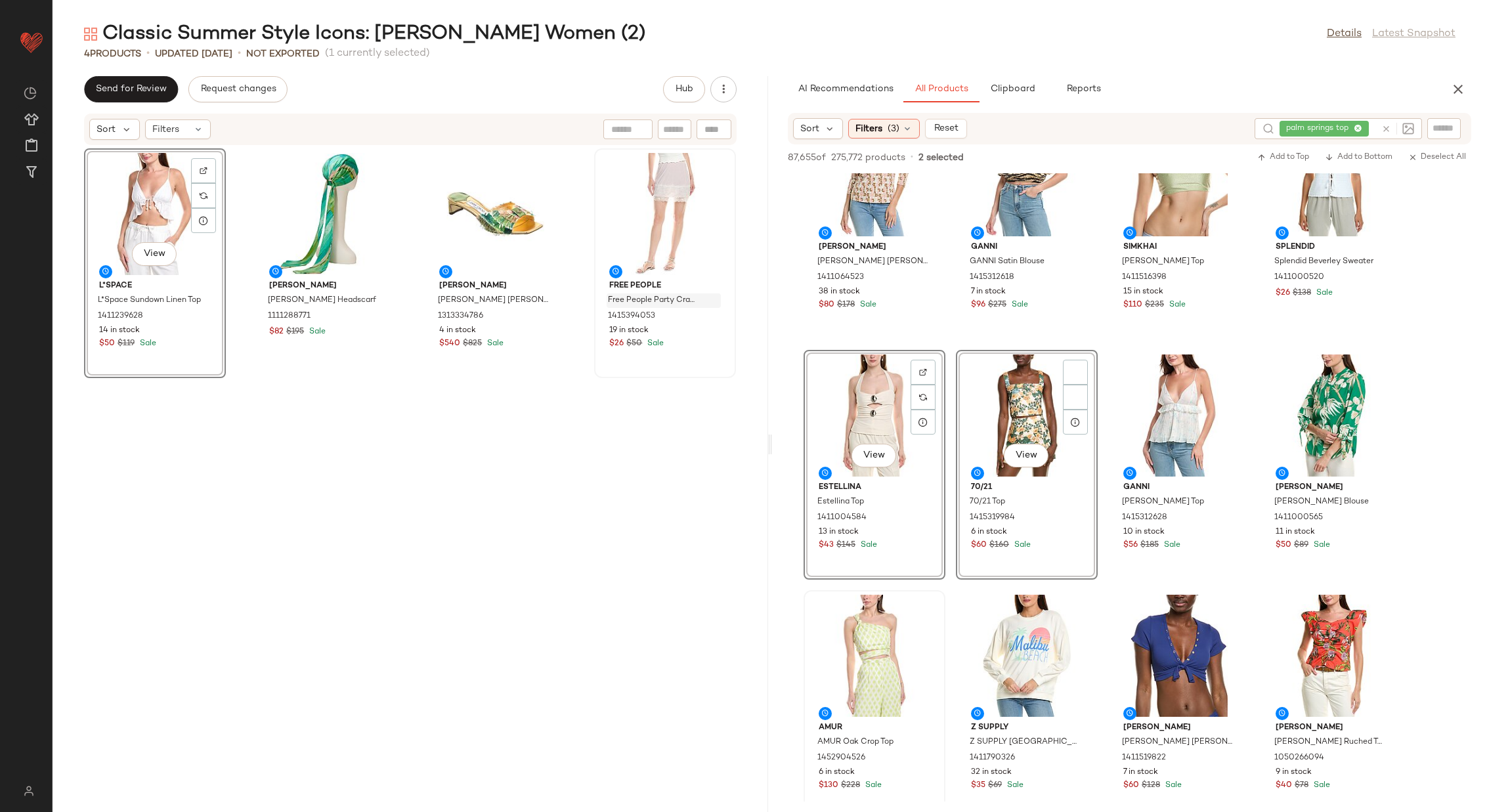
click at [860, 645] on div at bounding box center [874, 655] width 133 height 122
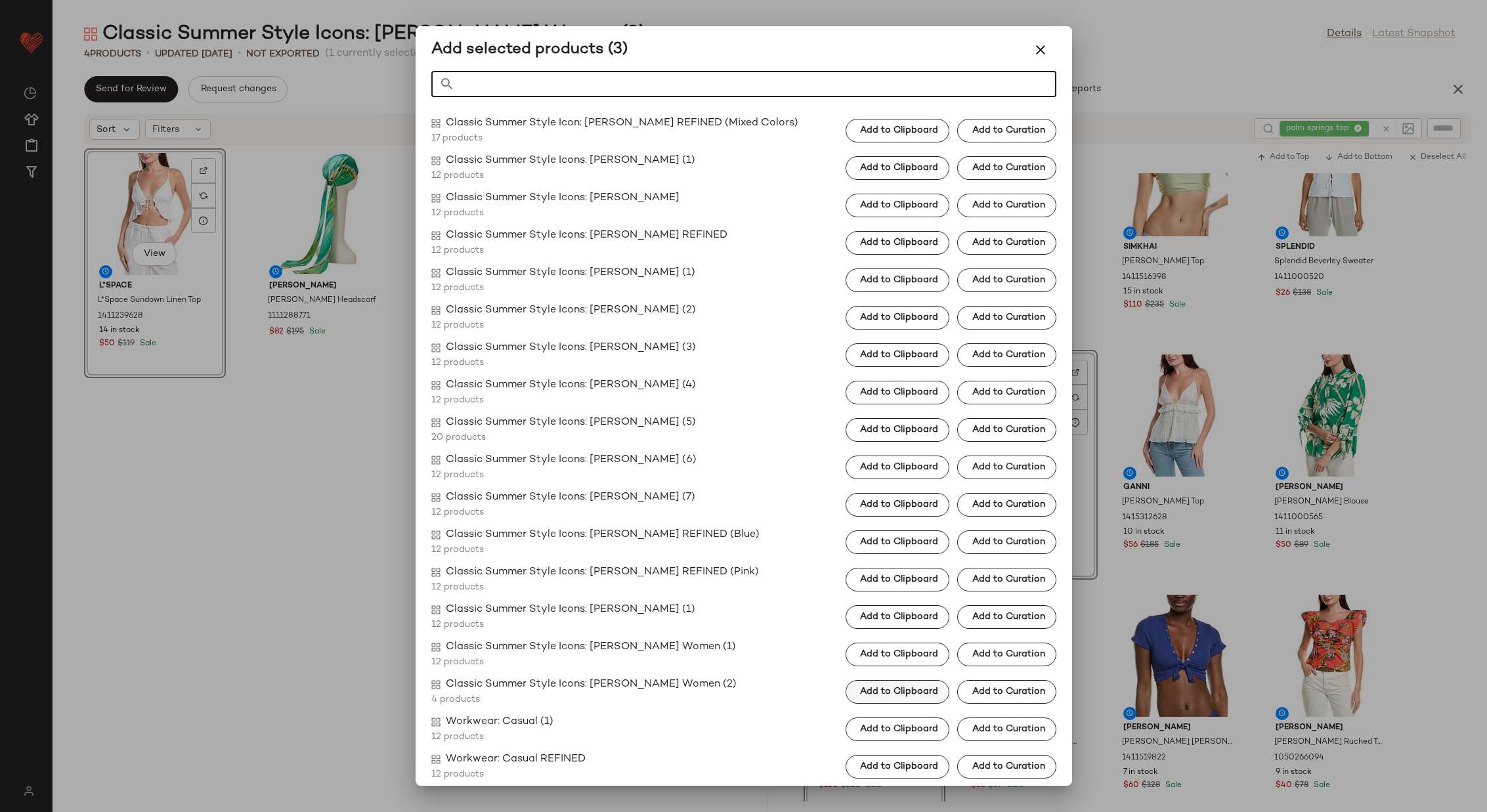
click at [886, 688] on span "Add to Clipboard" at bounding box center [898, 692] width 79 height 10
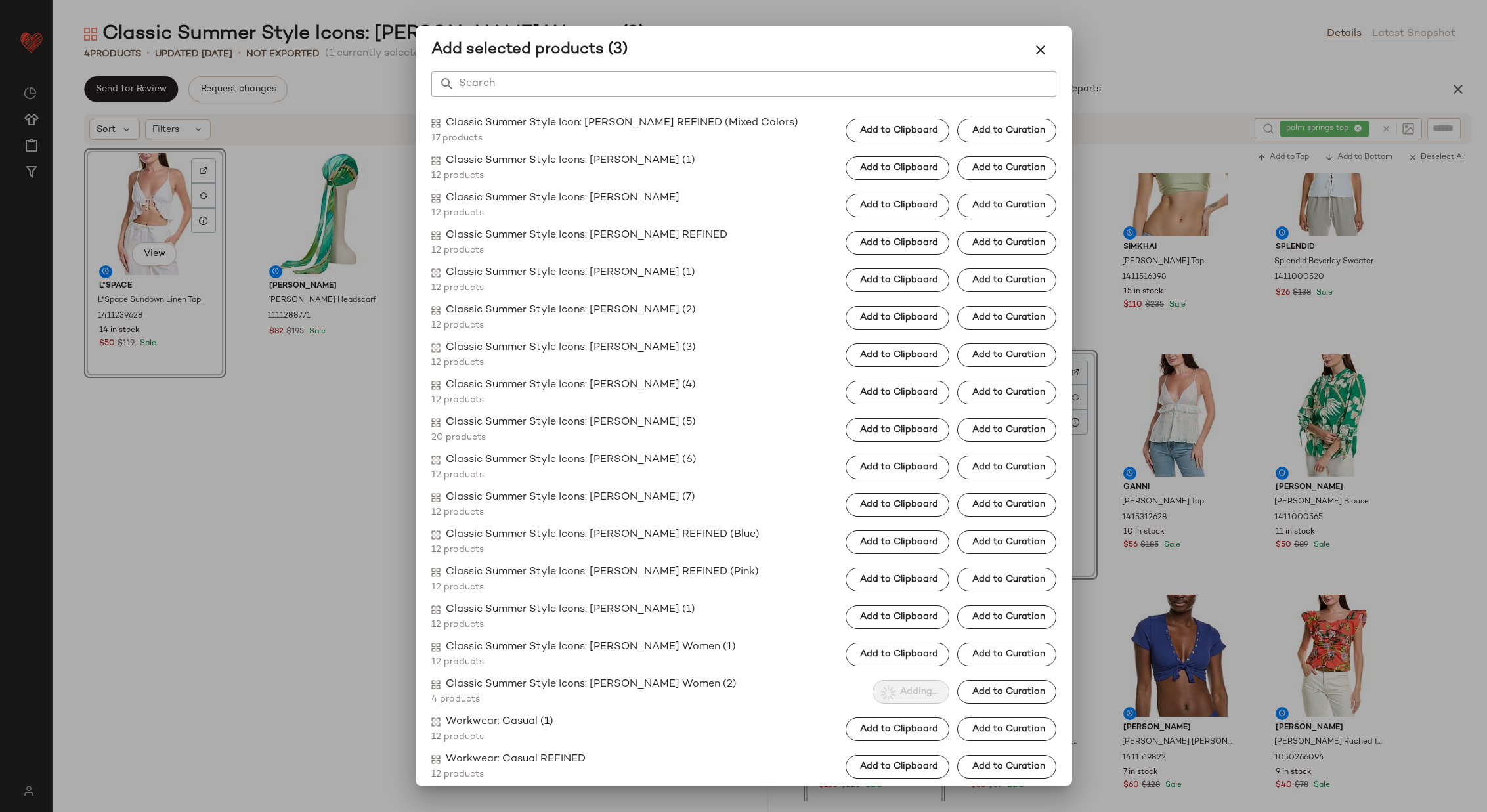
click at [1113, 341] on div at bounding box center [743, 406] width 1487 height 812
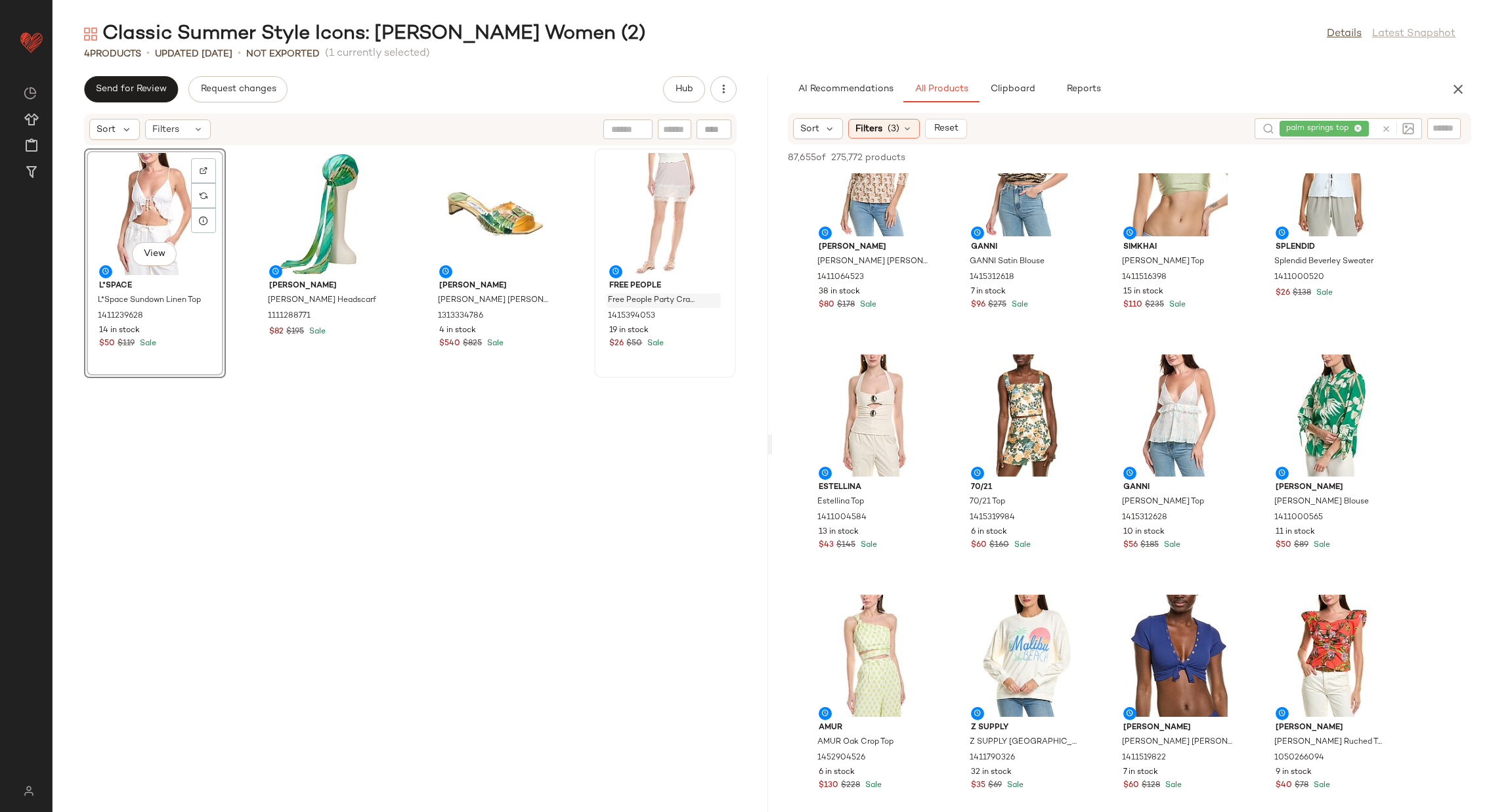
scroll to position [4145, 0]
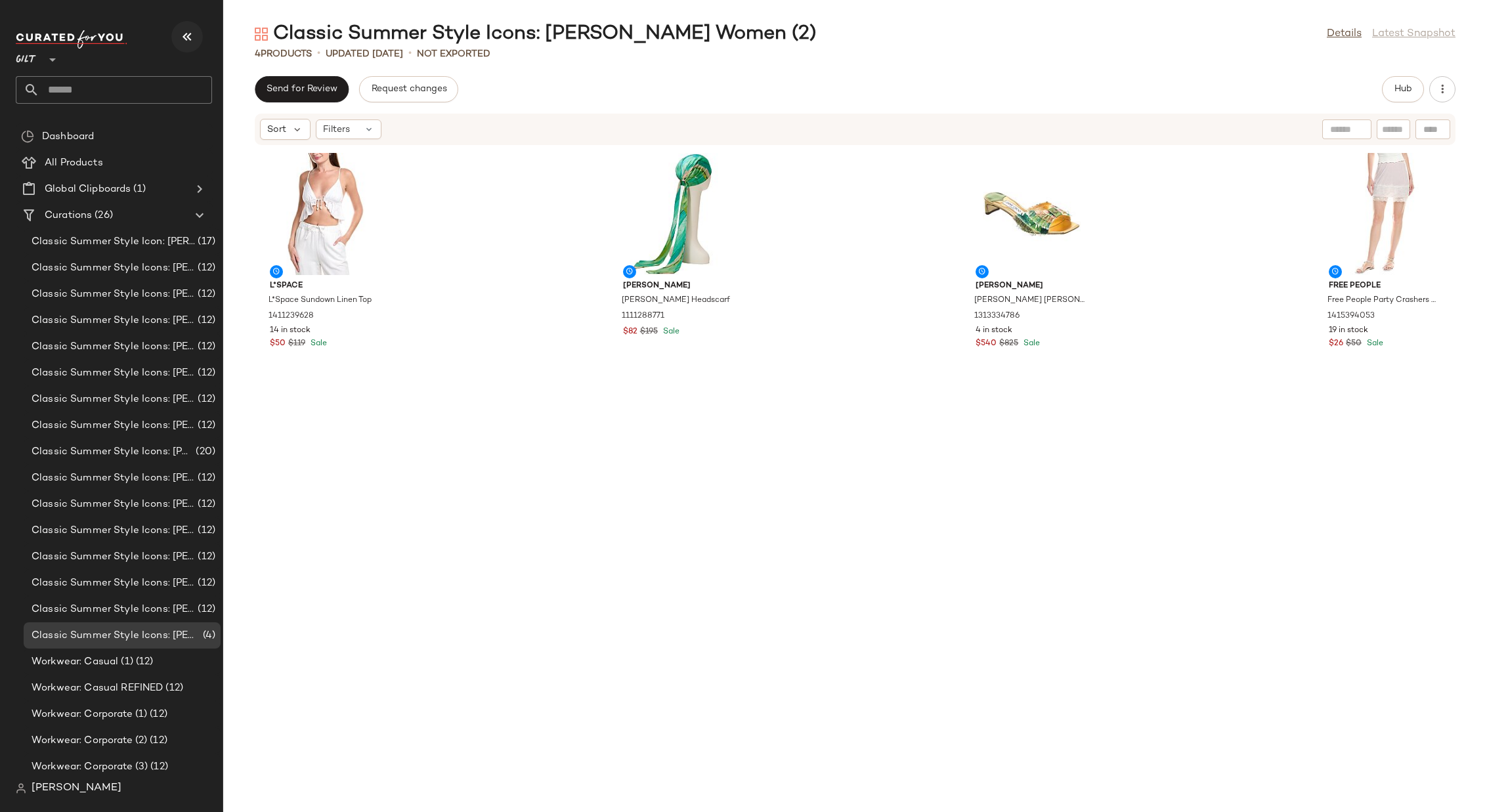
click at [190, 40] on icon "button" at bounding box center [186, 36] width 16 height 16
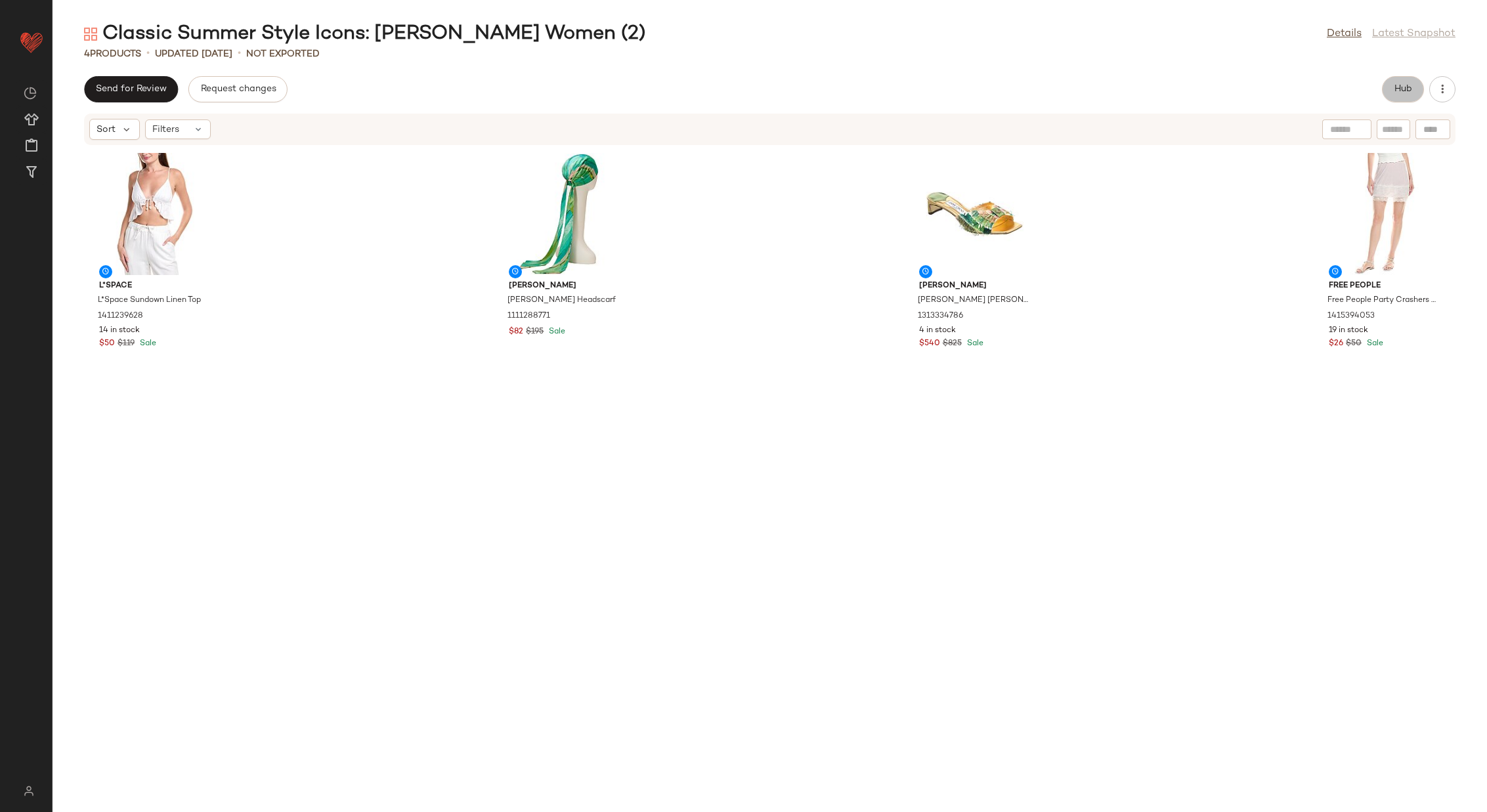
click at [1400, 93] on span "Hub" at bounding box center [1402, 89] width 19 height 10
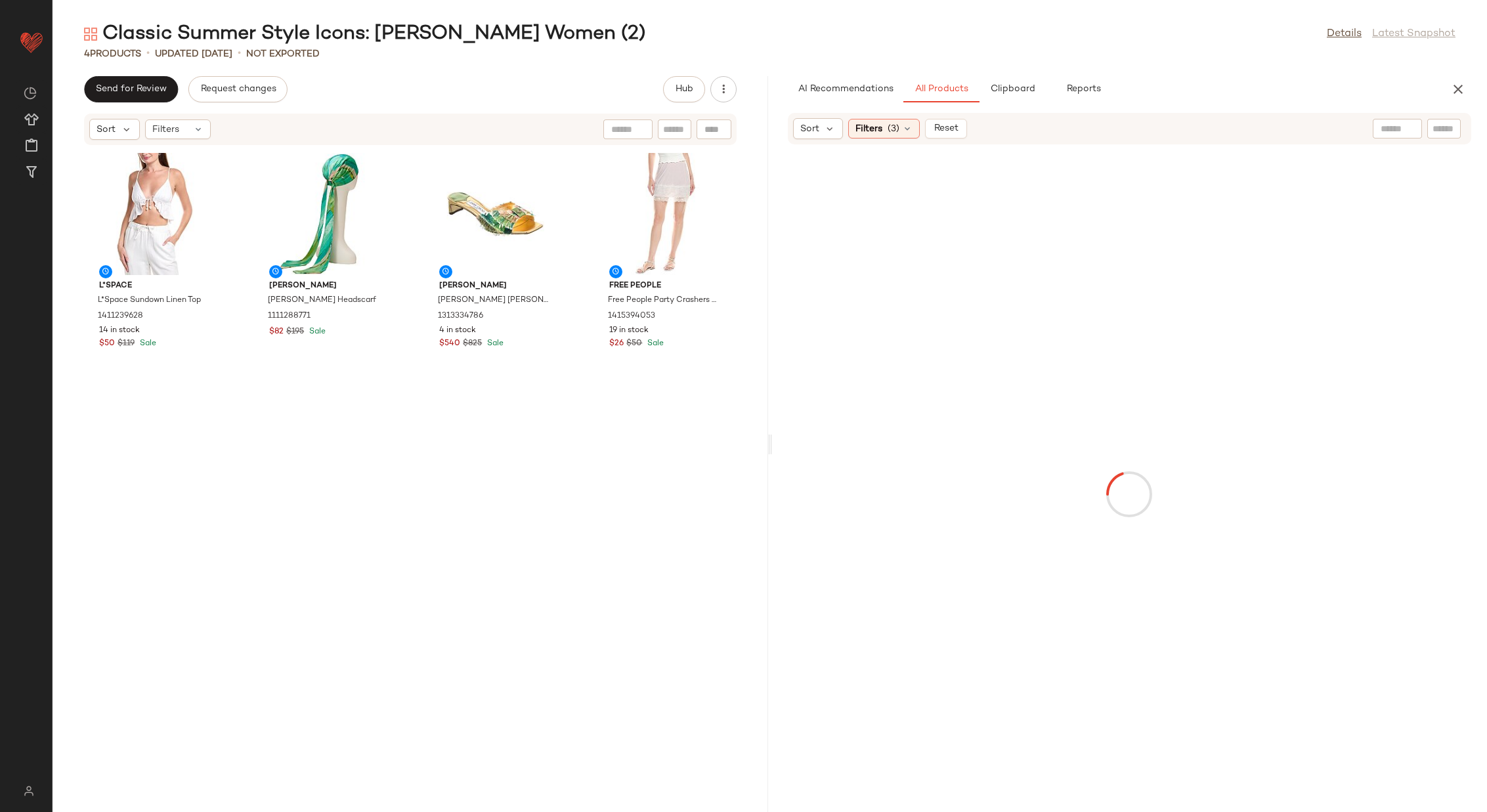
click at [1400, 132] on div at bounding box center [1397, 128] width 49 height 20
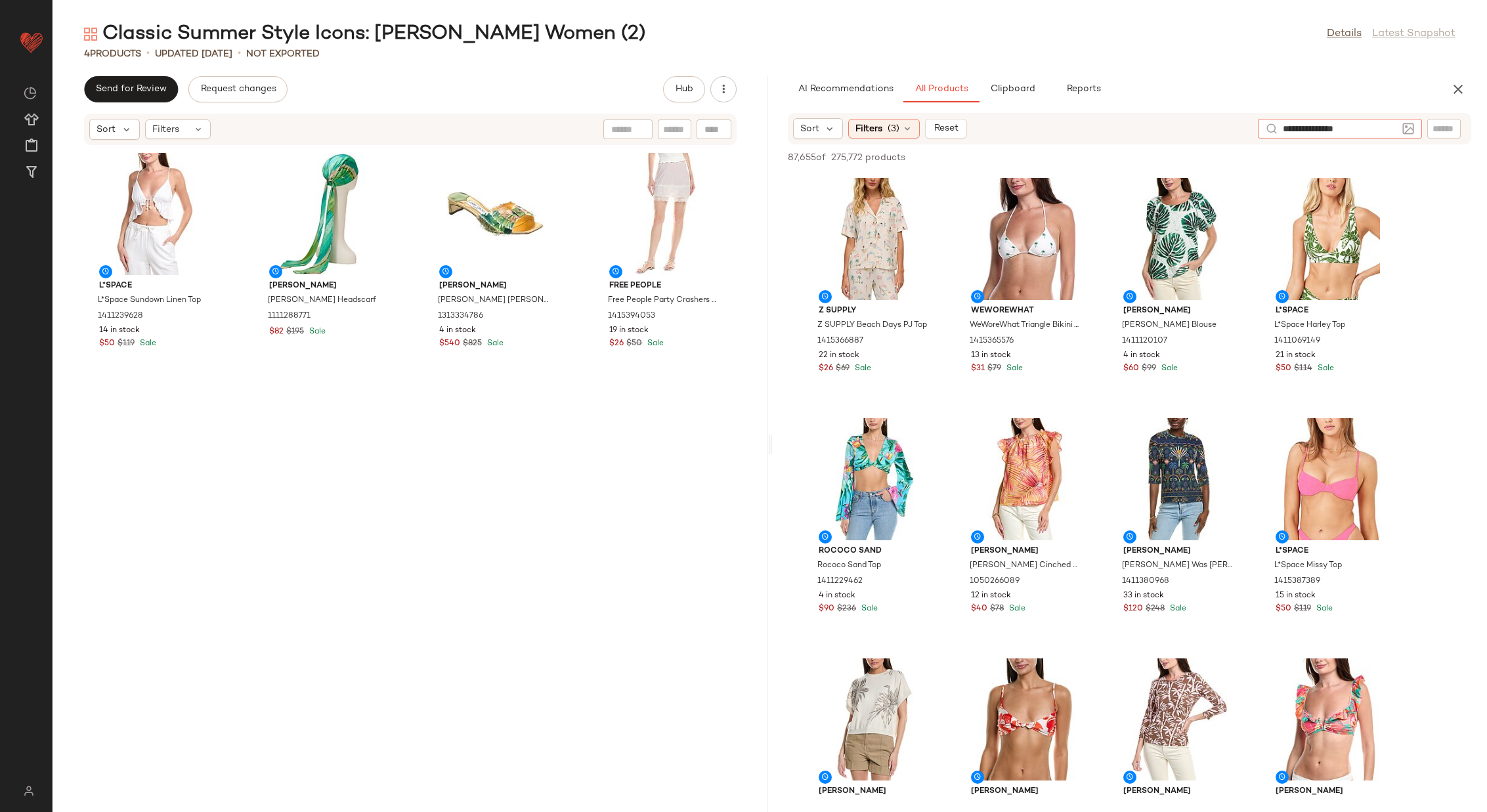
type input "**********"
type input "***"
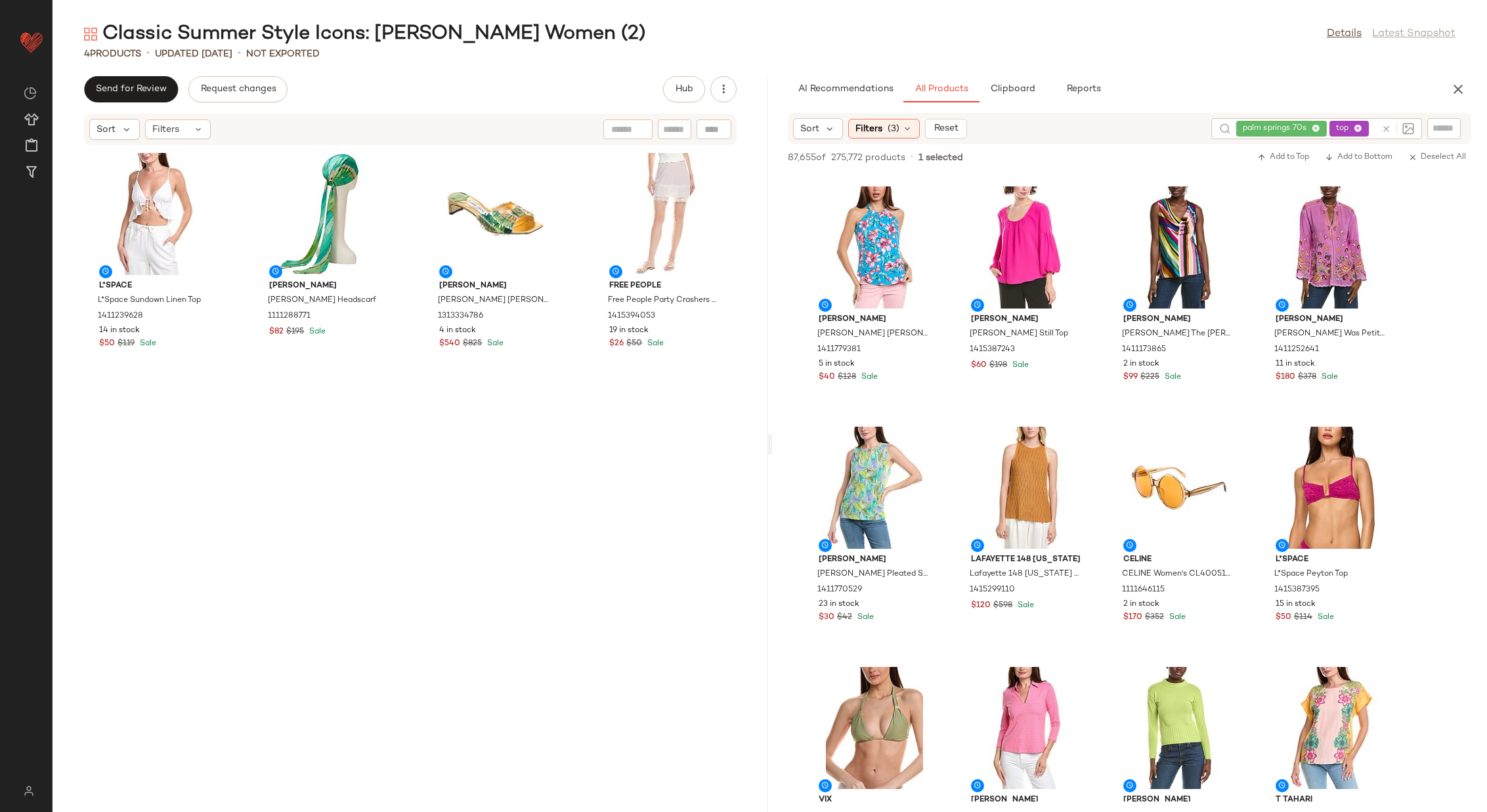
scroll to position [15246, 0]
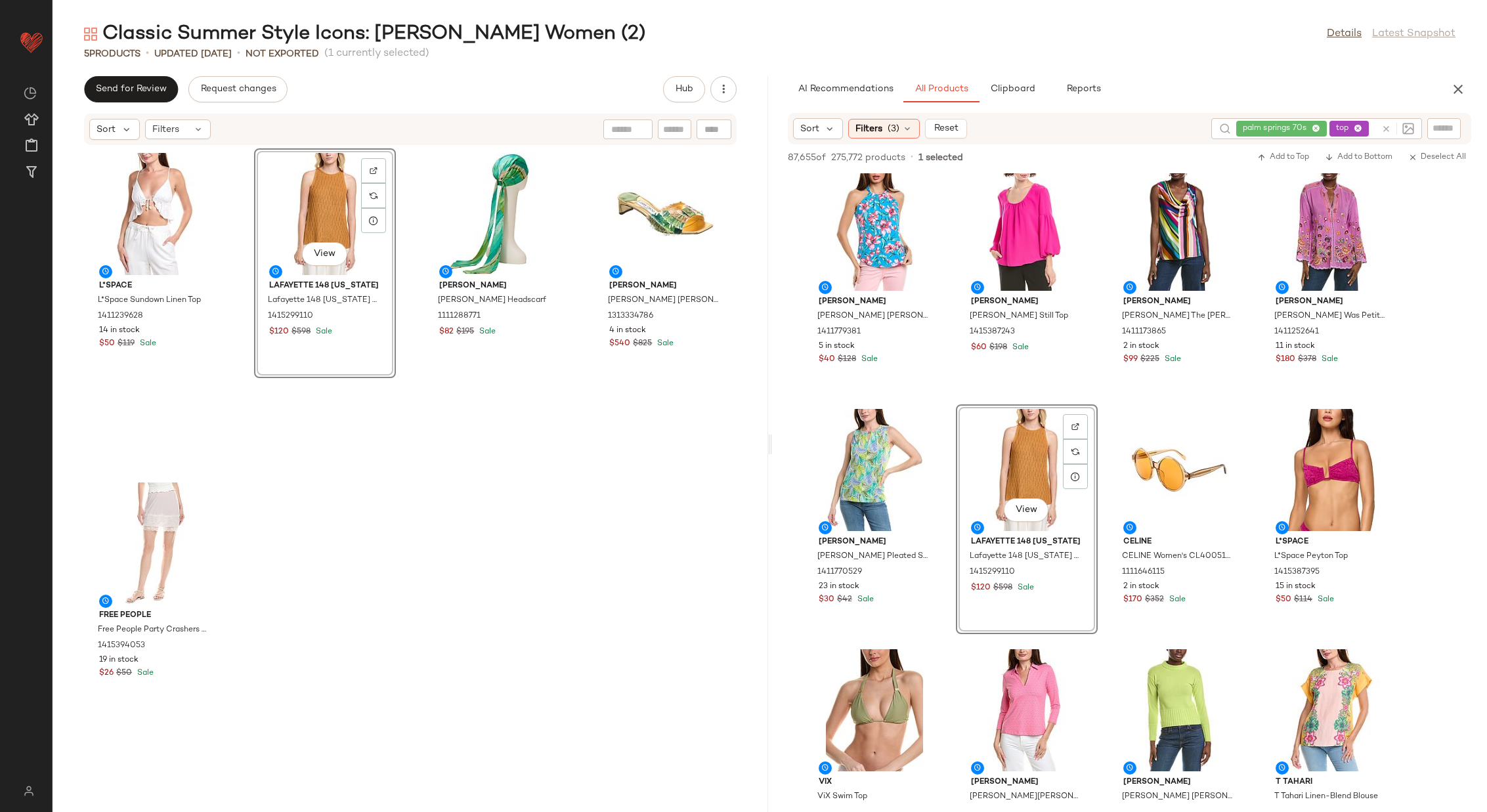
click at [315, 440] on div "View Lafayette 148 New York Lafayette 148 New York Honeycomb Halter Silk-Blend …" at bounding box center [324, 308] width 142 height 319
click at [156, 214] on div "View" at bounding box center [154, 214] width 133 height 122
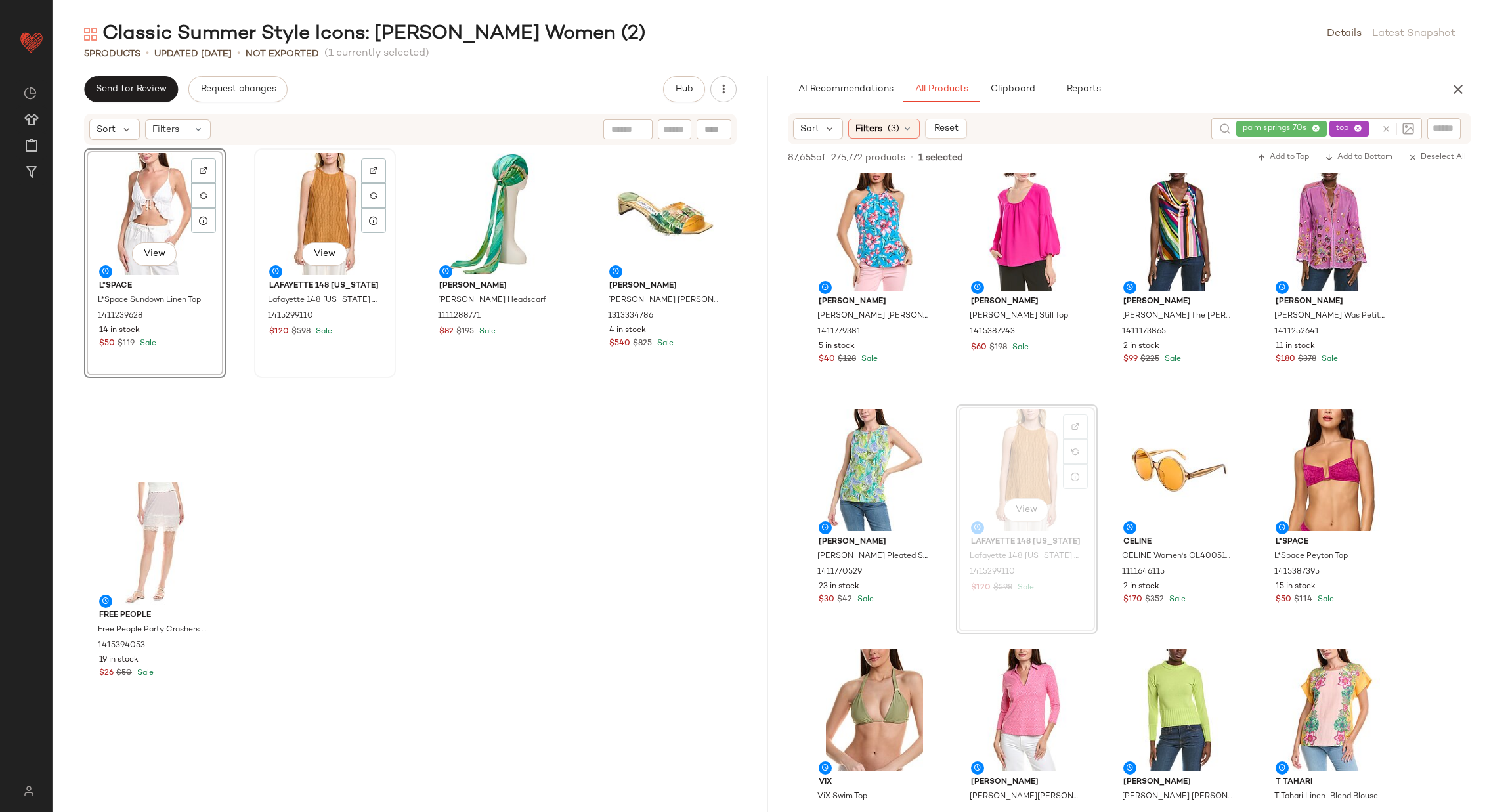
click at [303, 215] on div "View" at bounding box center [324, 214] width 133 height 122
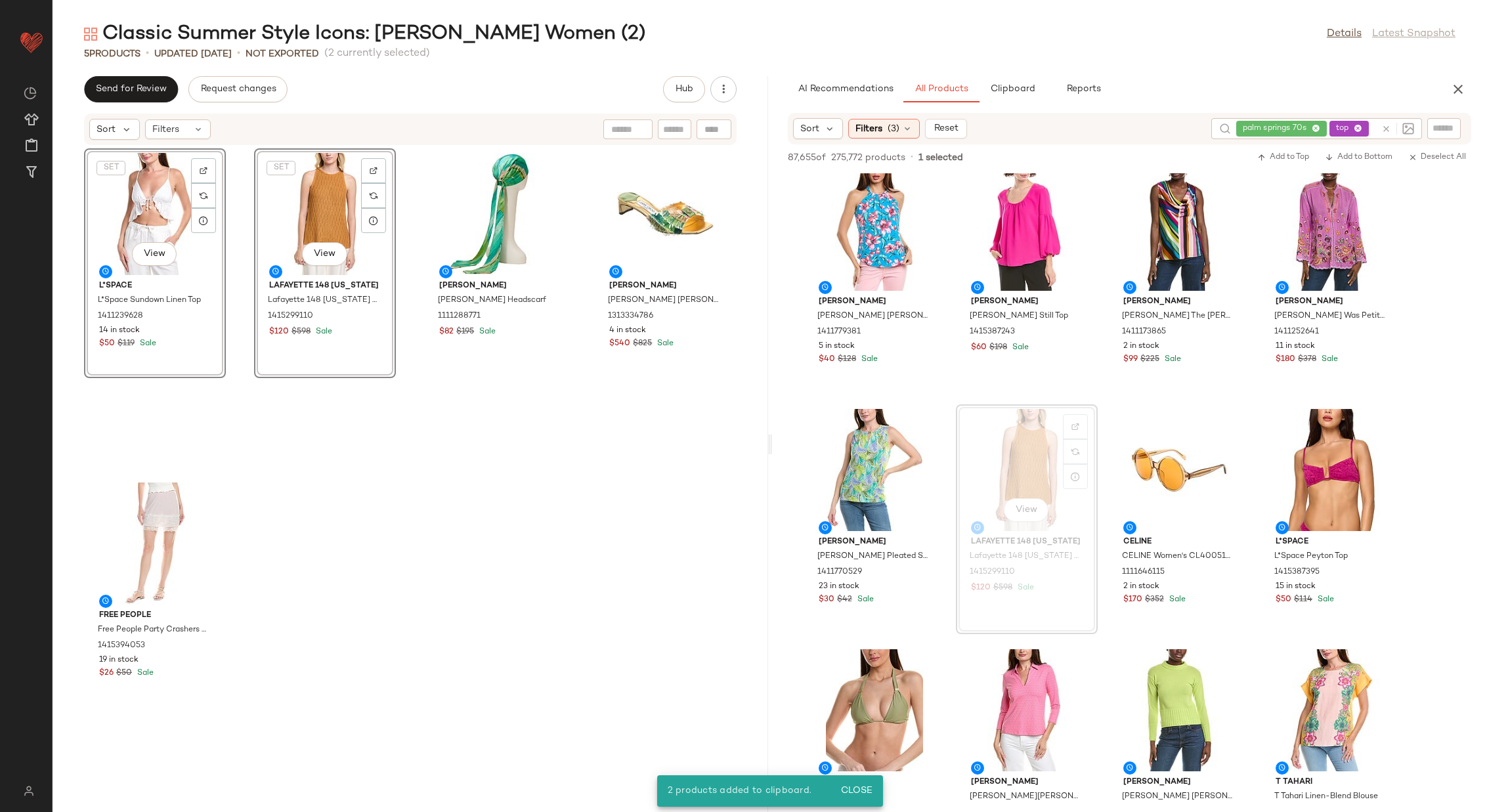
click at [490, 585] on div "SET View L*Space L*Space Sundown Linen Top 1411239628 14 in stock $50 $119 Sale…" at bounding box center [411, 471] width 716 height 650
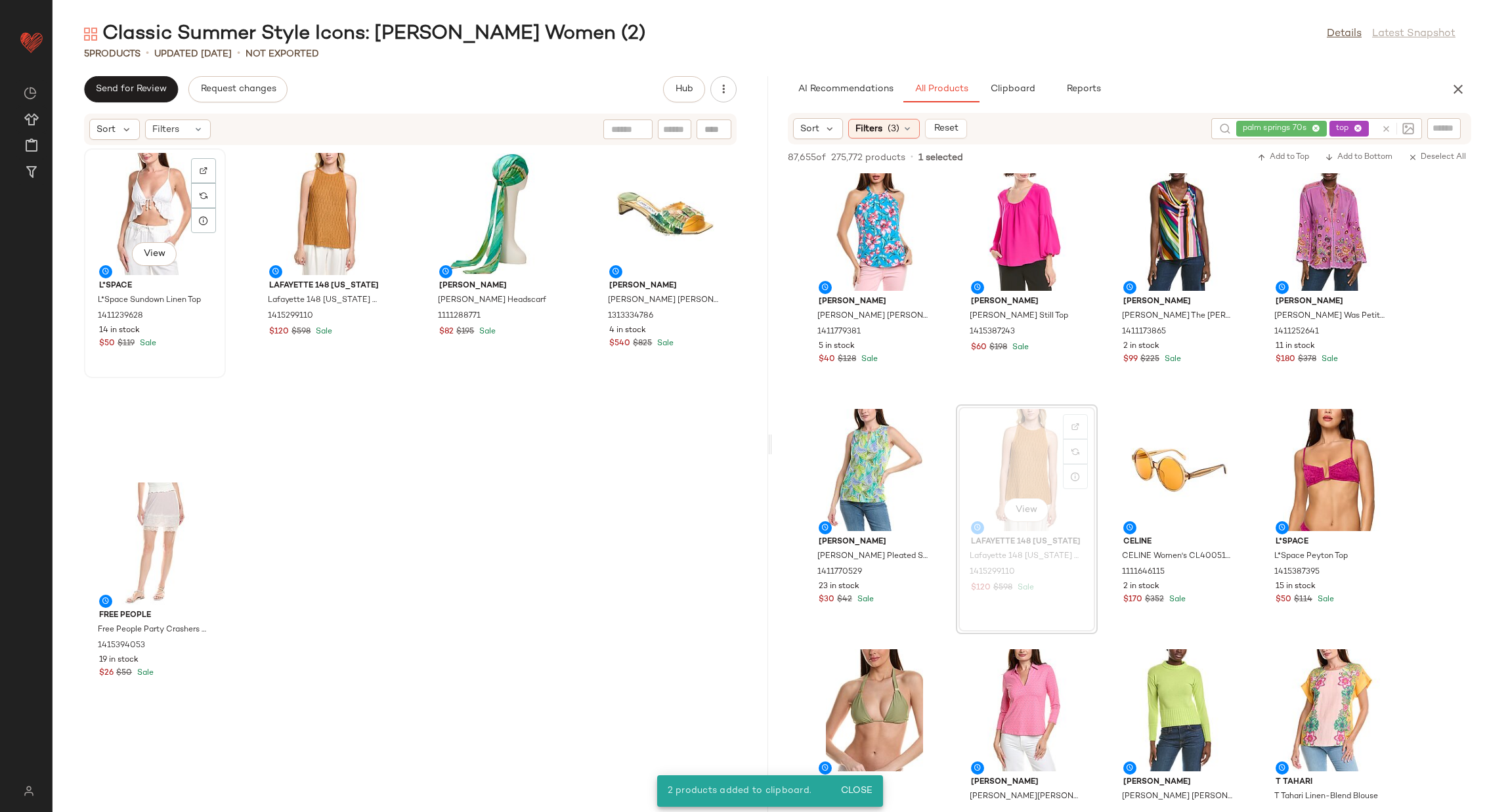
click at [146, 197] on div "View" at bounding box center [154, 214] width 133 height 122
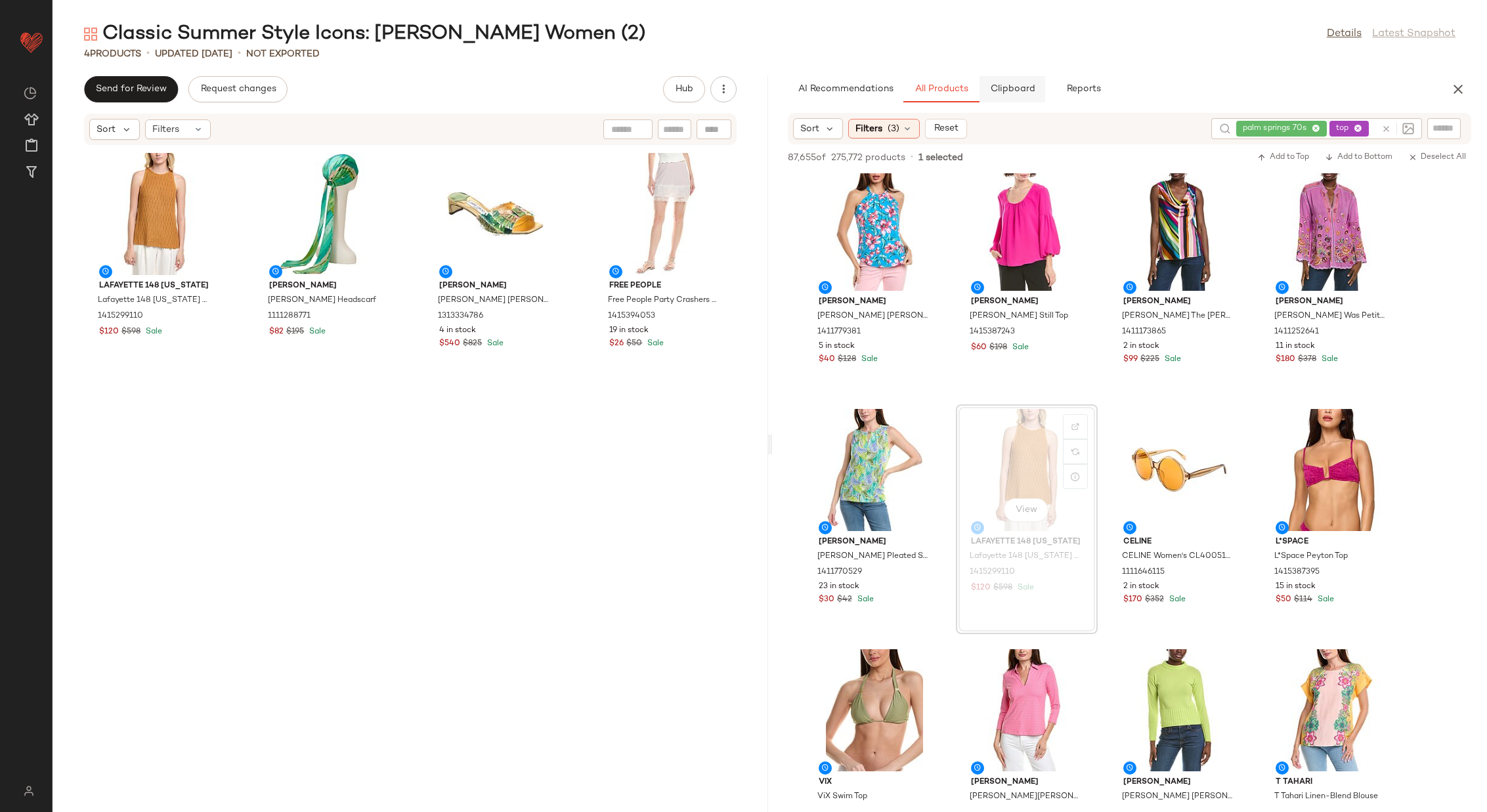
click at [1012, 81] on button "Clipboard" at bounding box center [1012, 89] width 65 height 26
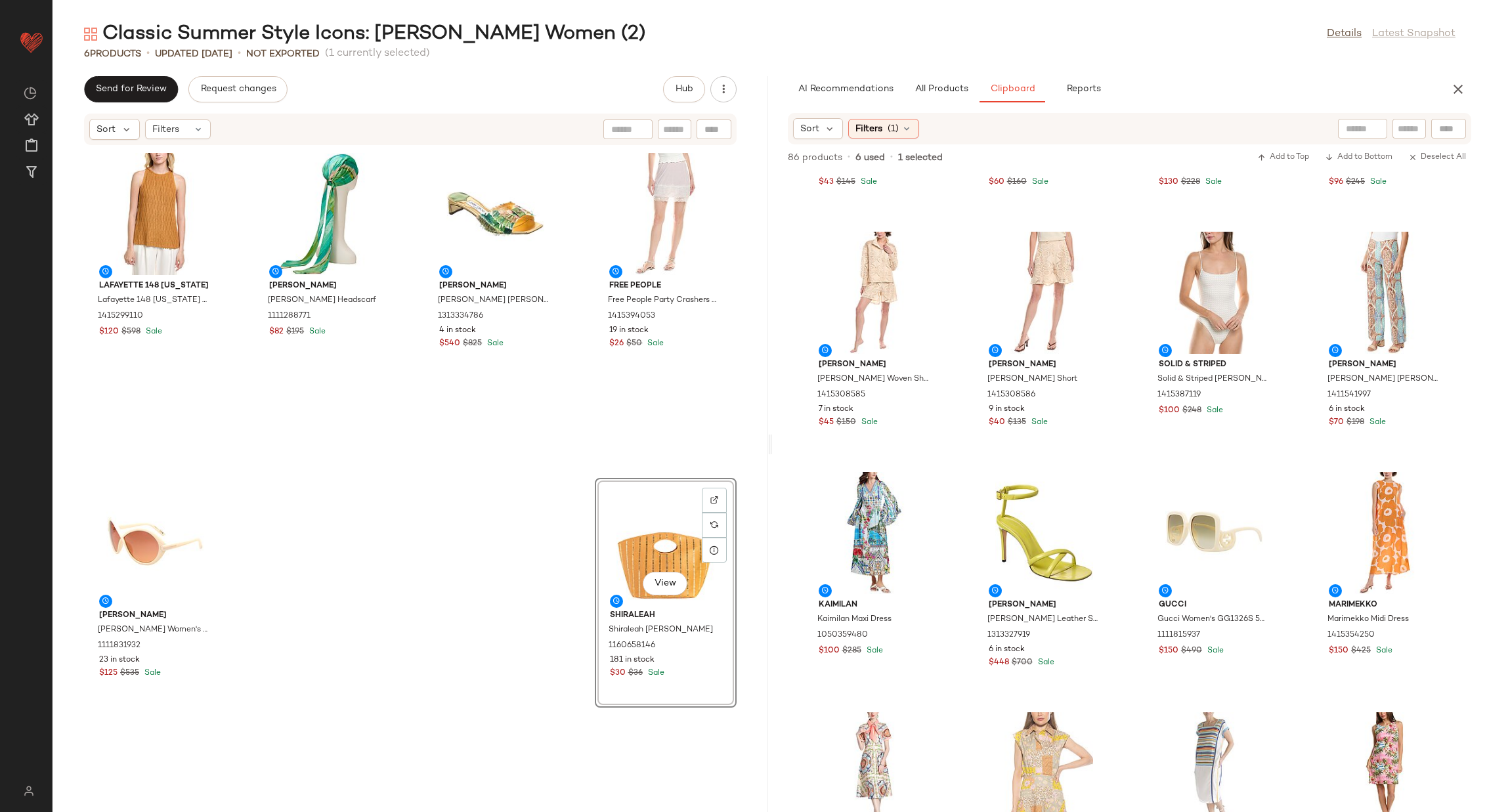
scroll to position [207, 0]
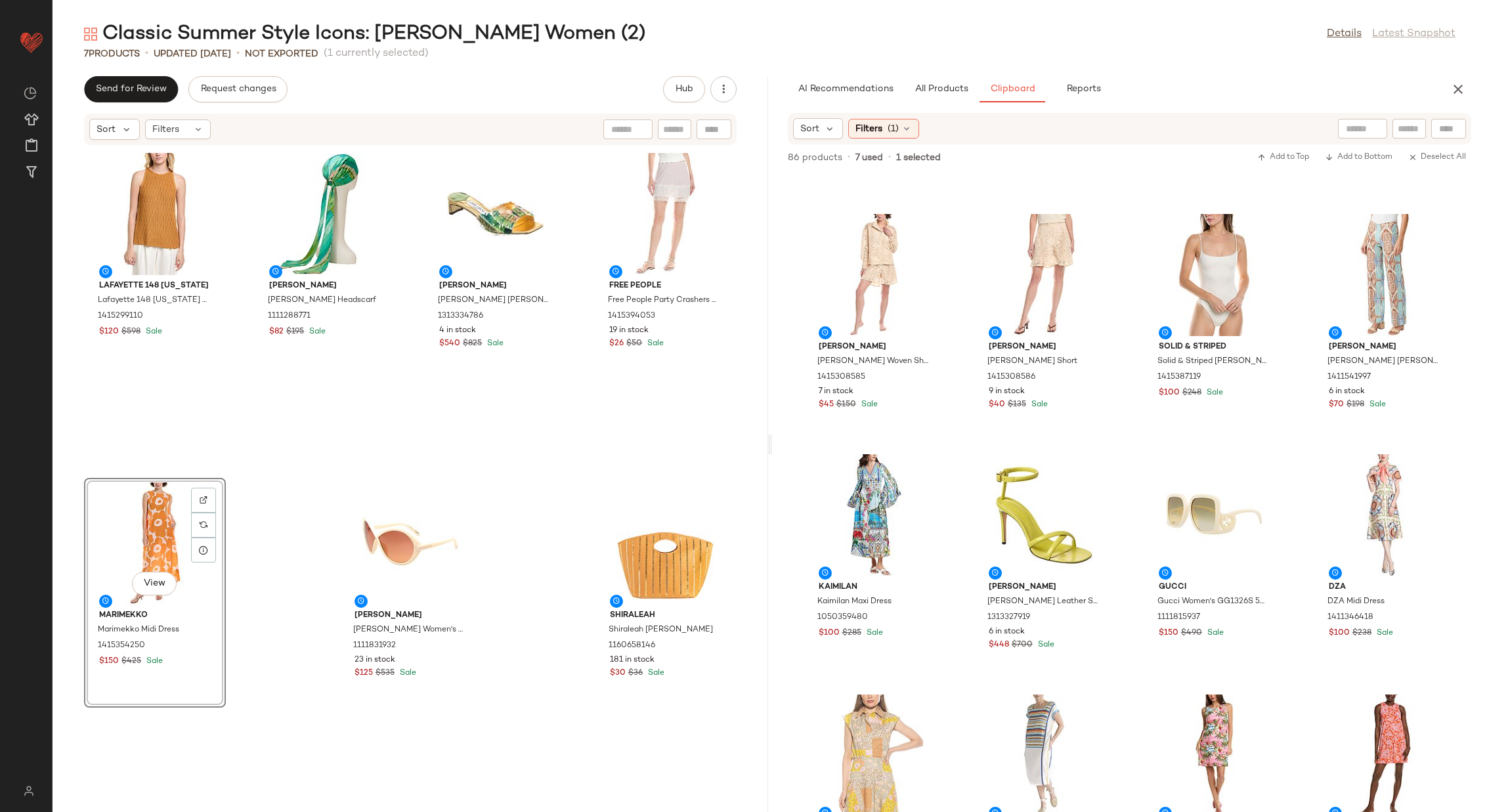
click at [547, 503] on div "Lafayette 148 New York Lafayette 148 New York Honeycomb Halter Silk-Blend Tank …" at bounding box center [411, 471] width 716 height 650
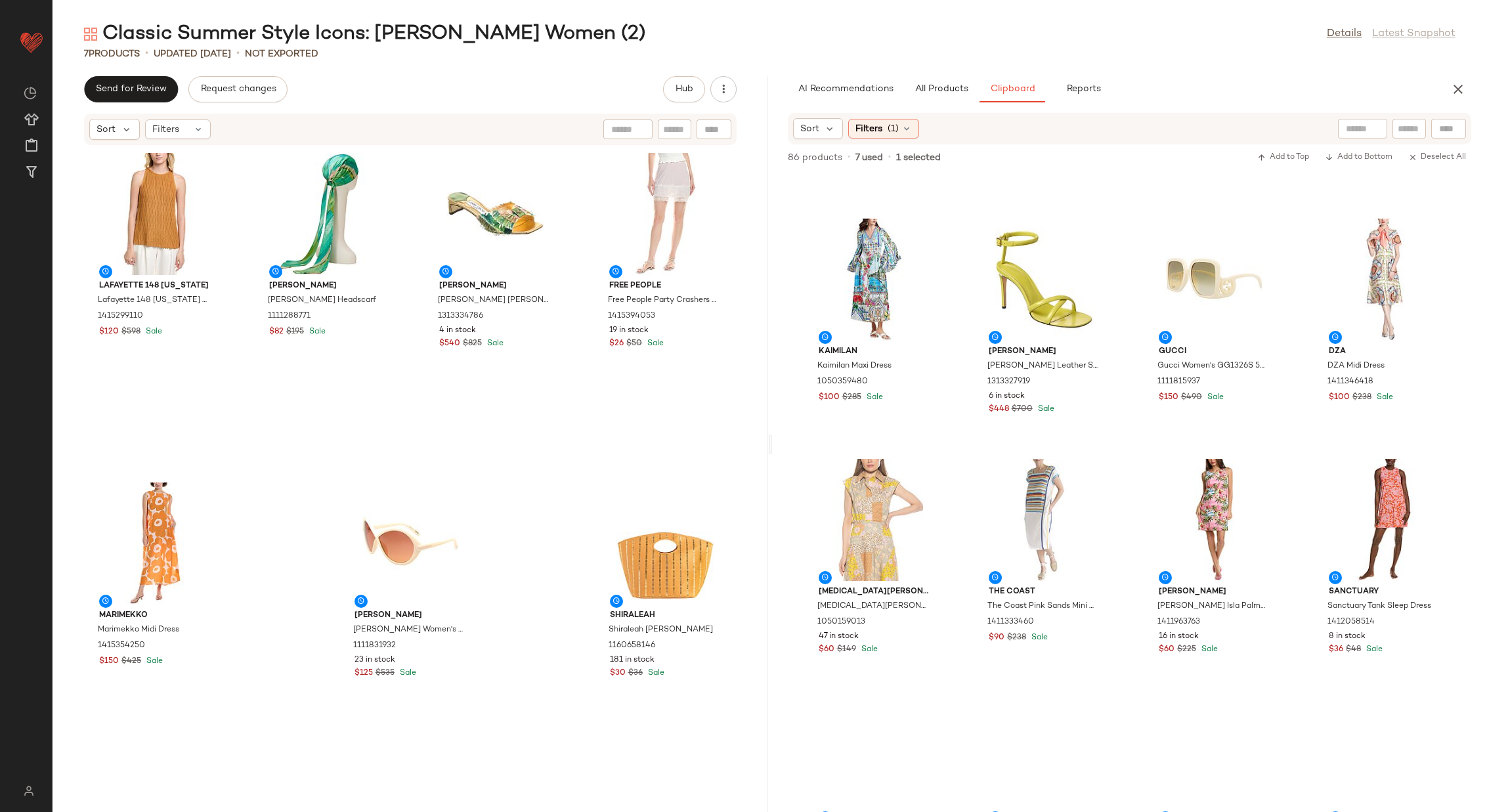
scroll to position [454, 0]
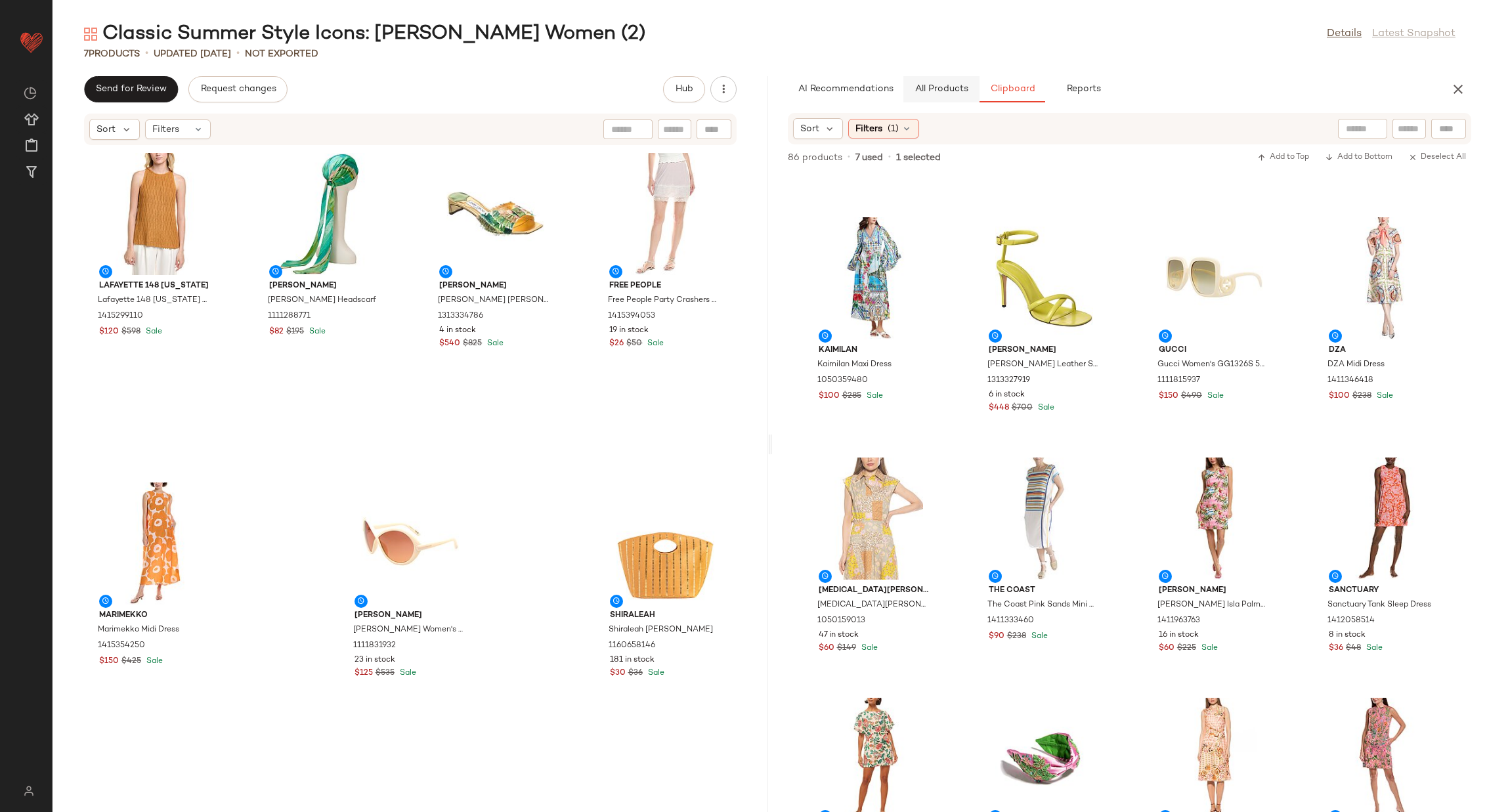
click at [947, 86] on span "All Products" at bounding box center [941, 89] width 54 height 10
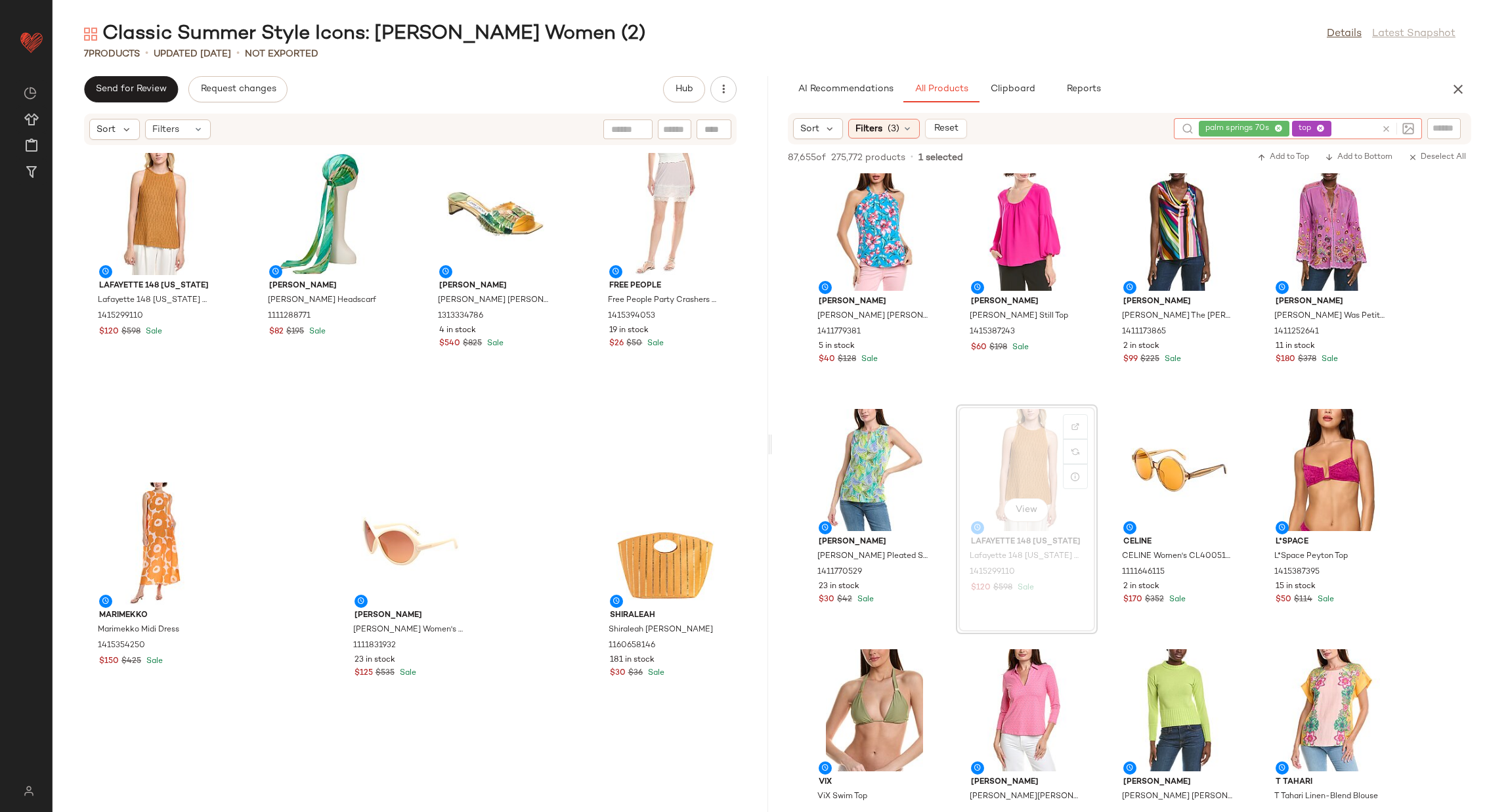
click at [1356, 126] on div "palm springs 70s top" at bounding box center [1287, 128] width 177 height 21
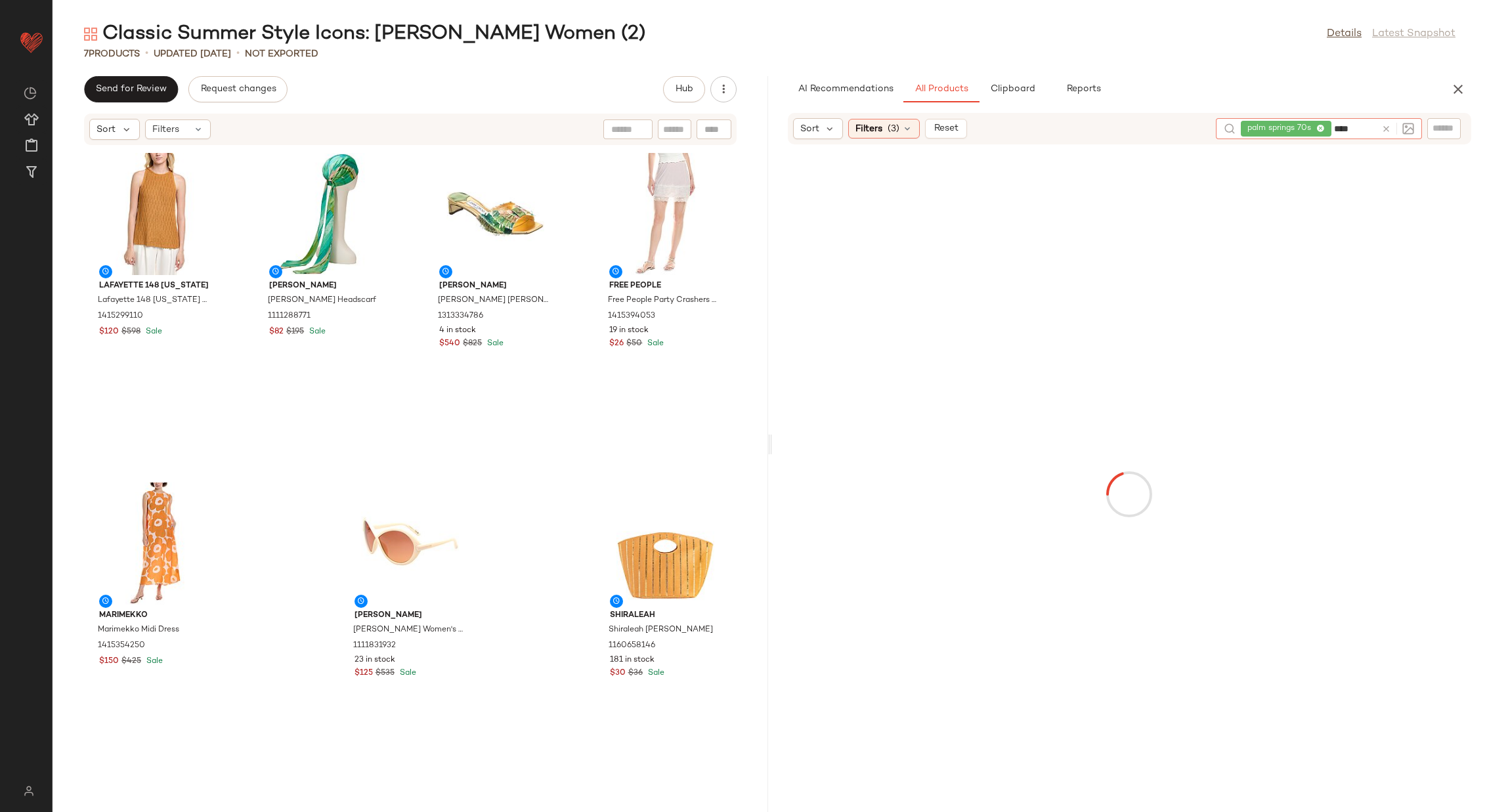
type input "*****"
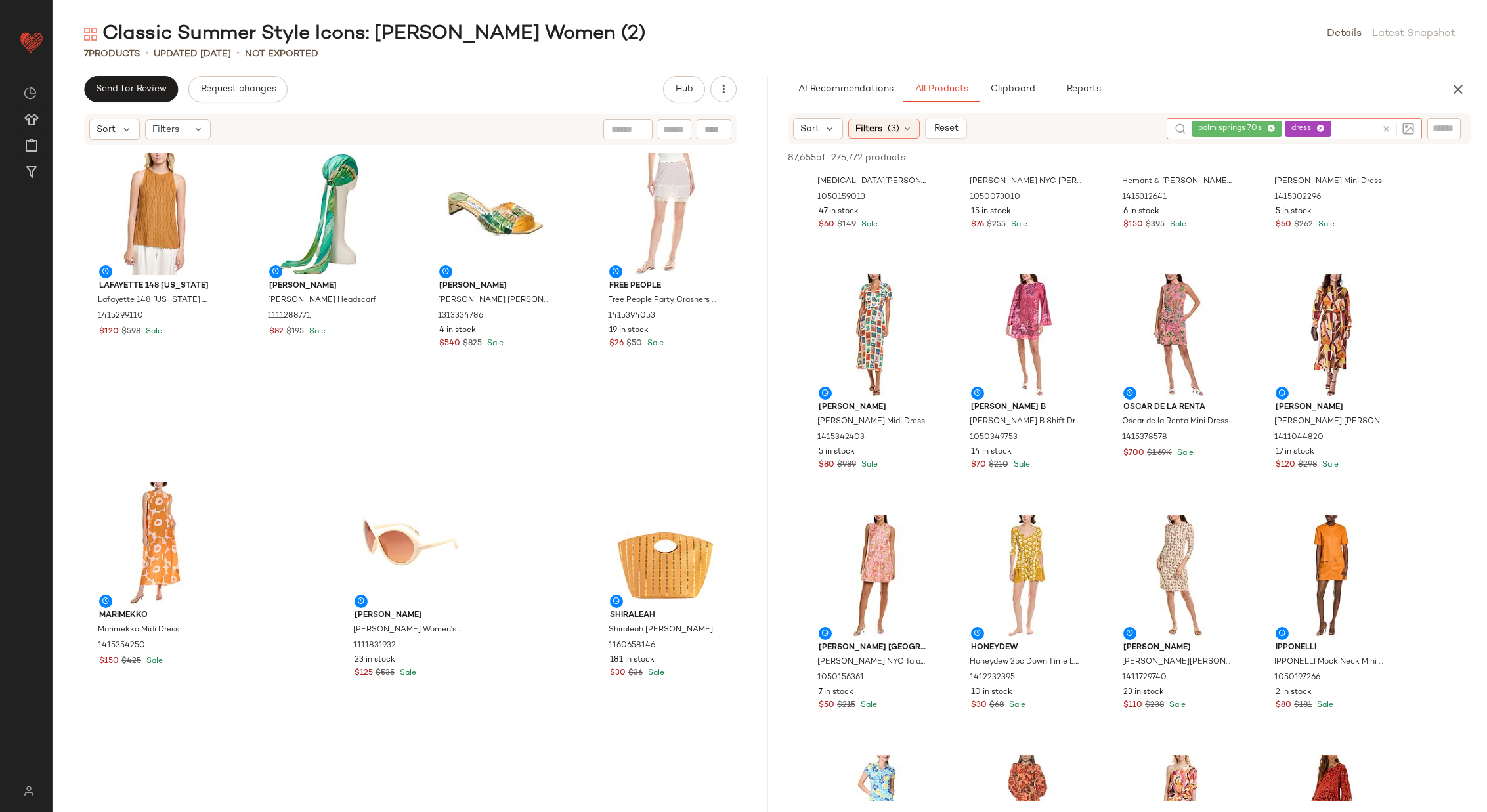
scroll to position [369, 0]
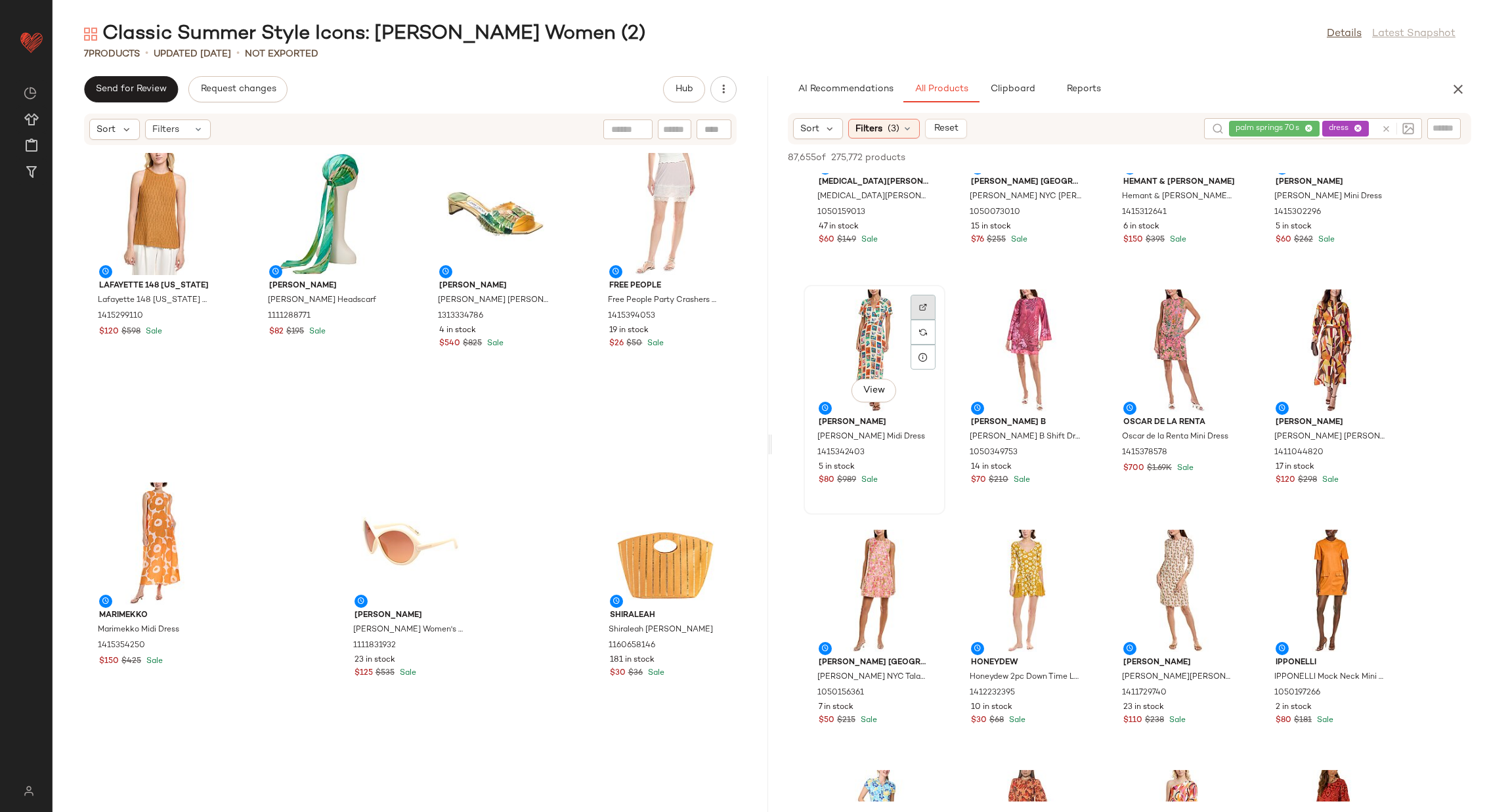
click at [921, 304] on img at bounding box center [923, 307] width 8 height 8
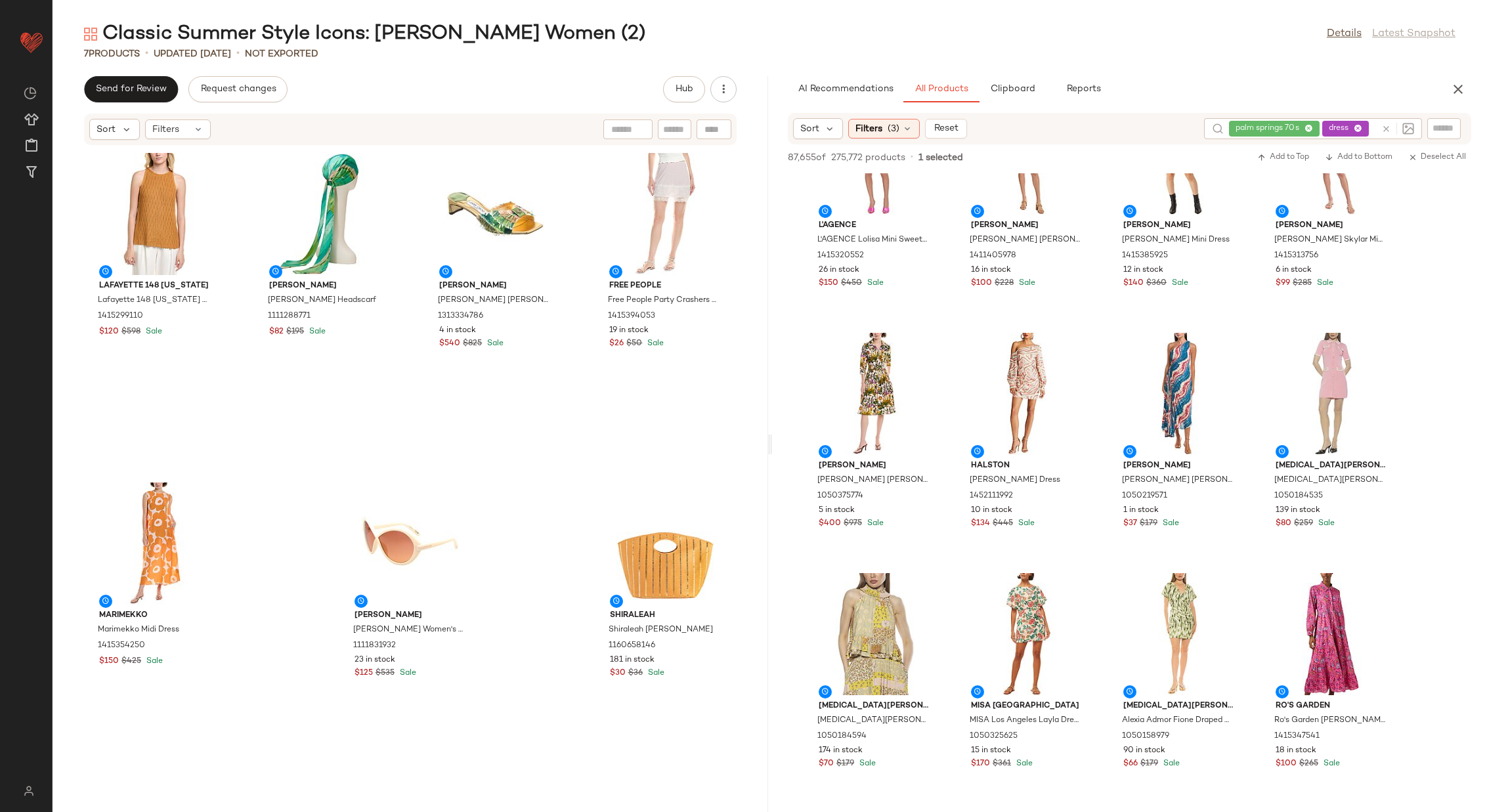
scroll to position [5612, 0]
click at [1373, 125] on input "text" at bounding box center [1373, 128] width 4 height 14
type input "****"
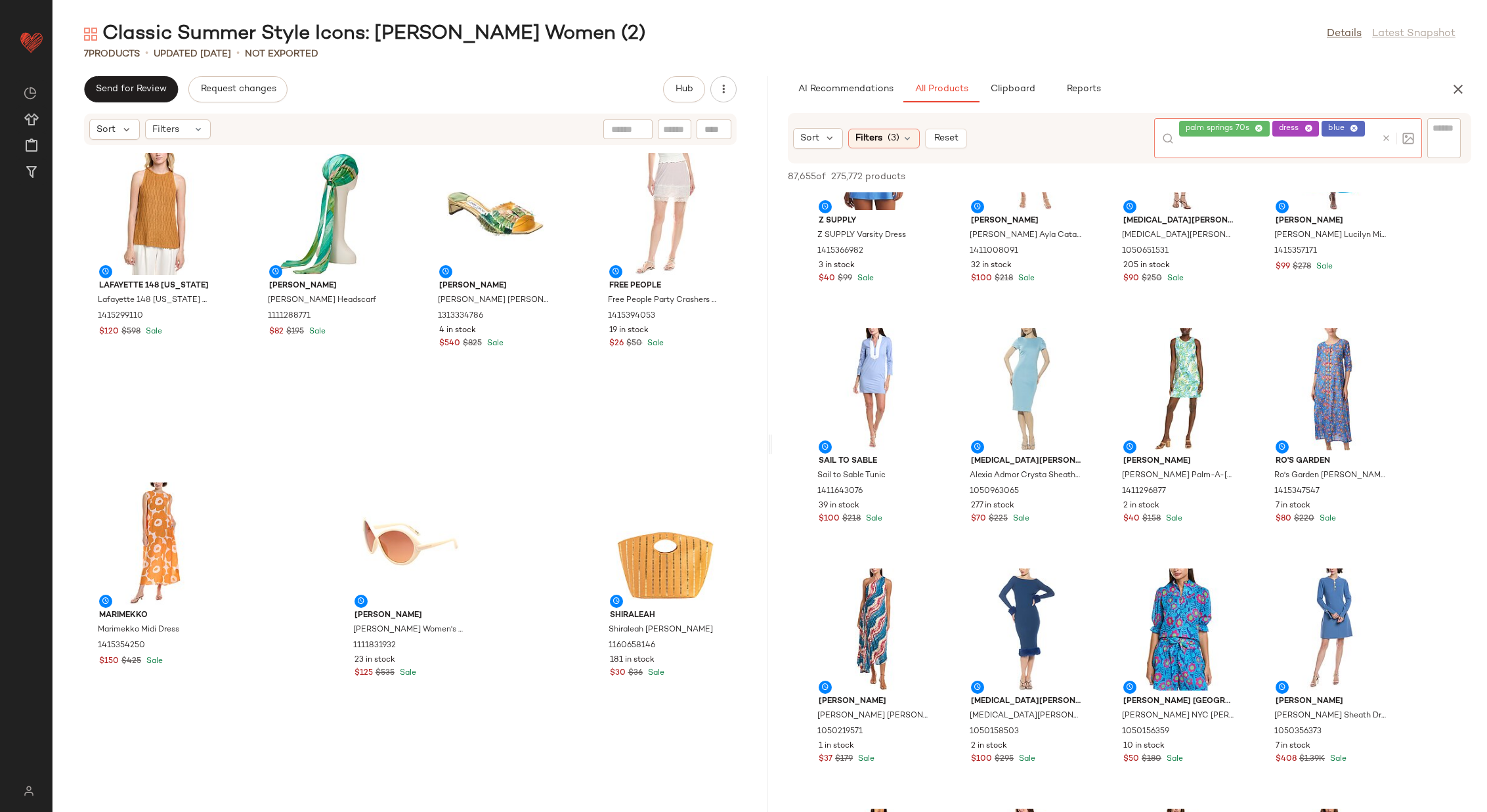
scroll to position [2747, 0]
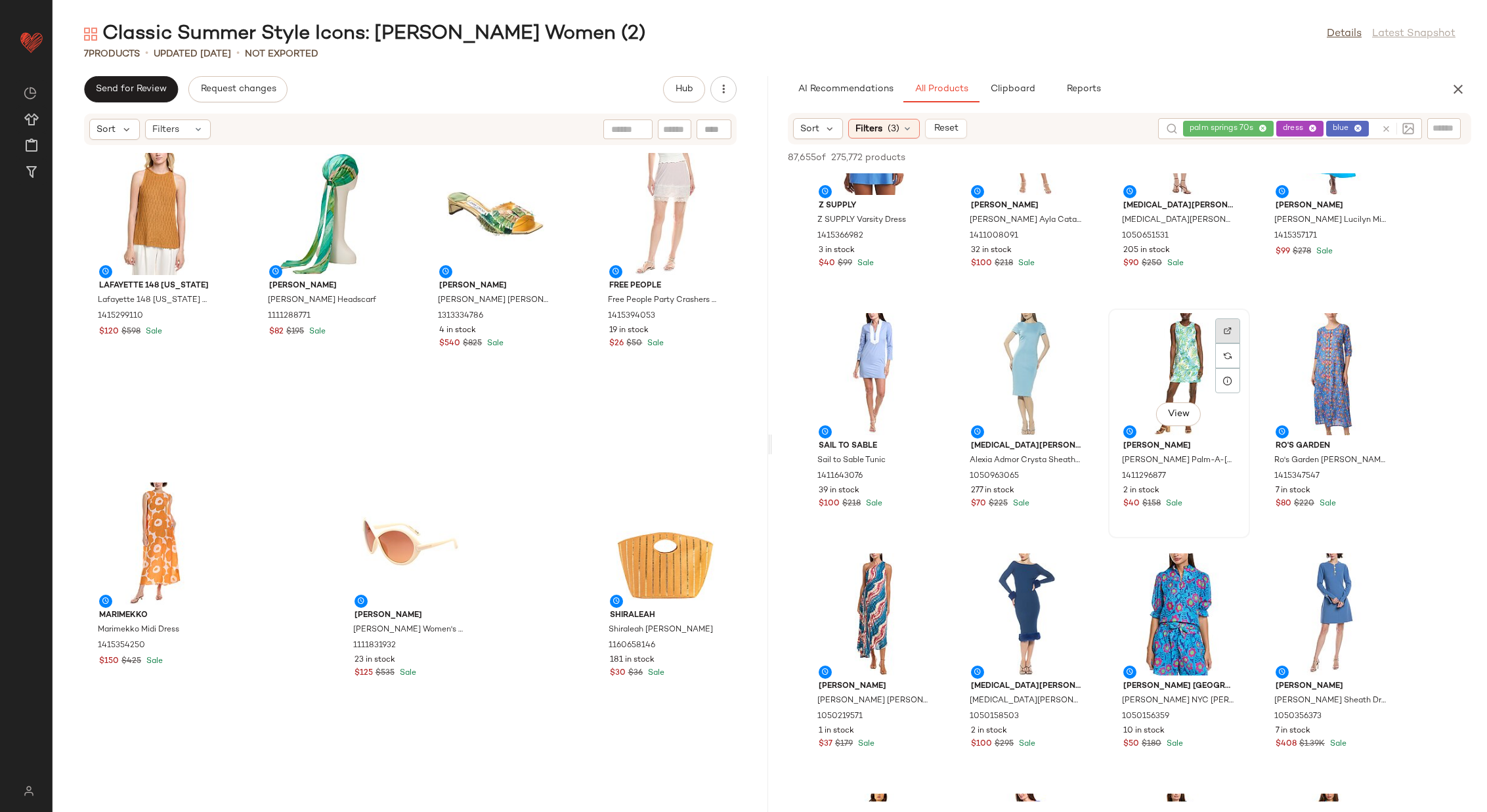
click at [1229, 343] on div at bounding box center [1228, 356] width 25 height 25
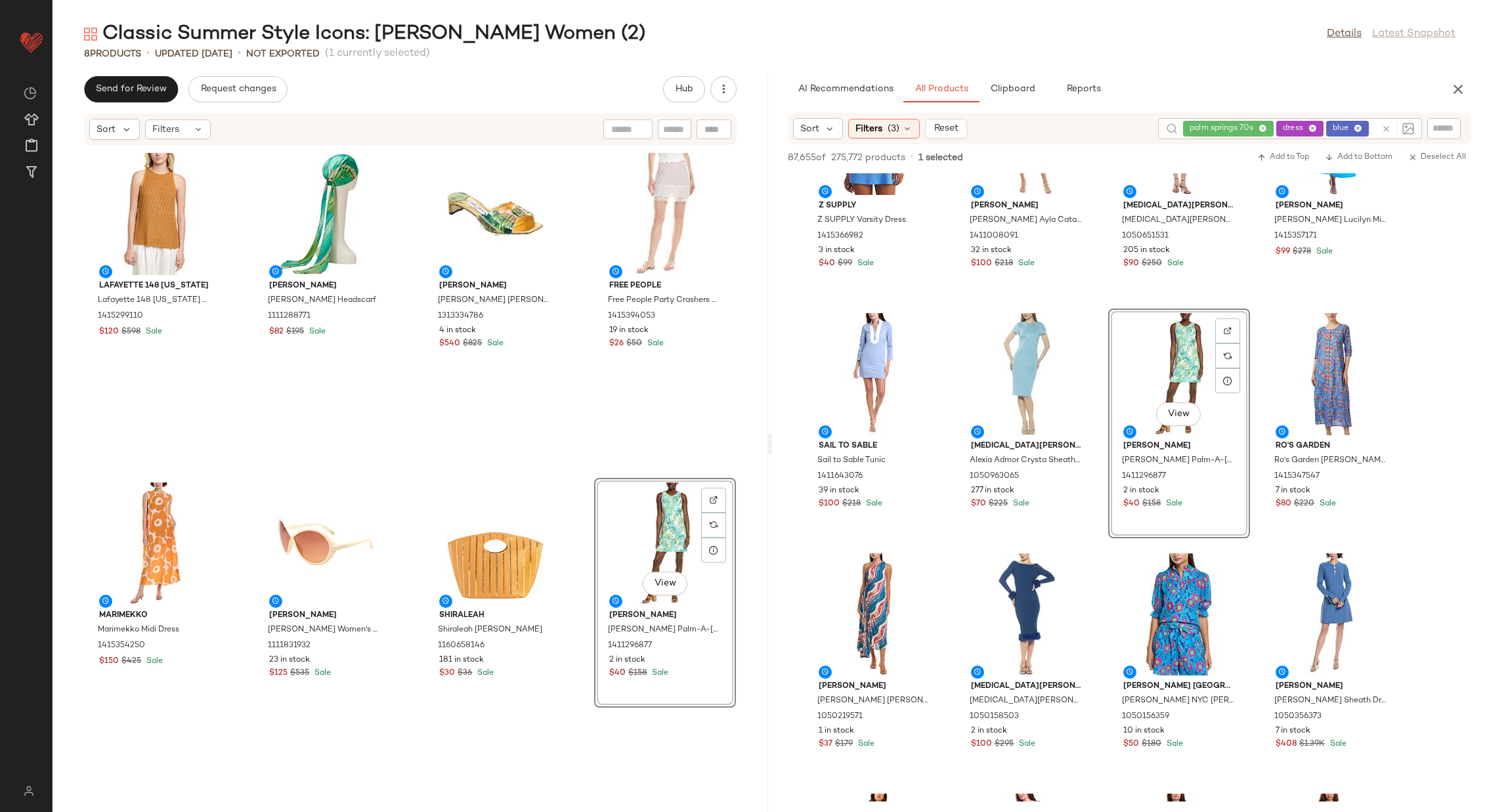
click at [566, 479] on div "Lafayette 148 New York Lafayette 148 New York Honeycomb Halter Silk-Blend Tank …" at bounding box center [411, 471] width 716 height 650
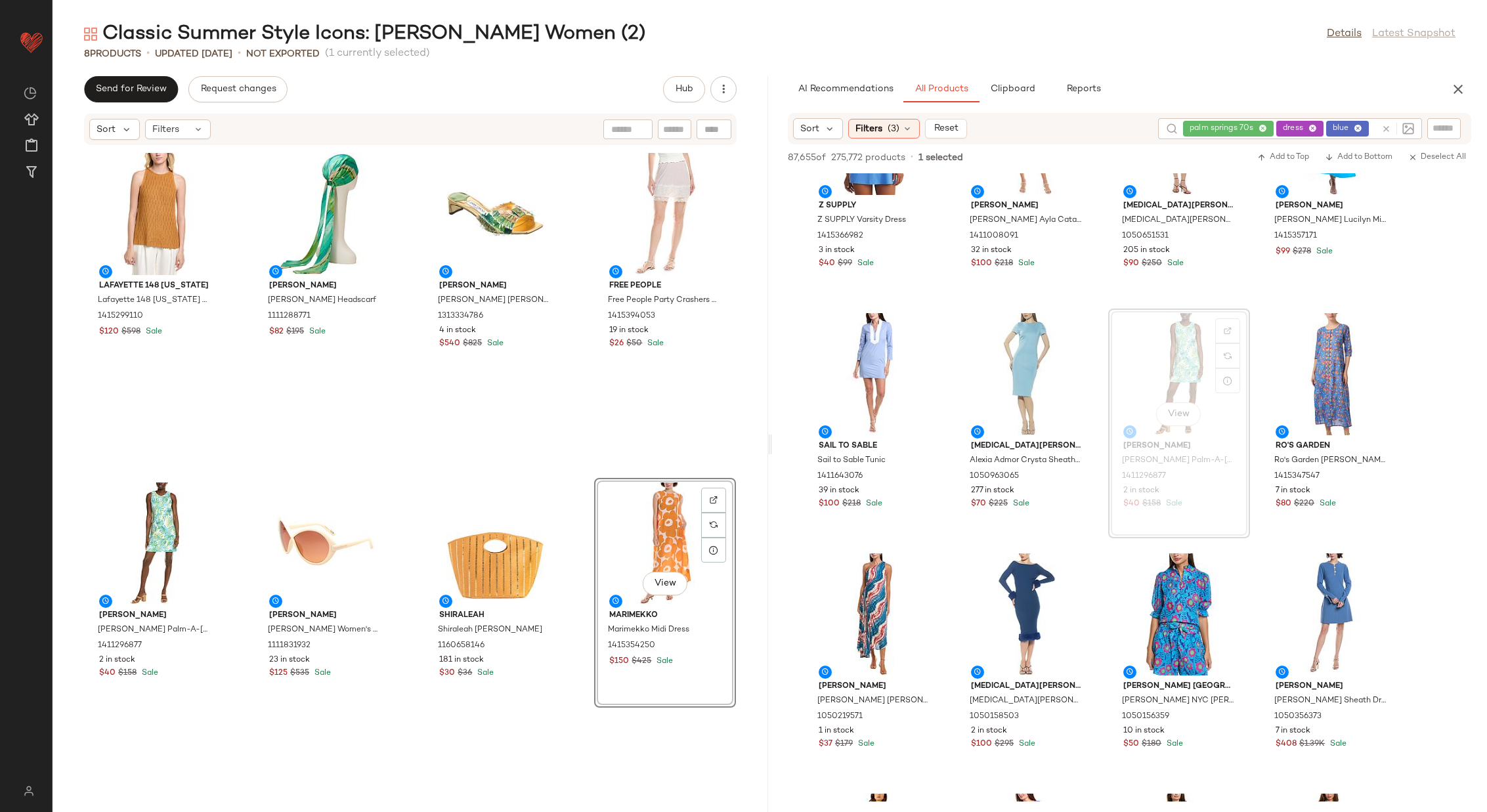
click at [575, 468] on div "Lafayette 148 New York Lafayette 148 New York Honeycomb Halter Silk-Blend Tank …" at bounding box center [411, 471] width 716 height 650
